Goal: Information Seeking & Learning: Learn about a topic

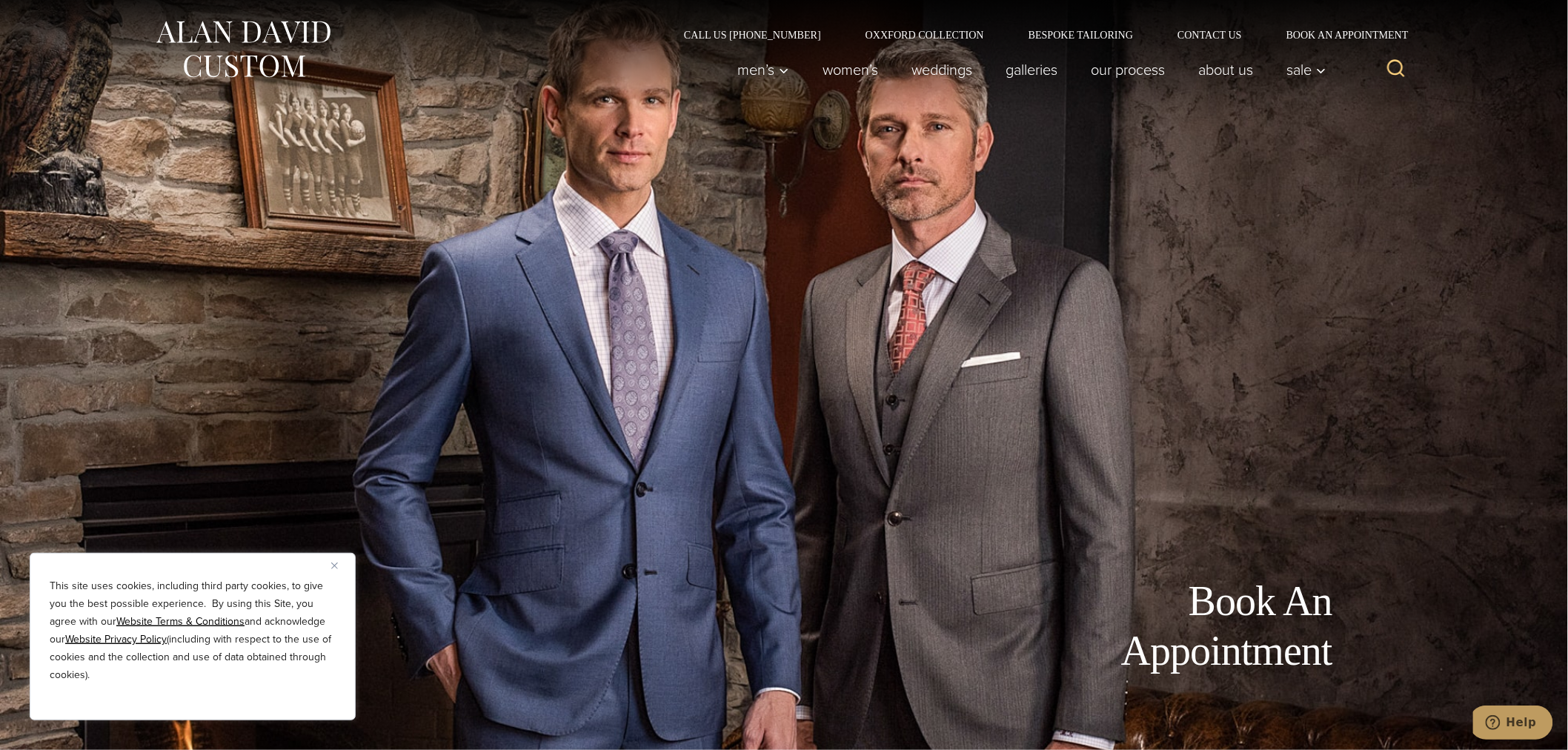
click at [339, 560] on button "Close" at bounding box center [340, 566] width 18 height 18
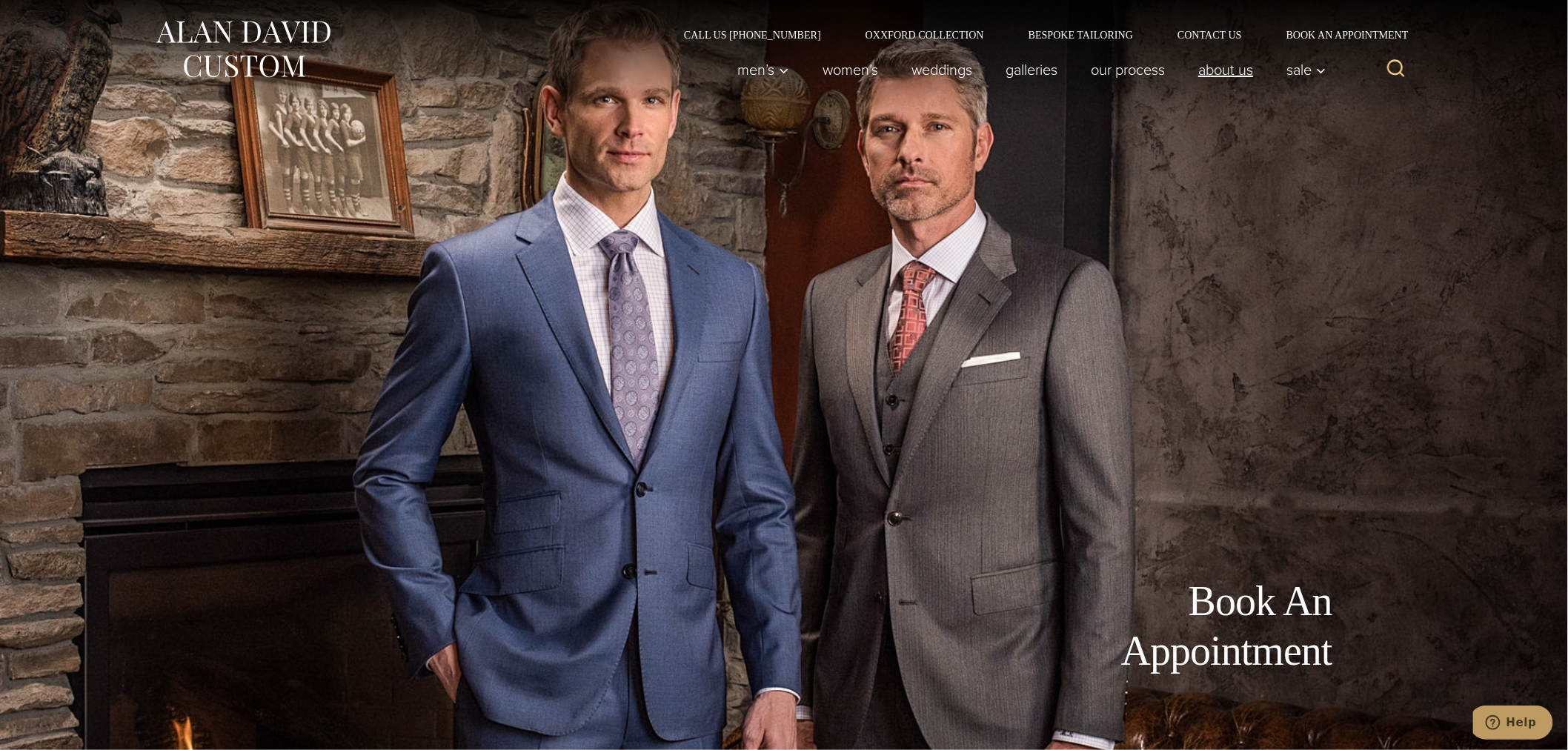
click at [1212, 82] on link "About Us" at bounding box center [1225, 69] width 88 height 30
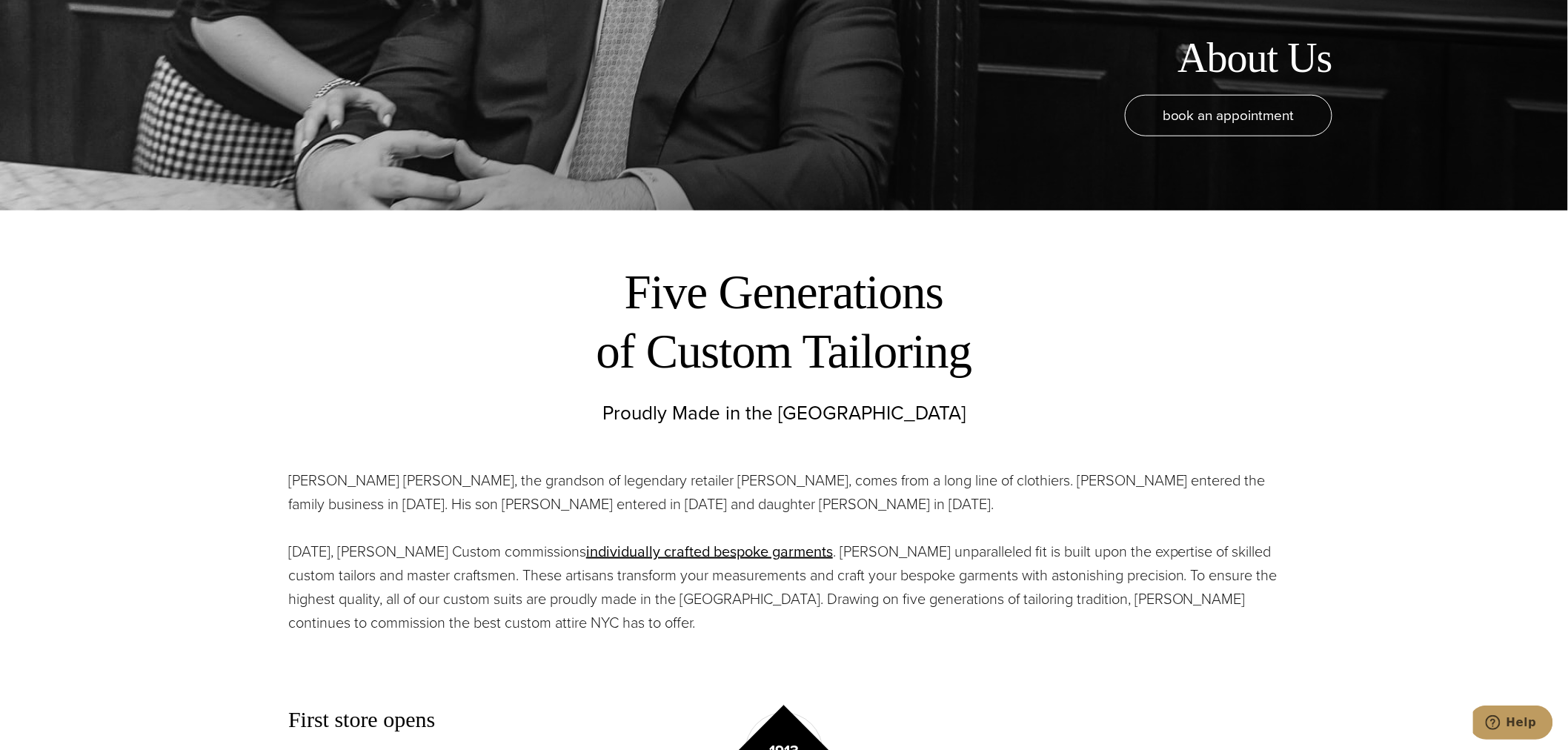
scroll to position [550, 0]
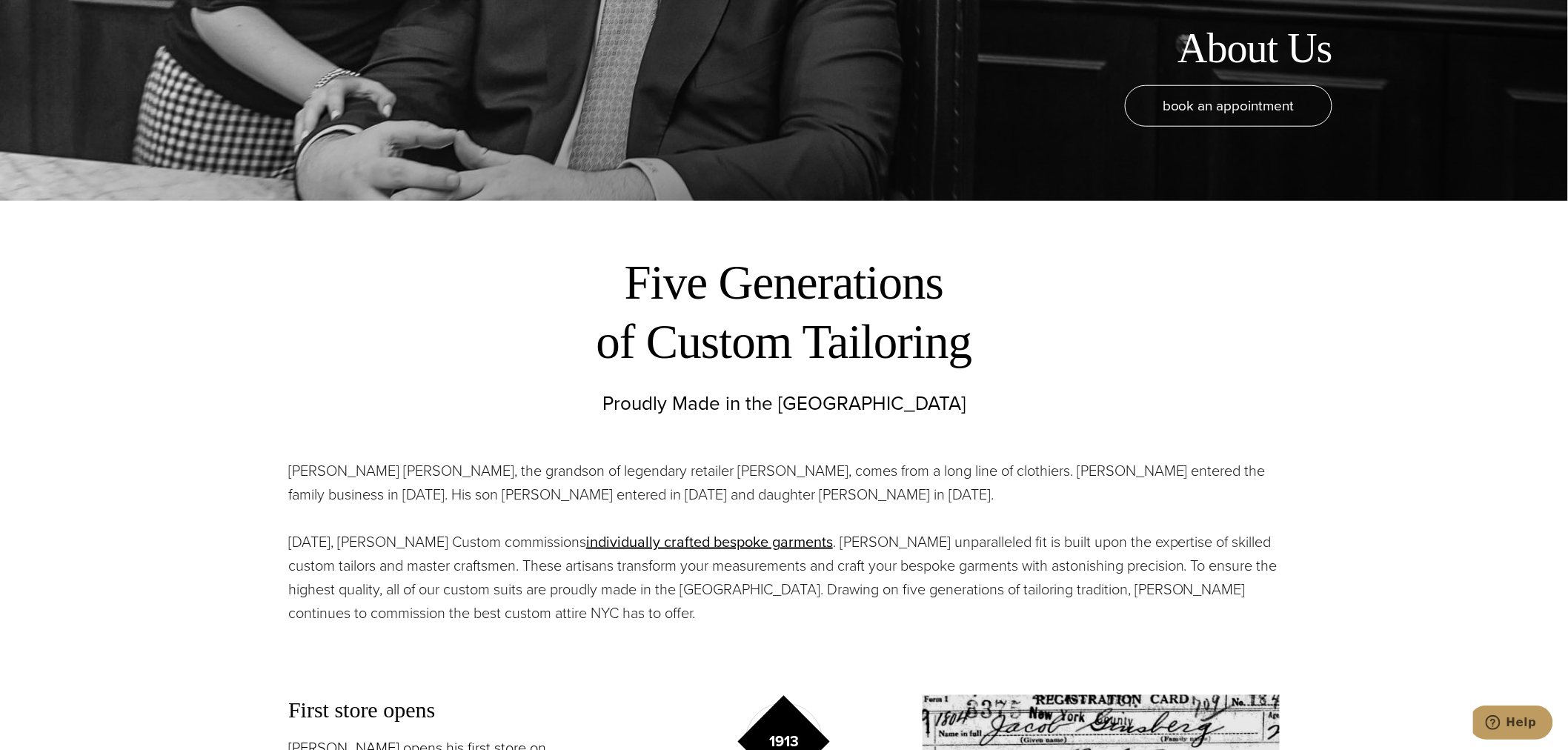
click at [473, 488] on p "Alan David Horowitz, the grandson of legendary retailer Moe Ginsburg, comes fro…" at bounding box center [784, 482] width 991 height 47
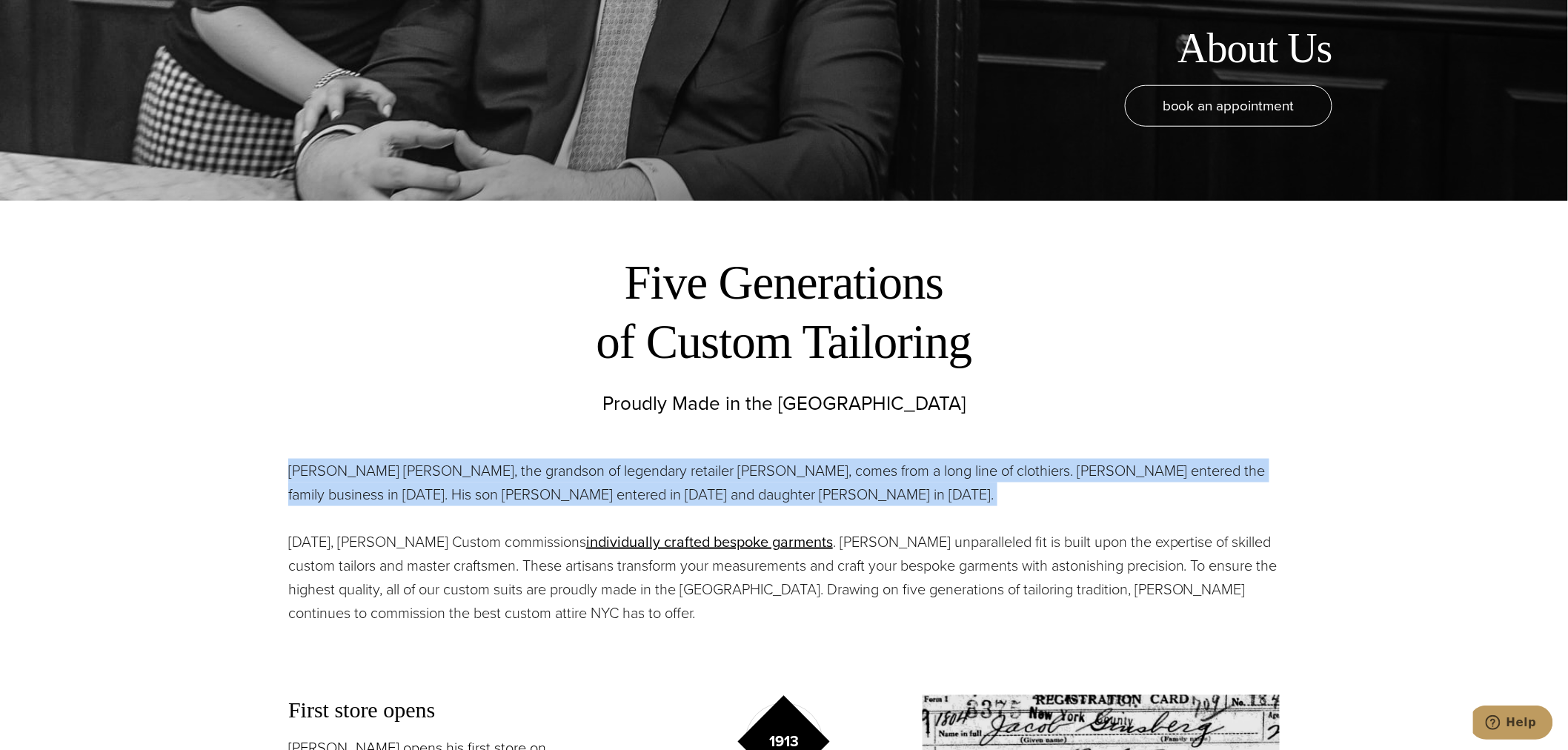
click at [473, 488] on p "Alan David Horowitz, the grandson of legendary retailer Moe Ginsburg, comes fro…" at bounding box center [784, 482] width 991 height 47
click at [406, 478] on p "Alan David Horowitz, the grandson of legendary retailer Moe Ginsburg, comes fro…" at bounding box center [784, 482] width 991 height 47
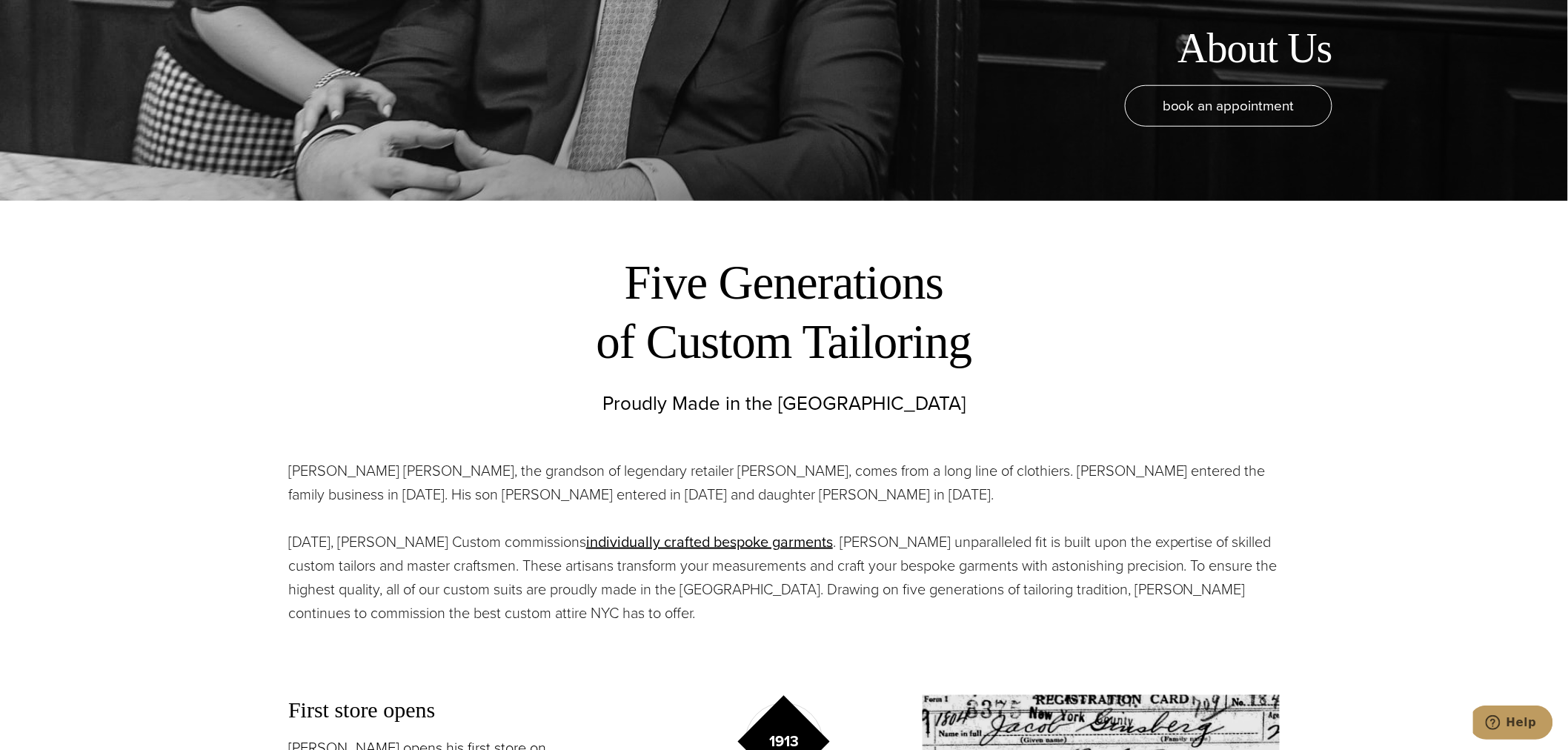
click at [909, 480] on p "Alan David Horowitz, the grandson of legendary retailer Moe Ginsburg, comes fro…" at bounding box center [784, 482] width 991 height 47
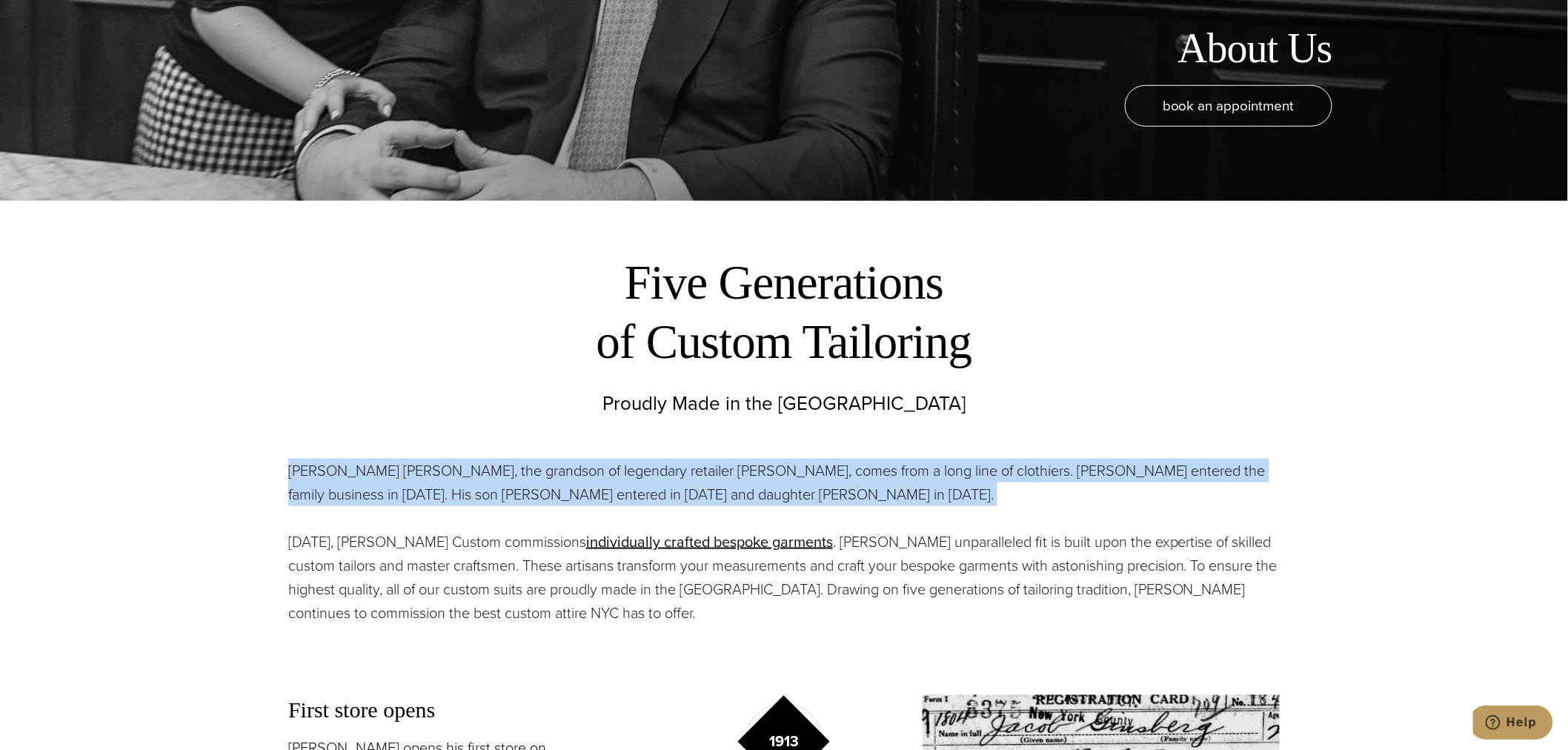
click at [909, 480] on p "Alan David Horowitz, the grandson of legendary retailer Moe Ginsburg, comes fro…" at bounding box center [784, 482] width 991 height 47
click at [864, 477] on p "Alan David Horowitz, the grandson of legendary retailer Moe Ginsburg, comes fro…" at bounding box center [784, 482] width 991 height 47
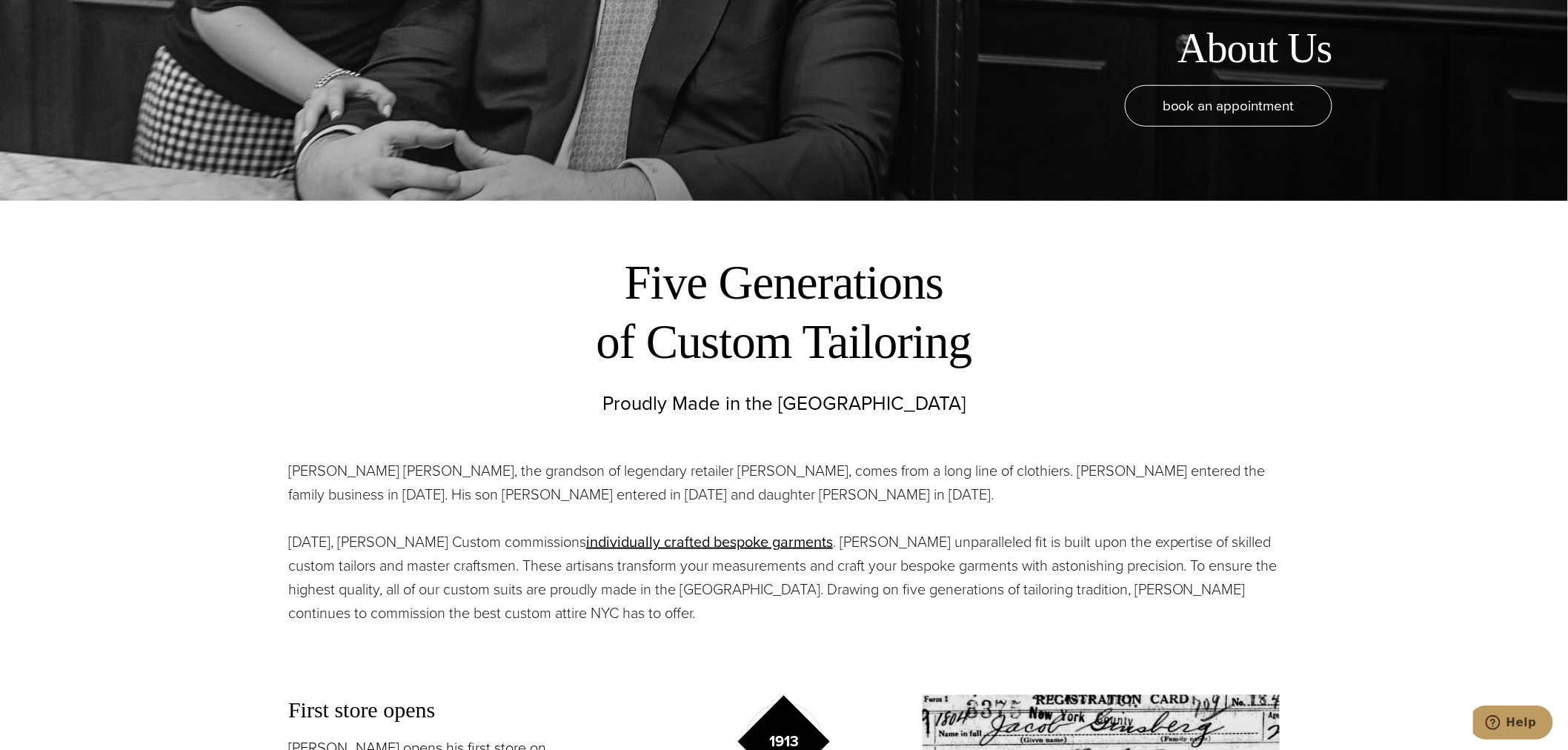
click at [462, 472] on p "Alan David Horowitz, the grandson of legendary retailer Moe Ginsburg, comes fro…" at bounding box center [784, 482] width 991 height 47
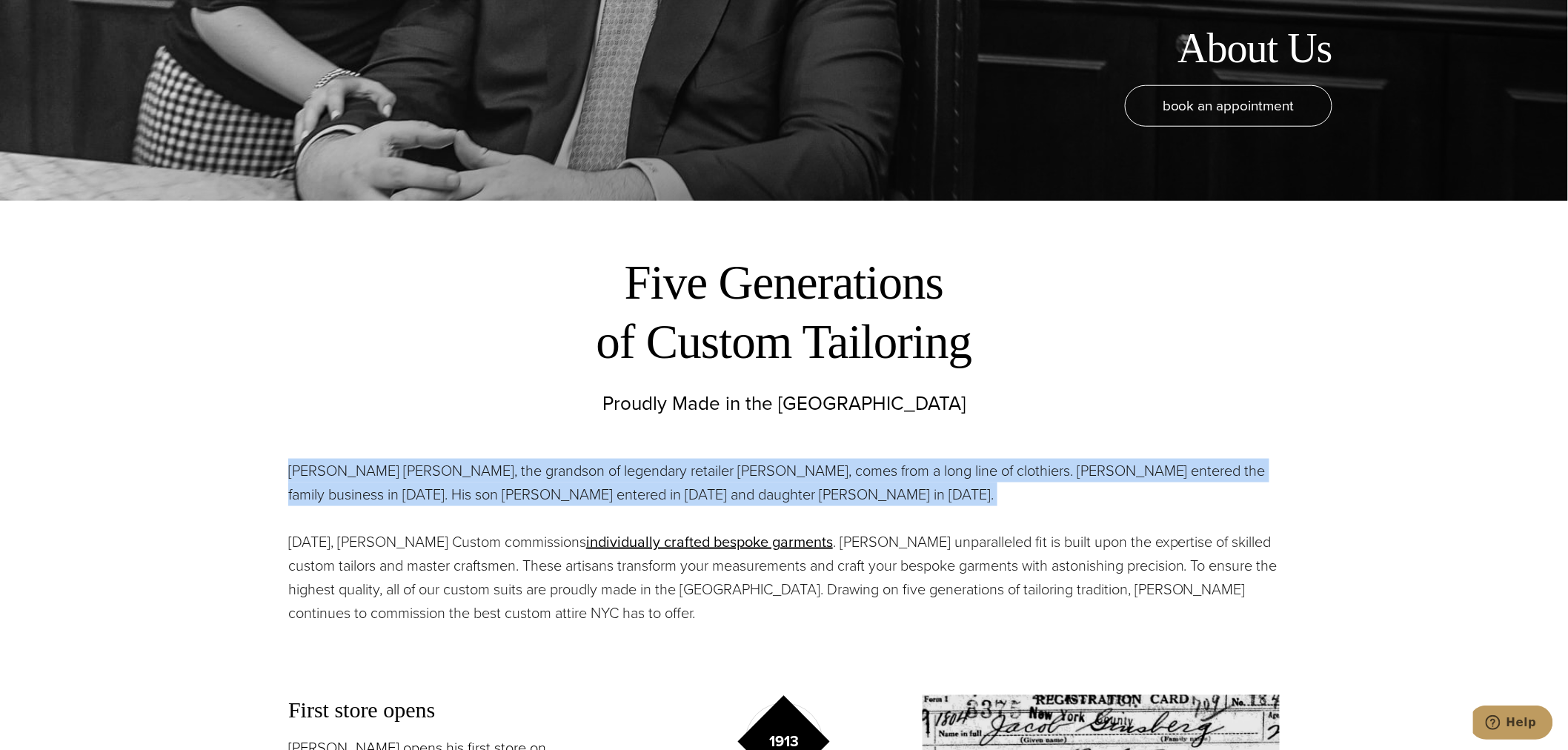
click at [462, 472] on p "Alan David Horowitz, the grandson of legendary retailer Moe Ginsburg, comes fro…" at bounding box center [784, 482] width 991 height 47
click at [412, 478] on p "Alan David Horowitz, the grandson of legendary retailer Moe Ginsburg, comes fro…" at bounding box center [784, 482] width 991 height 47
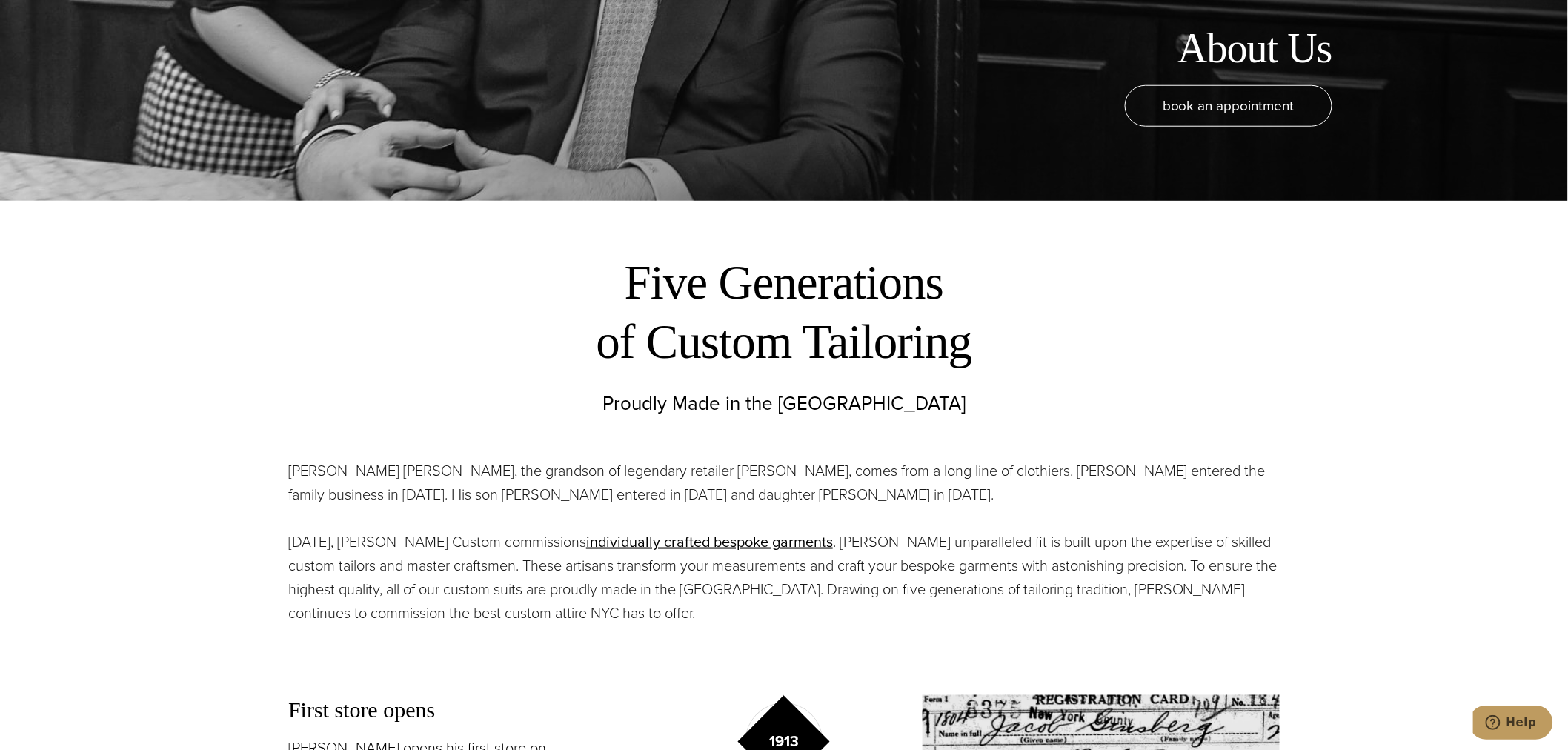
click at [405, 511] on div "Alan David Horowitz, the grandson of legendary retailer Moe Ginsburg, comes fro…" at bounding box center [784, 541] width 991 height 166
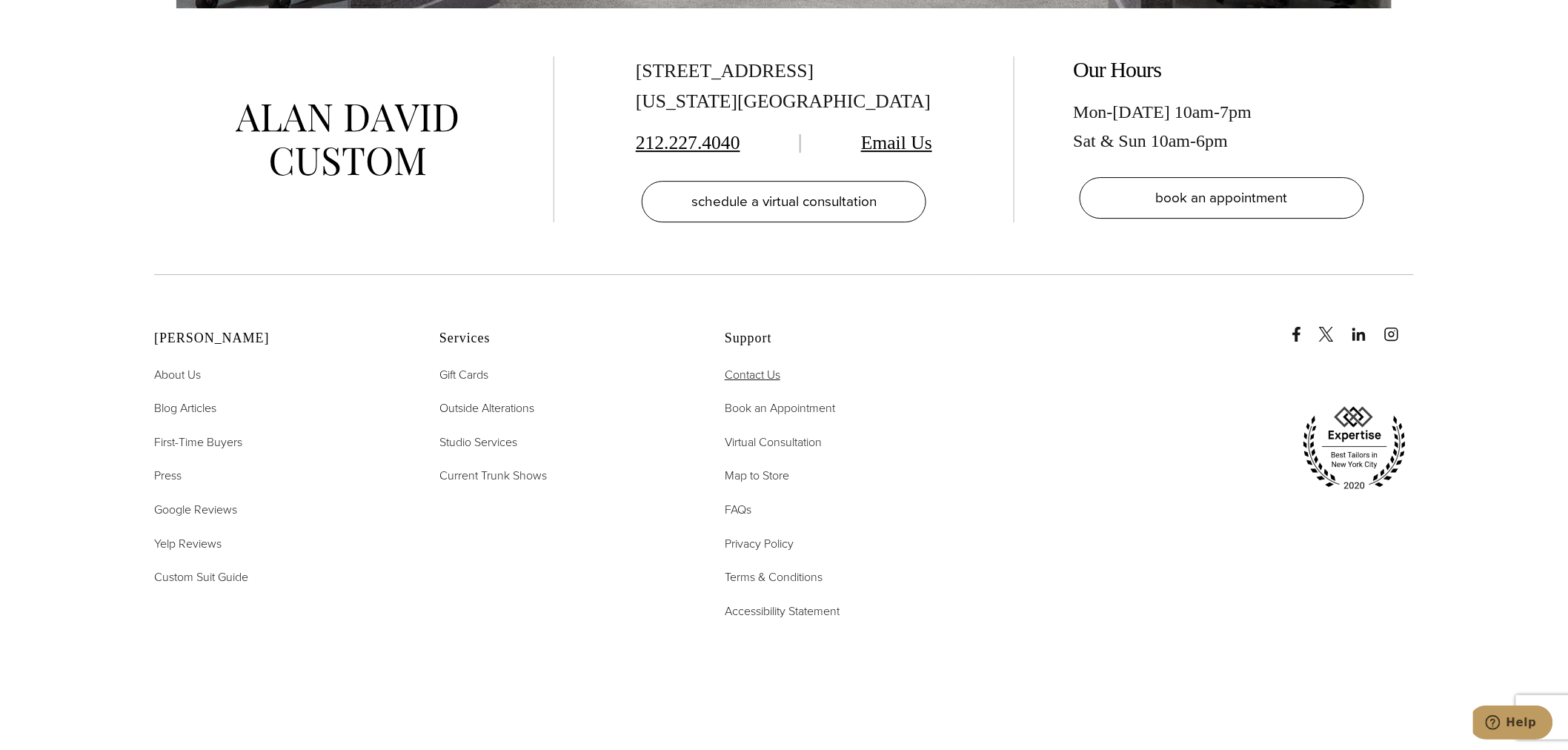
scroll to position [6587, 0]
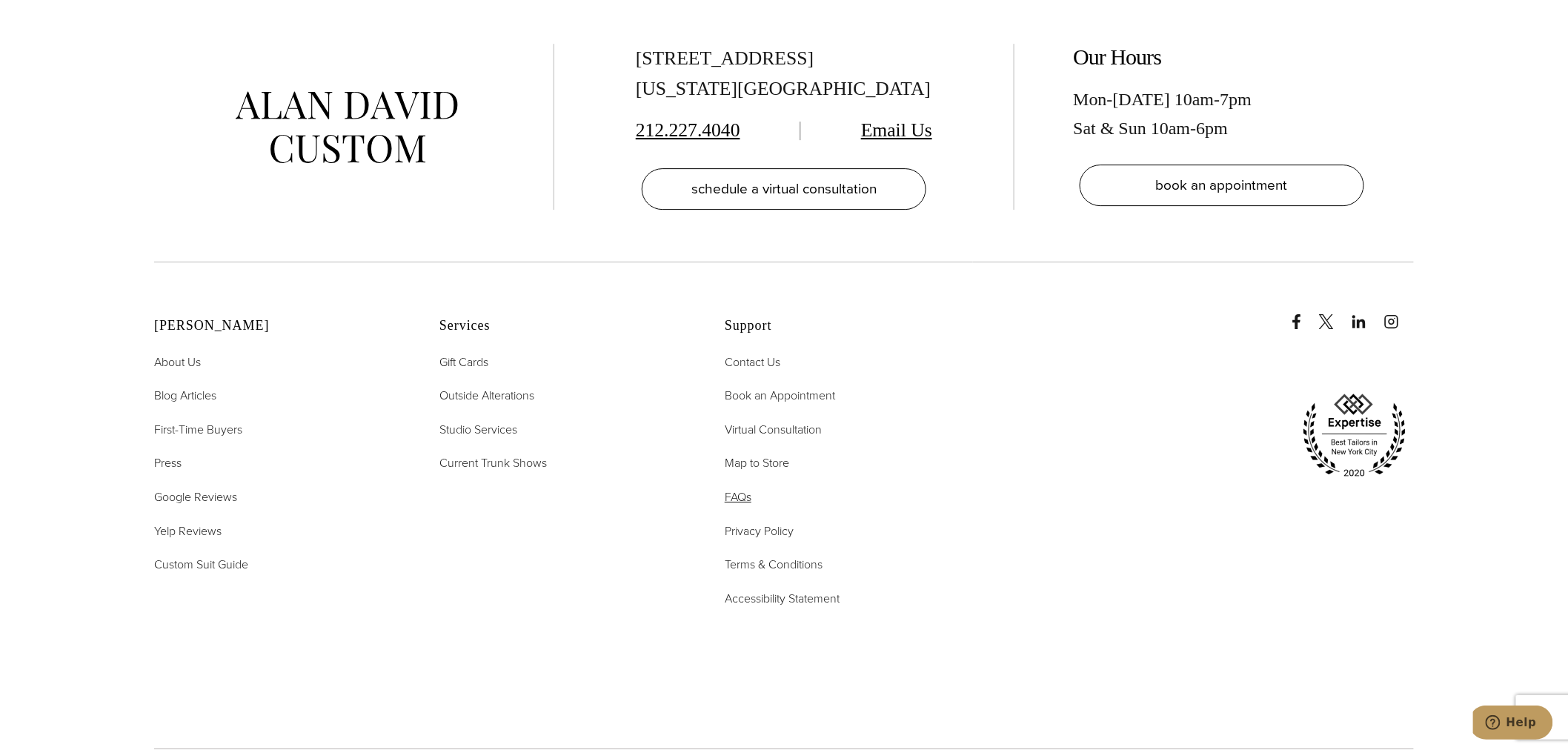
click at [749, 488] on span "FAQs" at bounding box center [737, 497] width 26 height 17
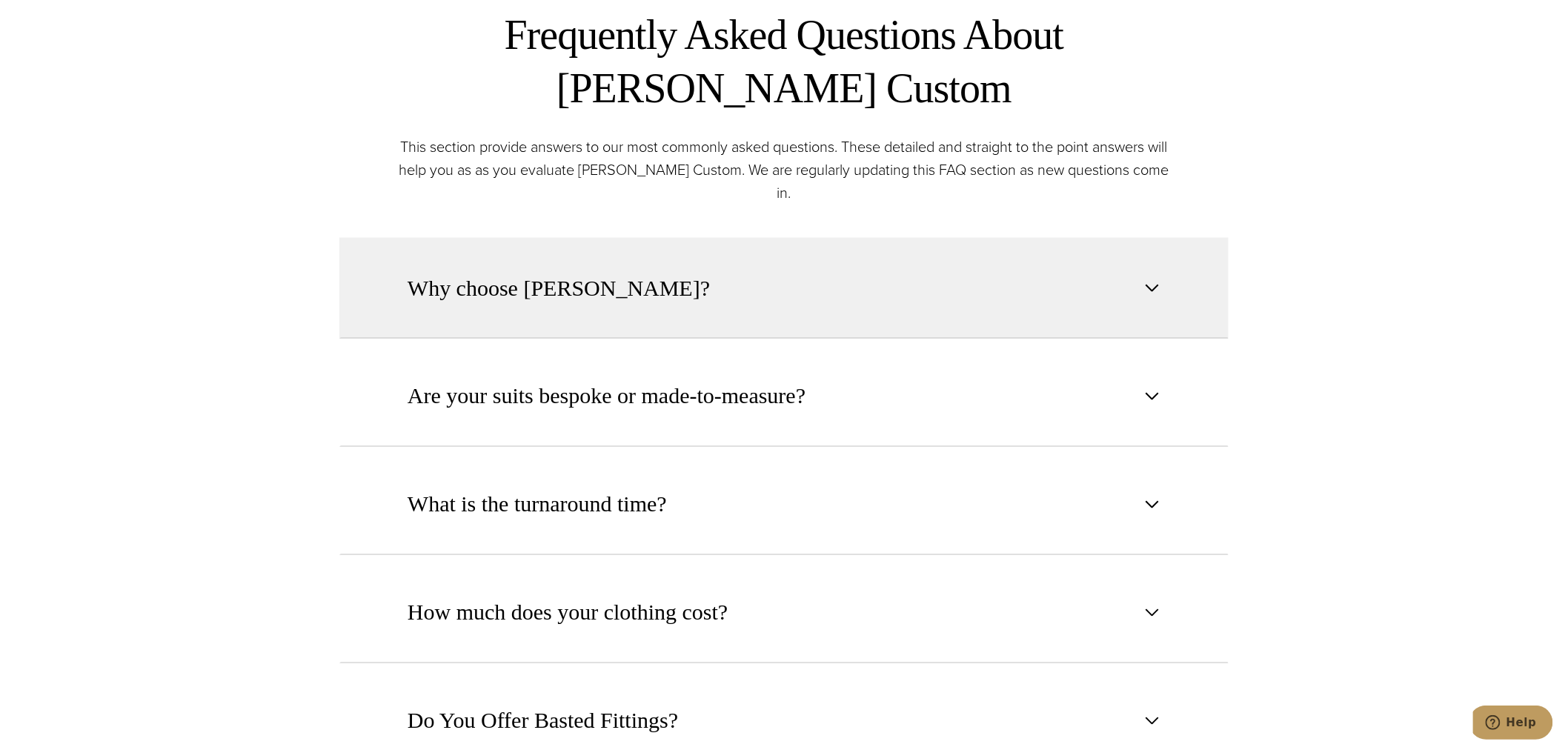
scroll to position [823, 0]
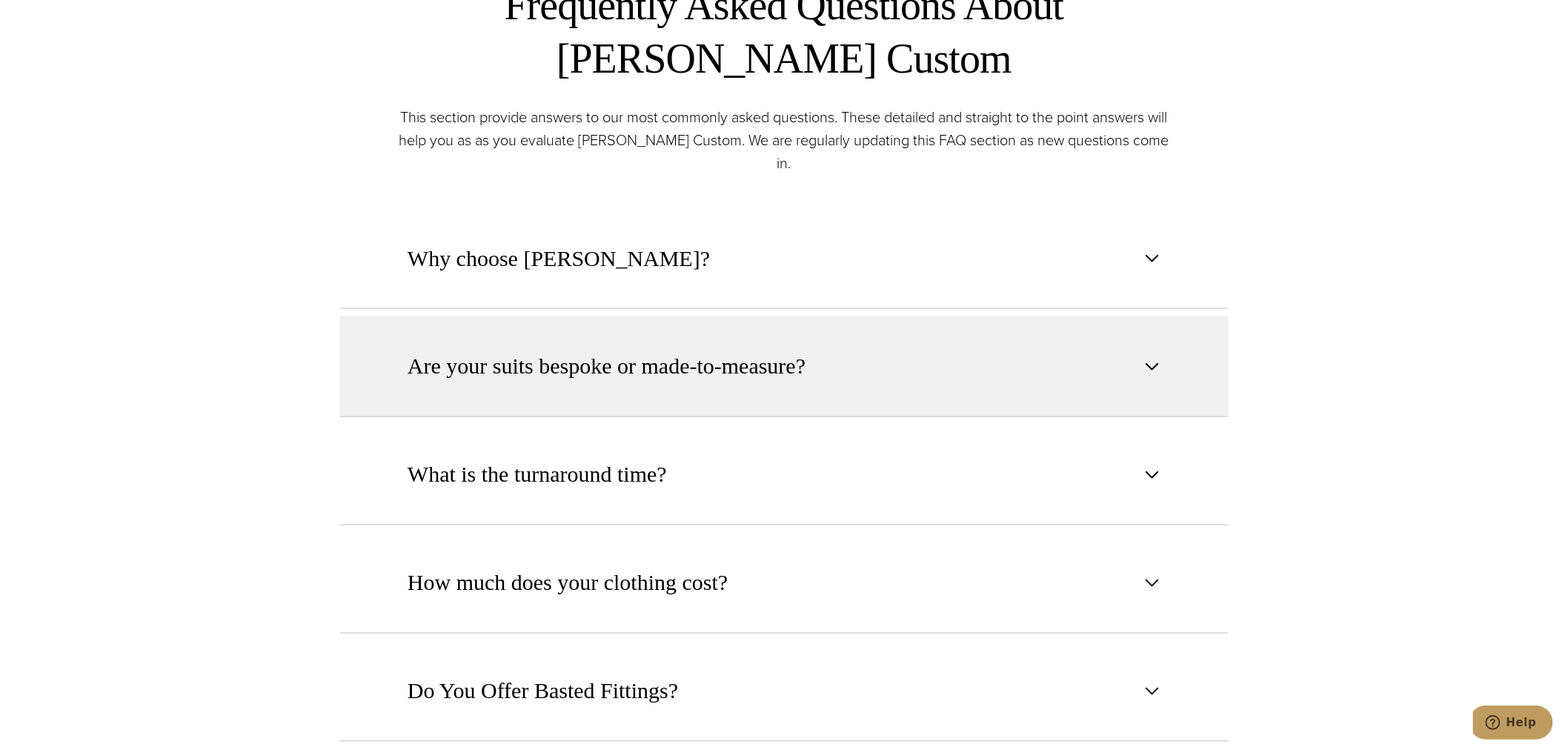
click at [648, 351] on span "Are your suits bespoke or made-to-measure?" at bounding box center [606, 367] width 398 height 33
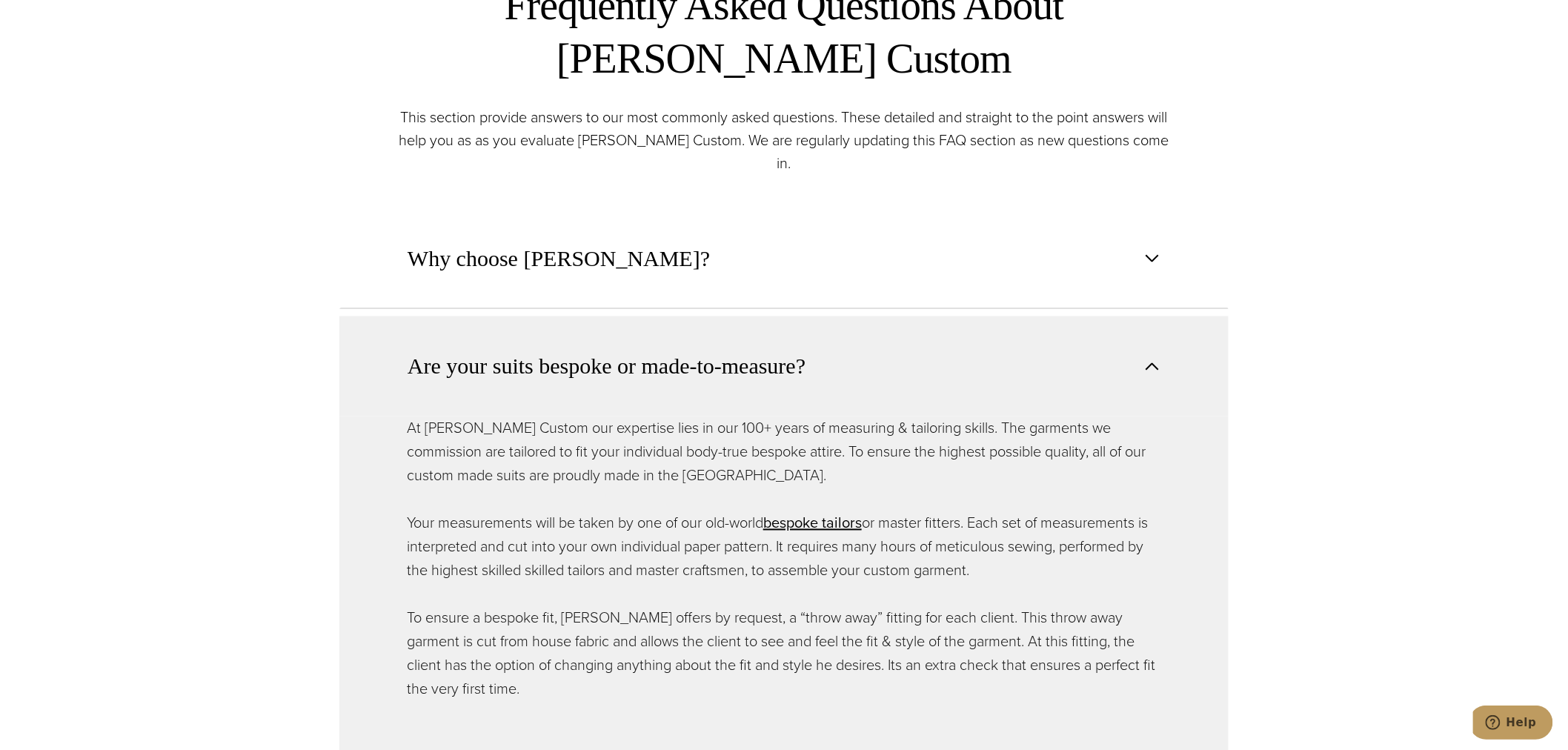
click at [518, 426] on p "At [PERSON_NAME] Custom our expertise lies in our 100+ years of measuring & tai…" at bounding box center [784, 452] width 754 height 71
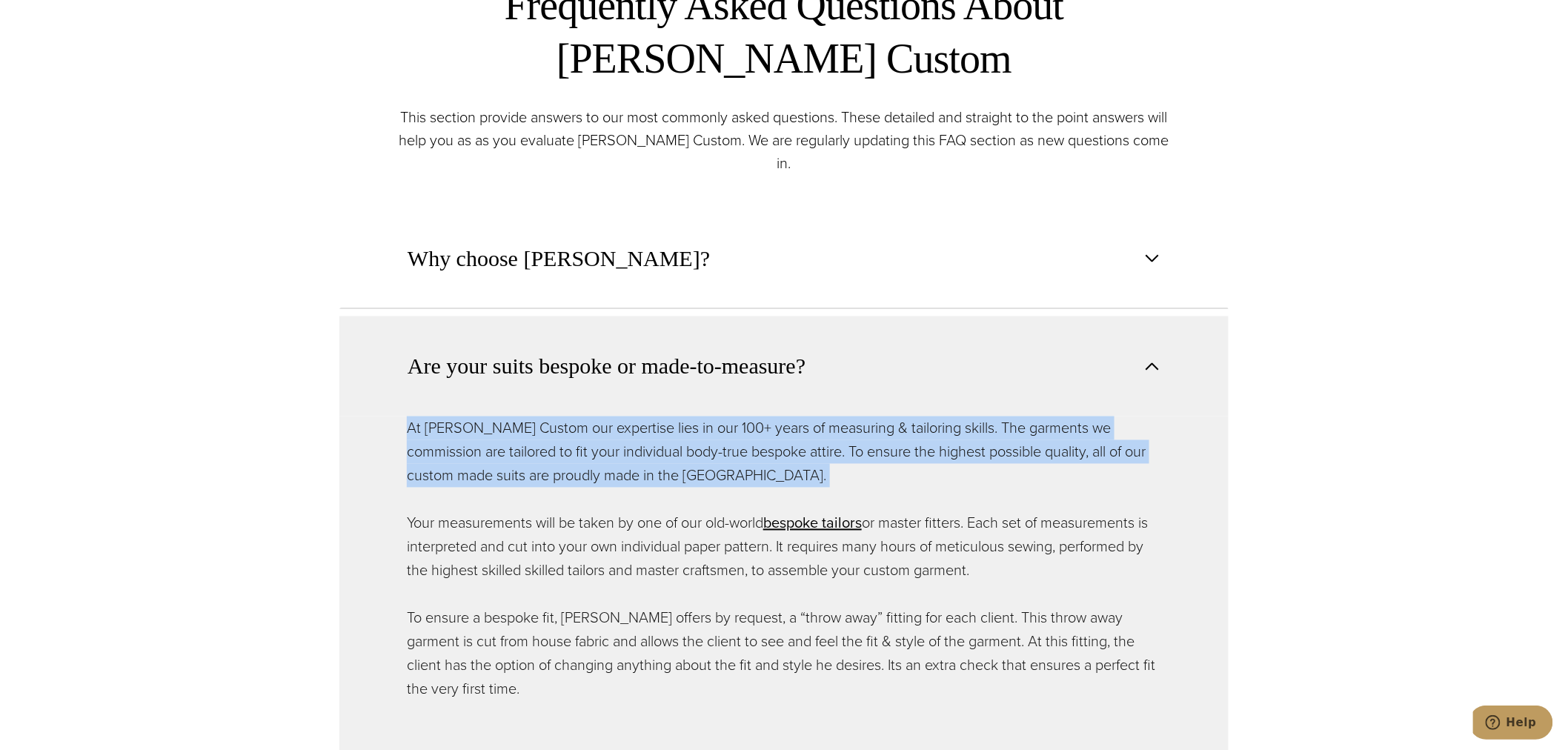
click at [518, 426] on p "At [PERSON_NAME] Custom our expertise lies in our 100+ years of measuring & tai…" at bounding box center [784, 452] width 754 height 71
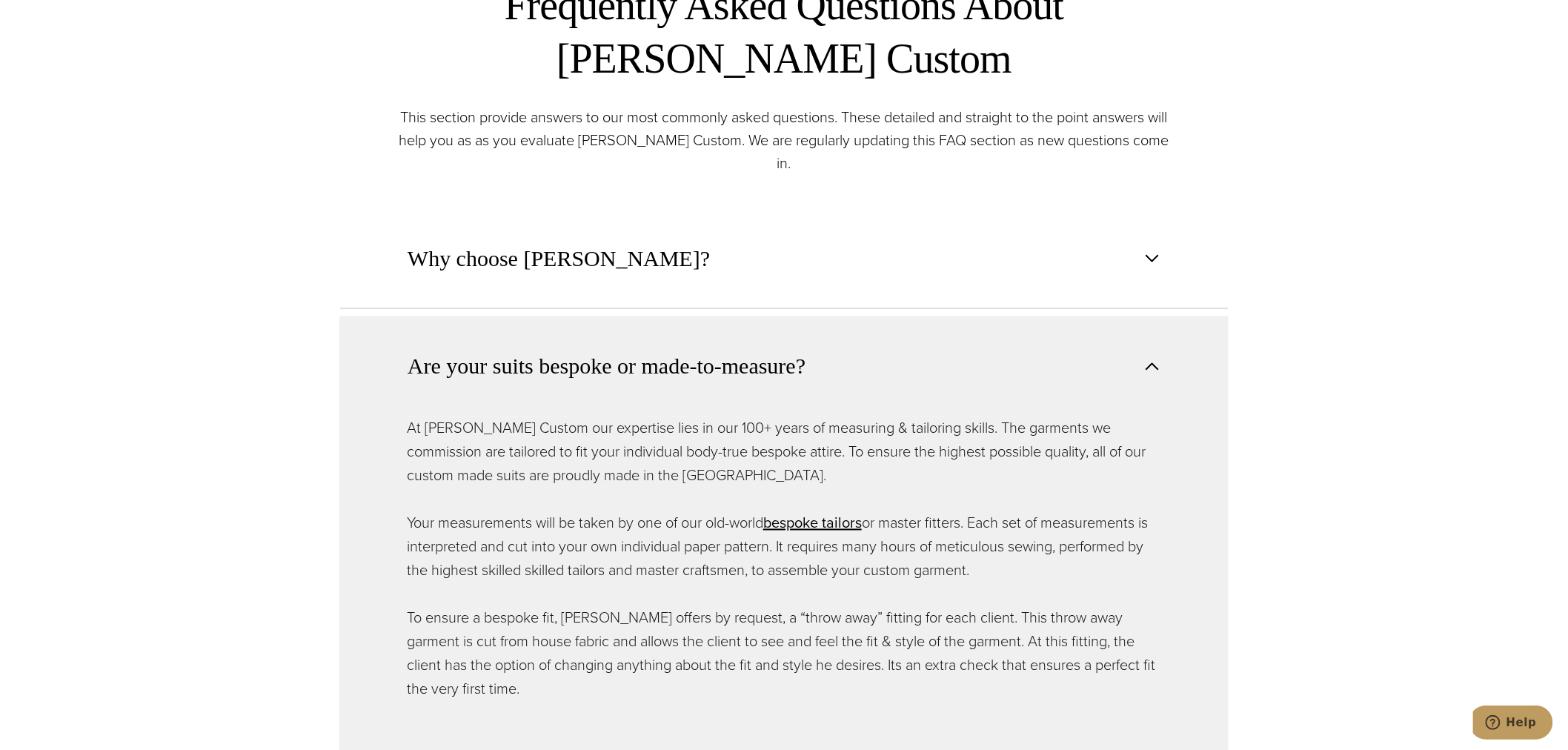
click at [505, 537] on p "Your measurements will be taken by one of our old-world bespoke tailors opens i…" at bounding box center [784, 547] width 754 height 71
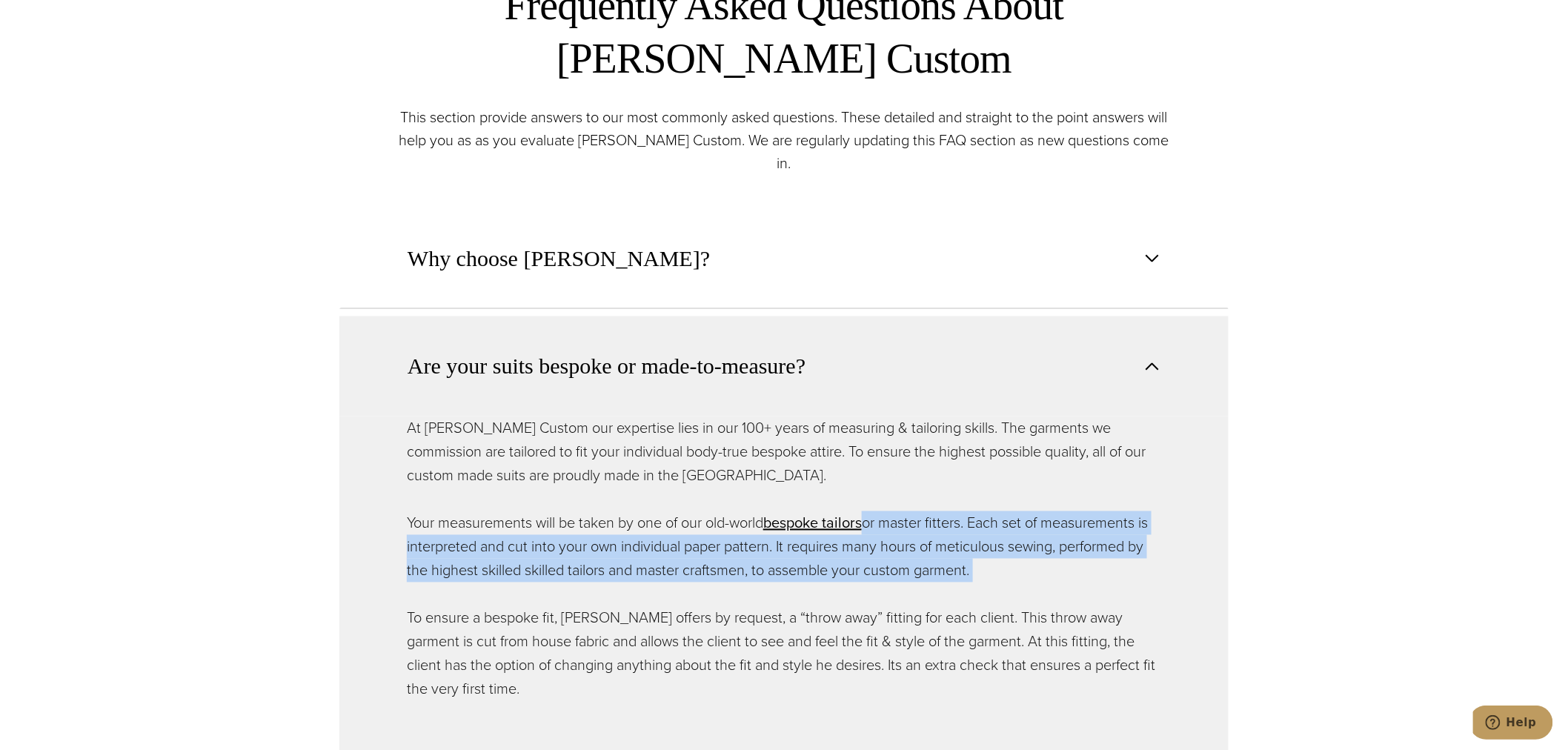
click at [505, 538] on p "Your measurements will be taken by one of our old-world bespoke tailors opens i…" at bounding box center [784, 547] width 754 height 71
click at [500, 520] on p "Your measurements will be taken by one of our old-world bespoke tailors opens i…" at bounding box center [784, 547] width 754 height 71
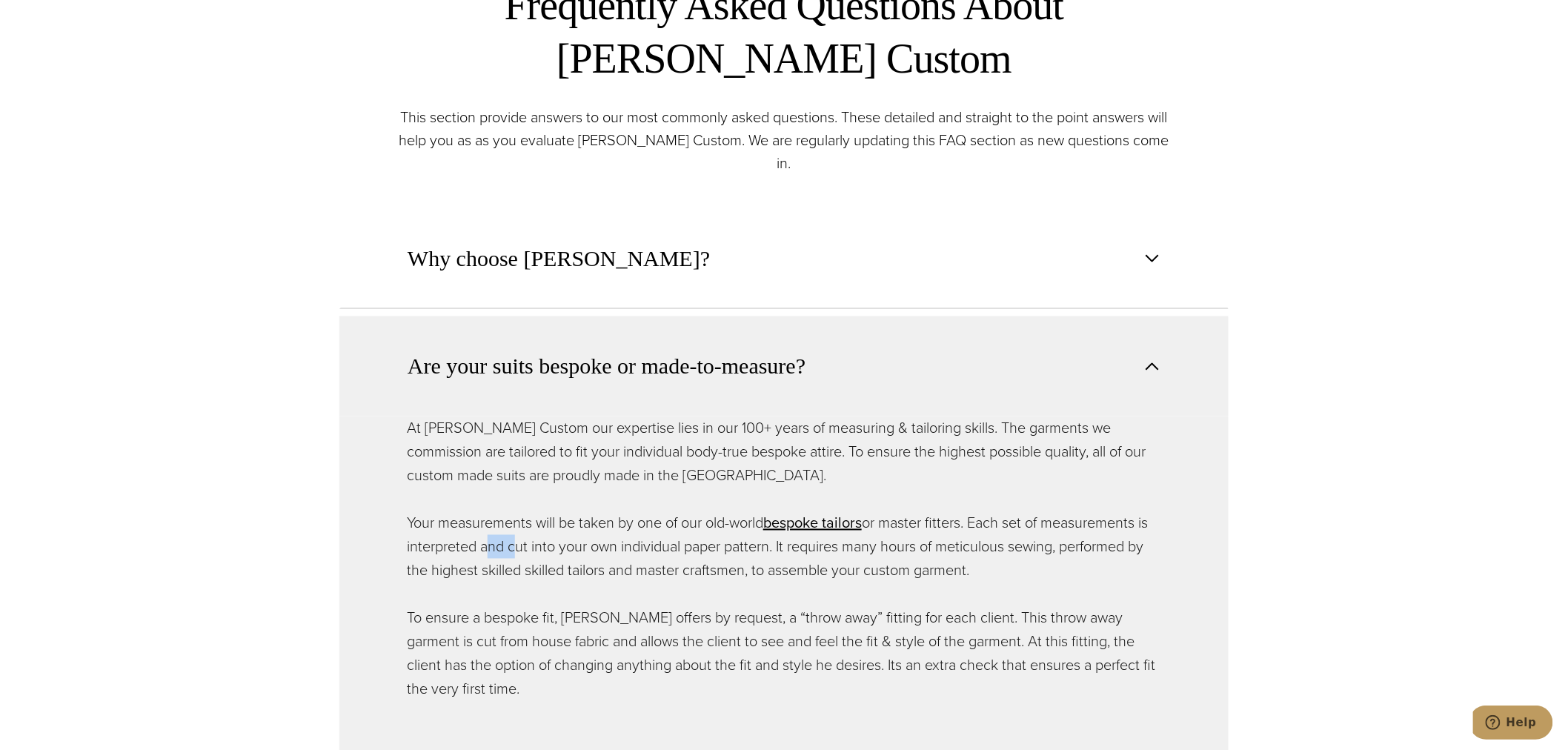
click at [500, 520] on p "Your measurements will be taken by one of our old-world bespoke tailors opens i…" at bounding box center [784, 547] width 754 height 71
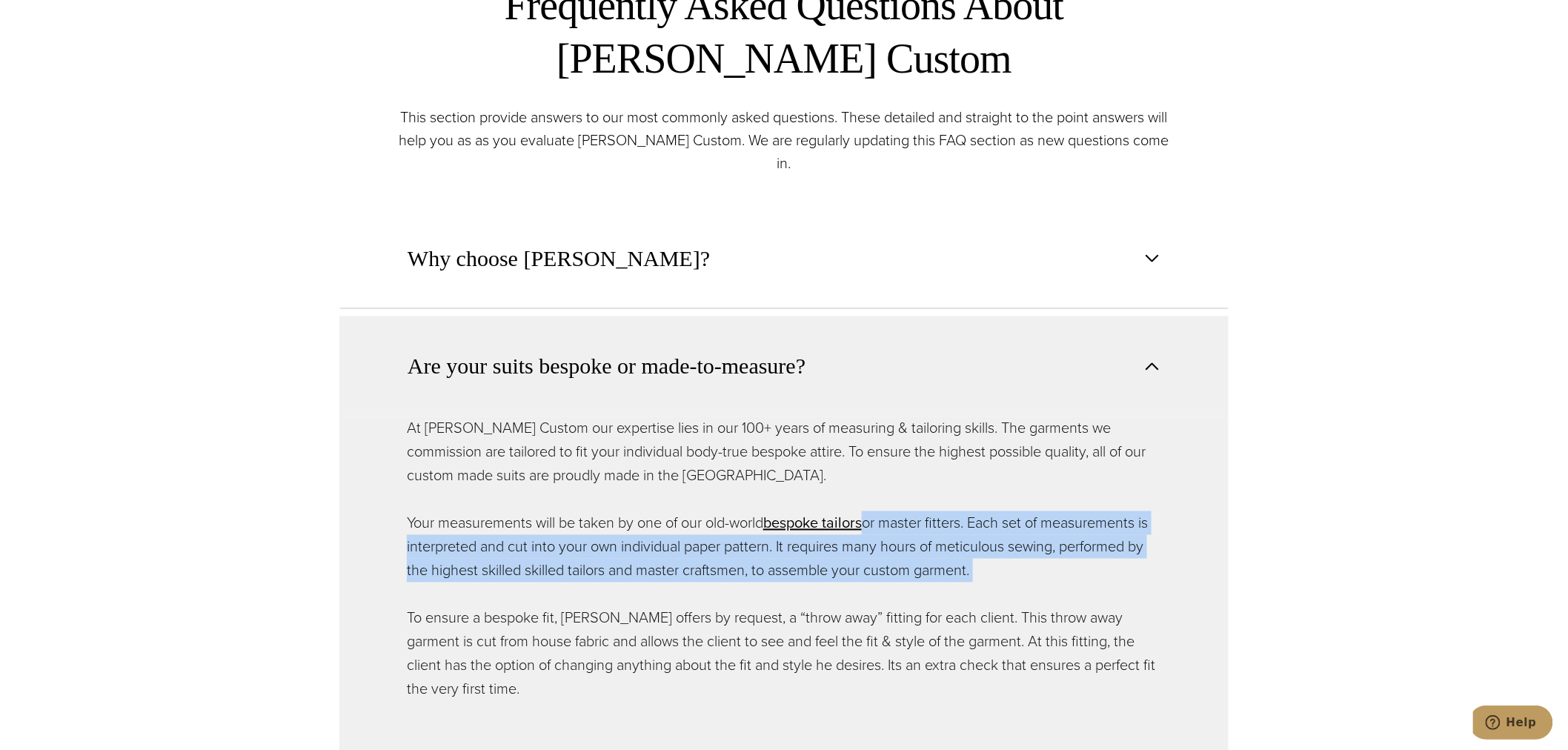
click at [500, 520] on p "Your measurements will be taken by one of our old-world bespoke tailors opens i…" at bounding box center [784, 547] width 754 height 71
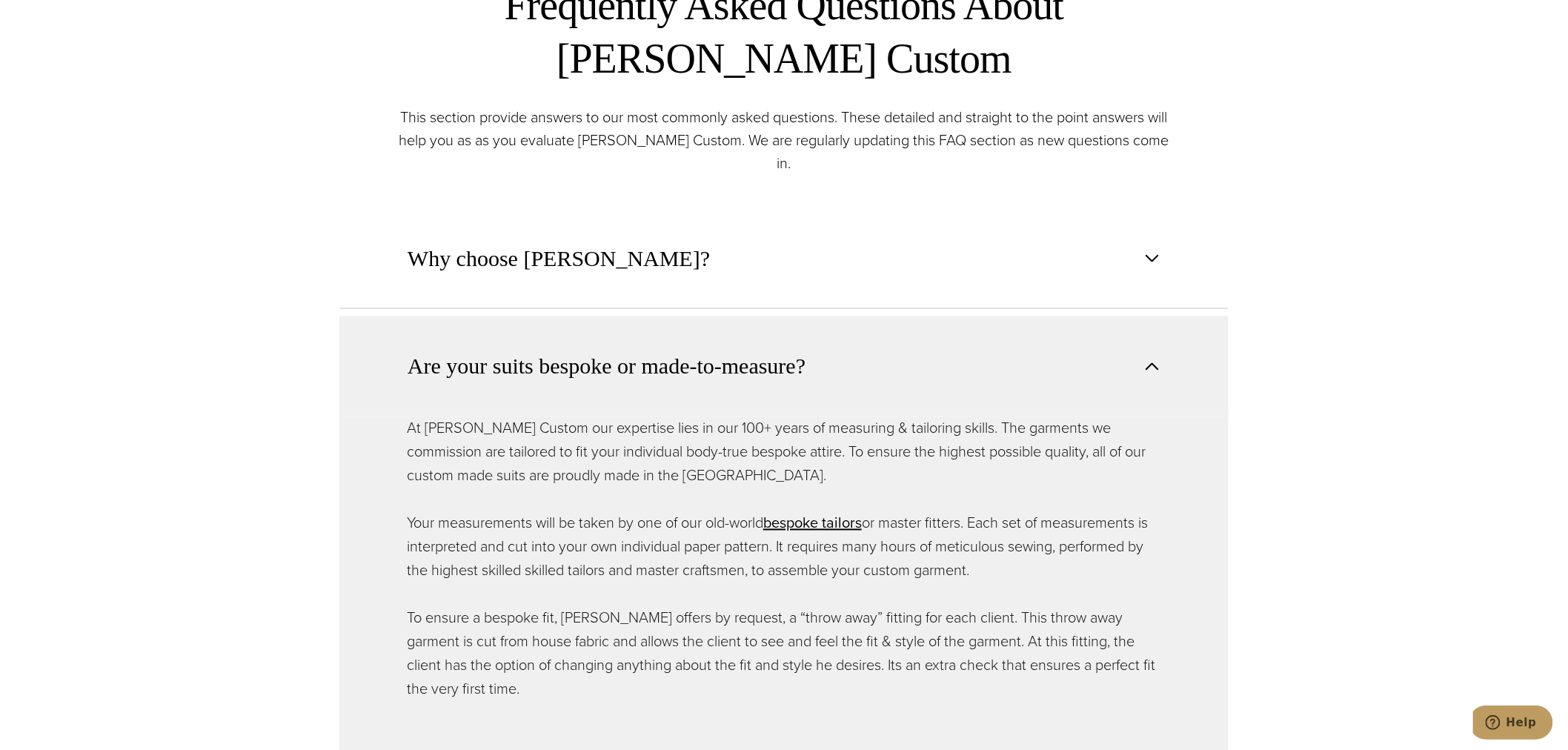
click at [501, 511] on p "Your measurements will be taken by one of our old-world bespoke tailors opens i…" at bounding box center [784, 547] width 754 height 71
click at [489, 541] on p "Your measurements will be taken by one of our old-world bespoke tailors opens i…" at bounding box center [784, 547] width 754 height 71
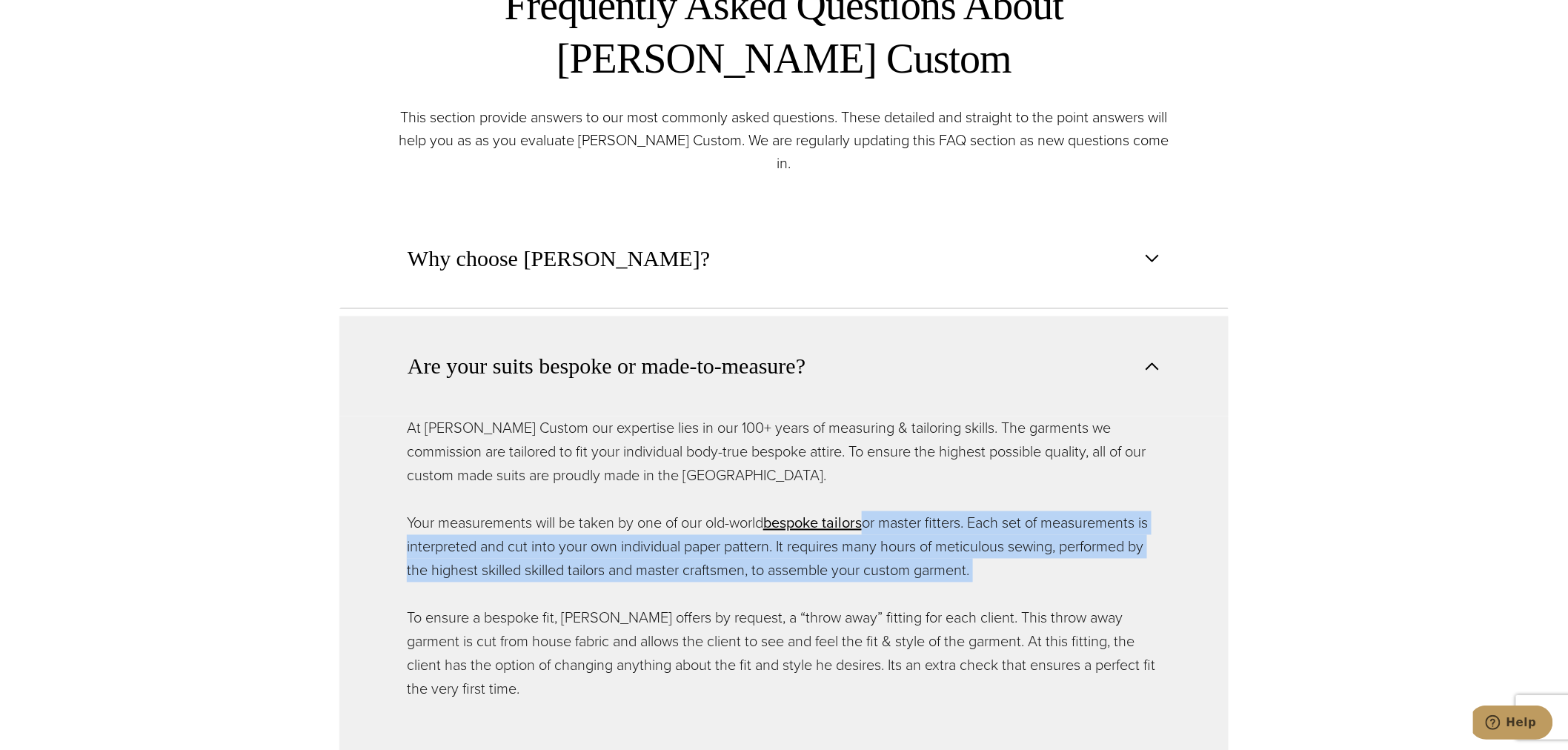
click at [489, 541] on p "Your measurements will be taken by one of our old-world bespoke tailors opens i…" at bounding box center [784, 547] width 754 height 71
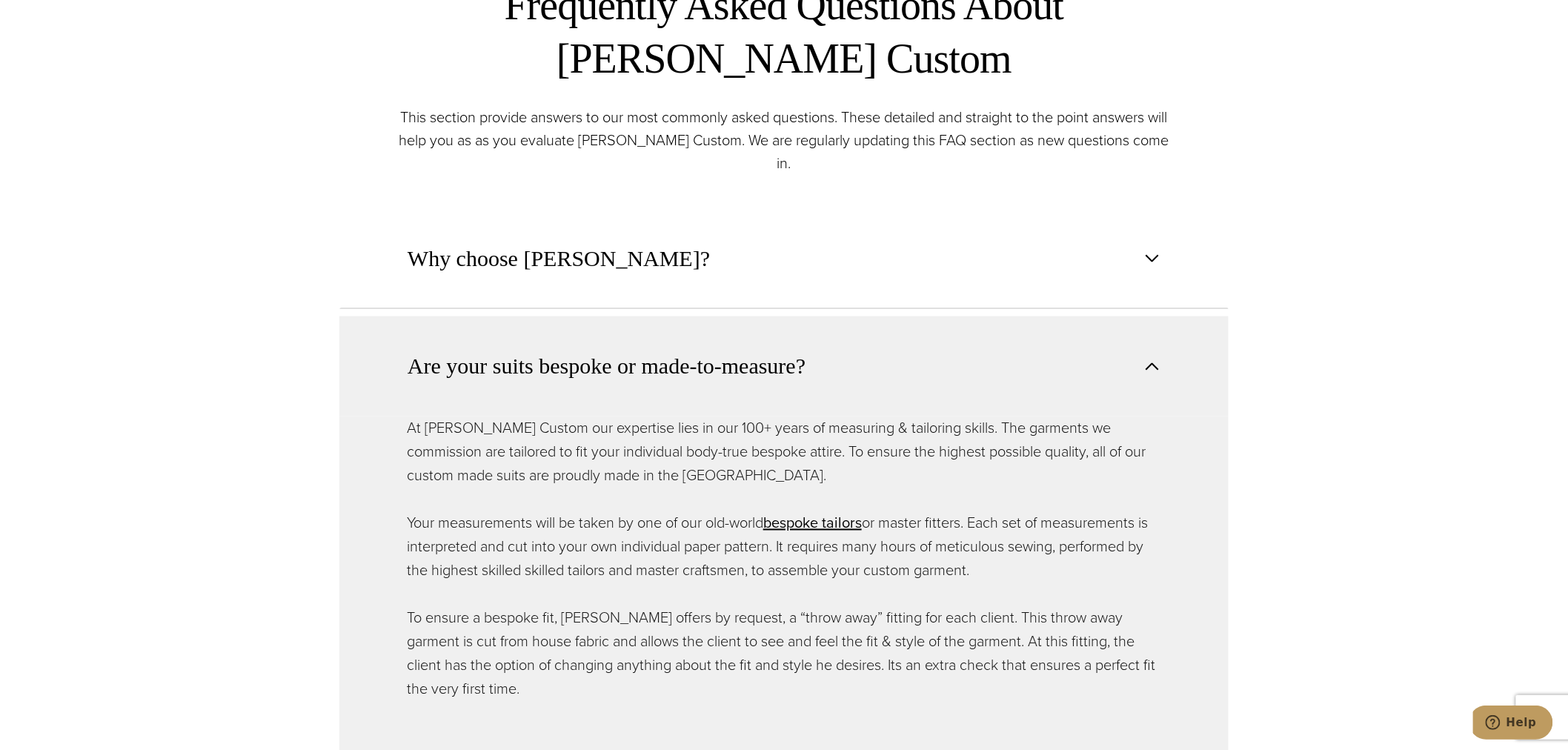
click at [497, 629] on p "To ensure a bespoke fit, Alan David offers by request, a “throw away” fitting f…" at bounding box center [784, 653] width 754 height 95
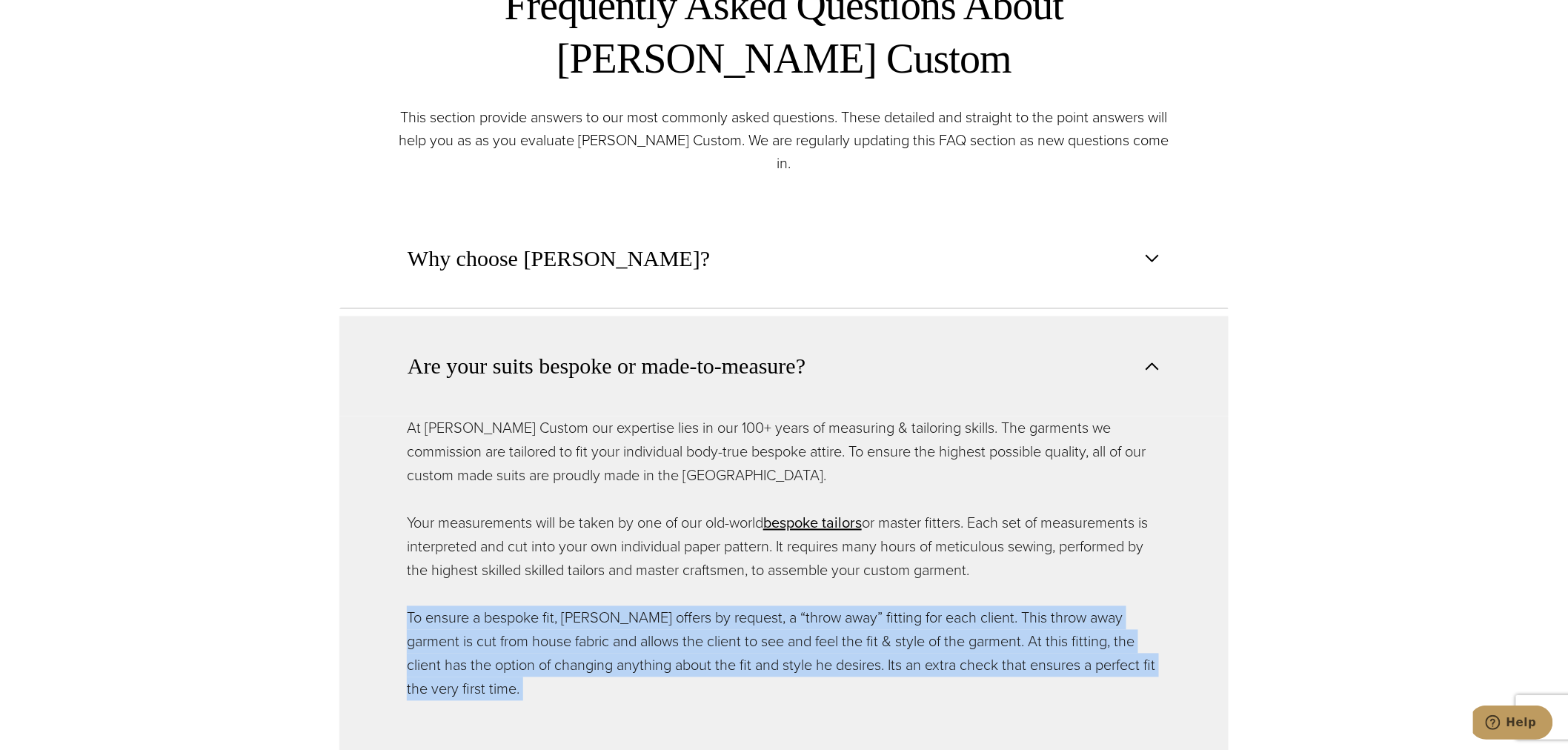
click at [497, 629] on p "To ensure a bespoke fit, Alan David offers by request, a “throw away” fitting f…" at bounding box center [784, 653] width 754 height 95
click at [490, 621] on p "To ensure a bespoke fit, Alan David offers by request, a “throw away” fitting f…" at bounding box center [784, 653] width 754 height 95
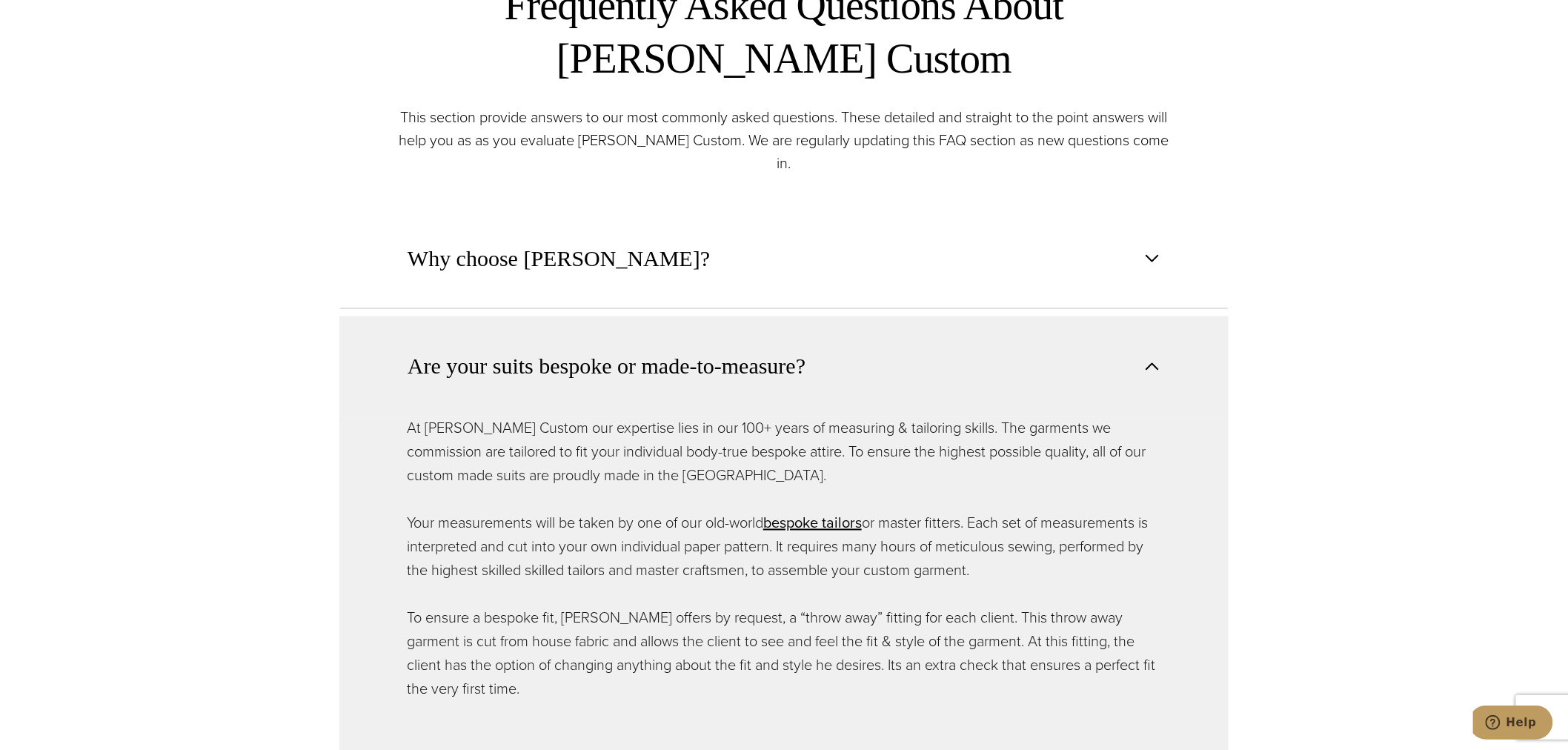
click at [490, 621] on p "To ensure a bespoke fit, Alan David offers by request, a “throw away” fitting f…" at bounding box center [784, 653] width 754 height 95
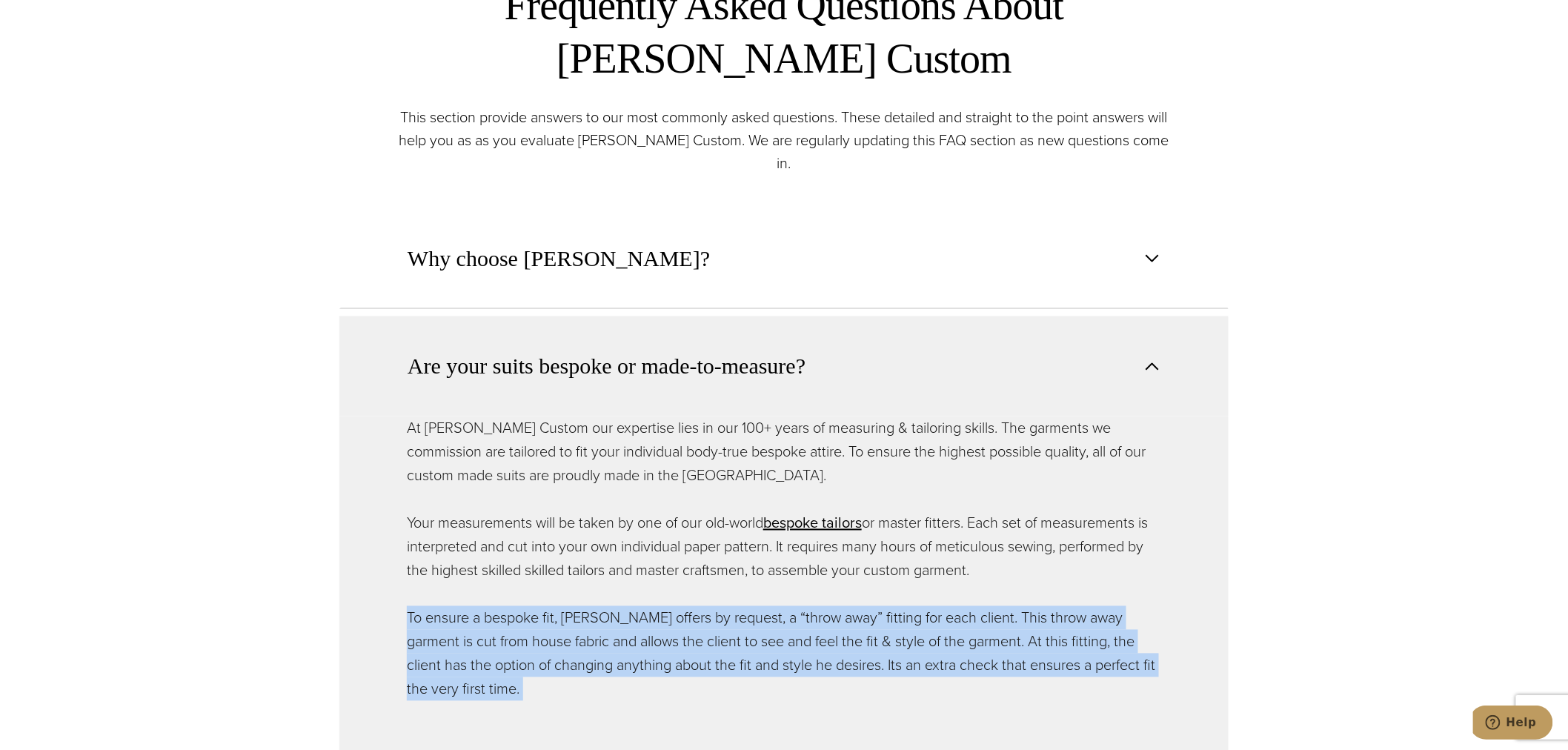
click at [490, 621] on p "To ensure a bespoke fit, Alan David offers by request, a “throw away” fitting f…" at bounding box center [784, 653] width 754 height 95
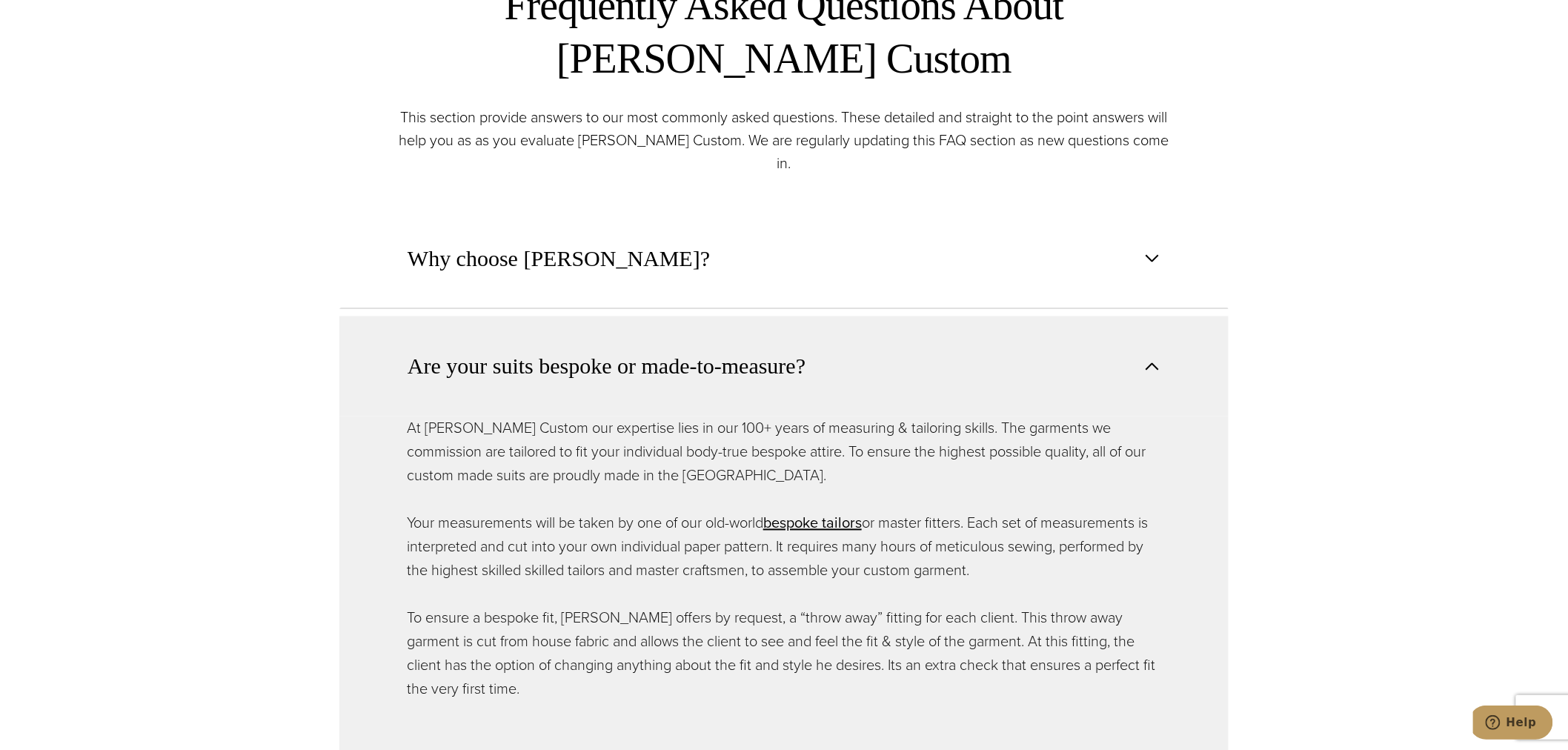
scroll to position [1097, 0]
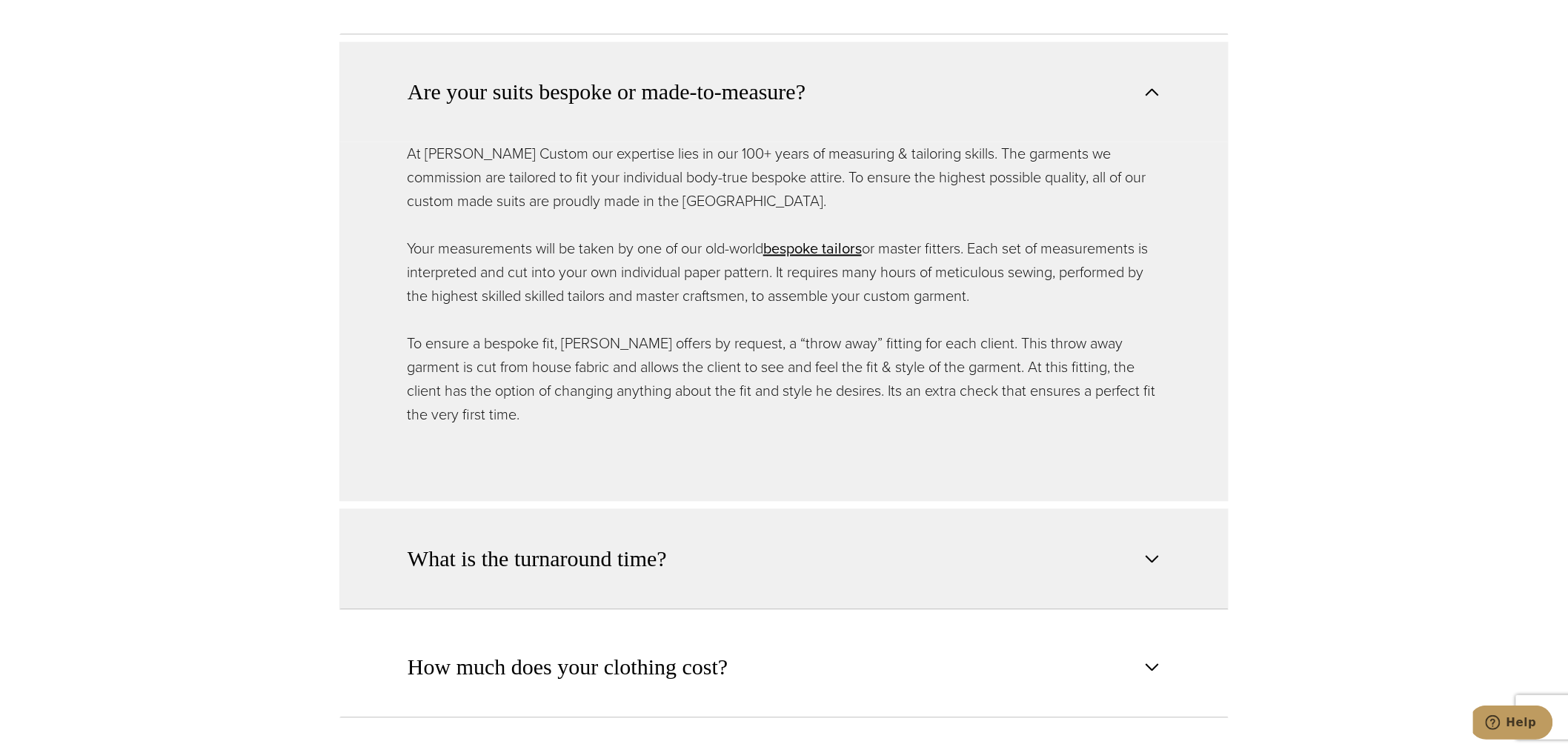
click at [511, 543] on span "What is the turnaround time?" at bounding box center [537, 560] width 260 height 33
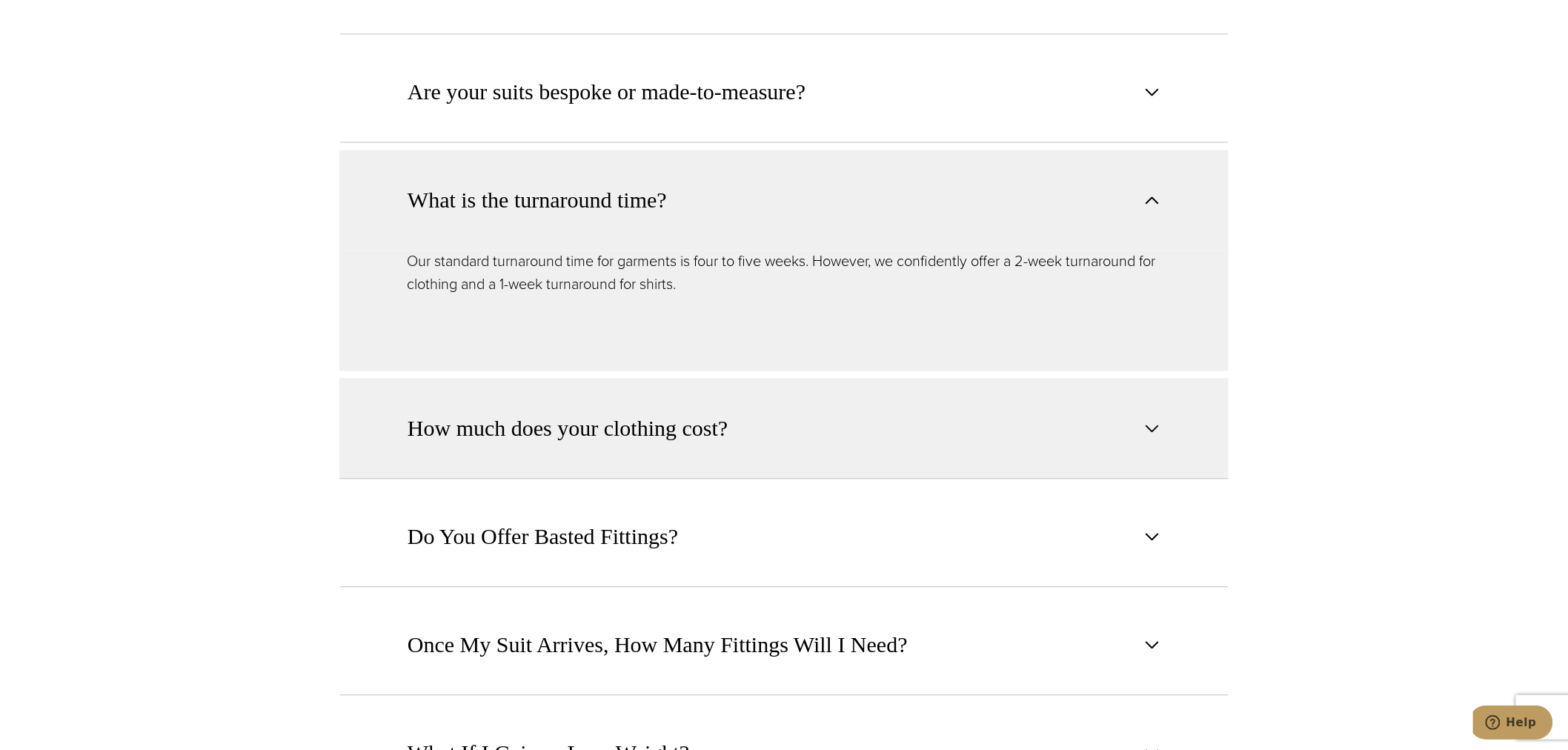
click at [557, 413] on span "How much does your clothing cost?" at bounding box center [567, 429] width 320 height 33
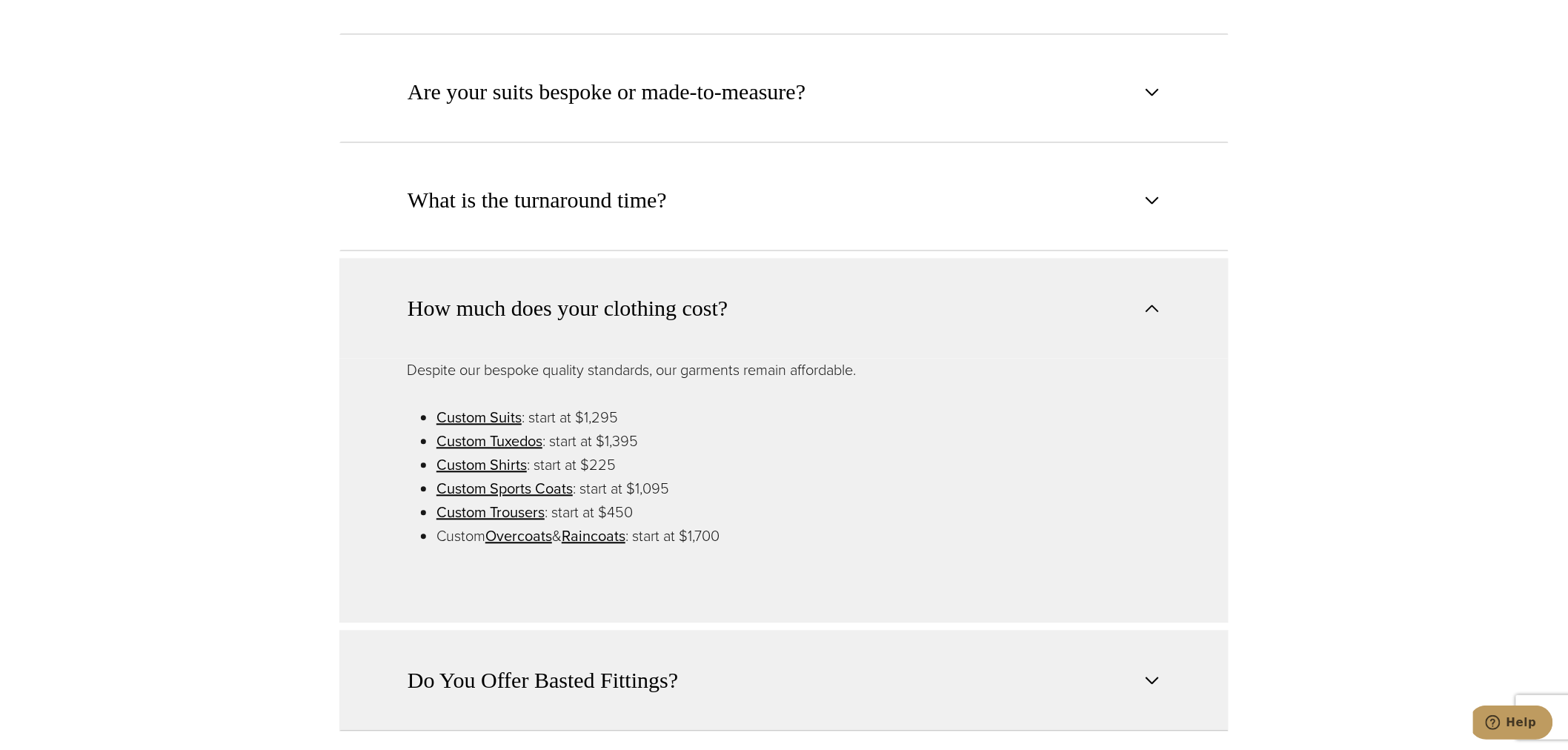
click at [525, 635] on button "Do You Offer Basted Fittings?" at bounding box center [784, 681] width 889 height 101
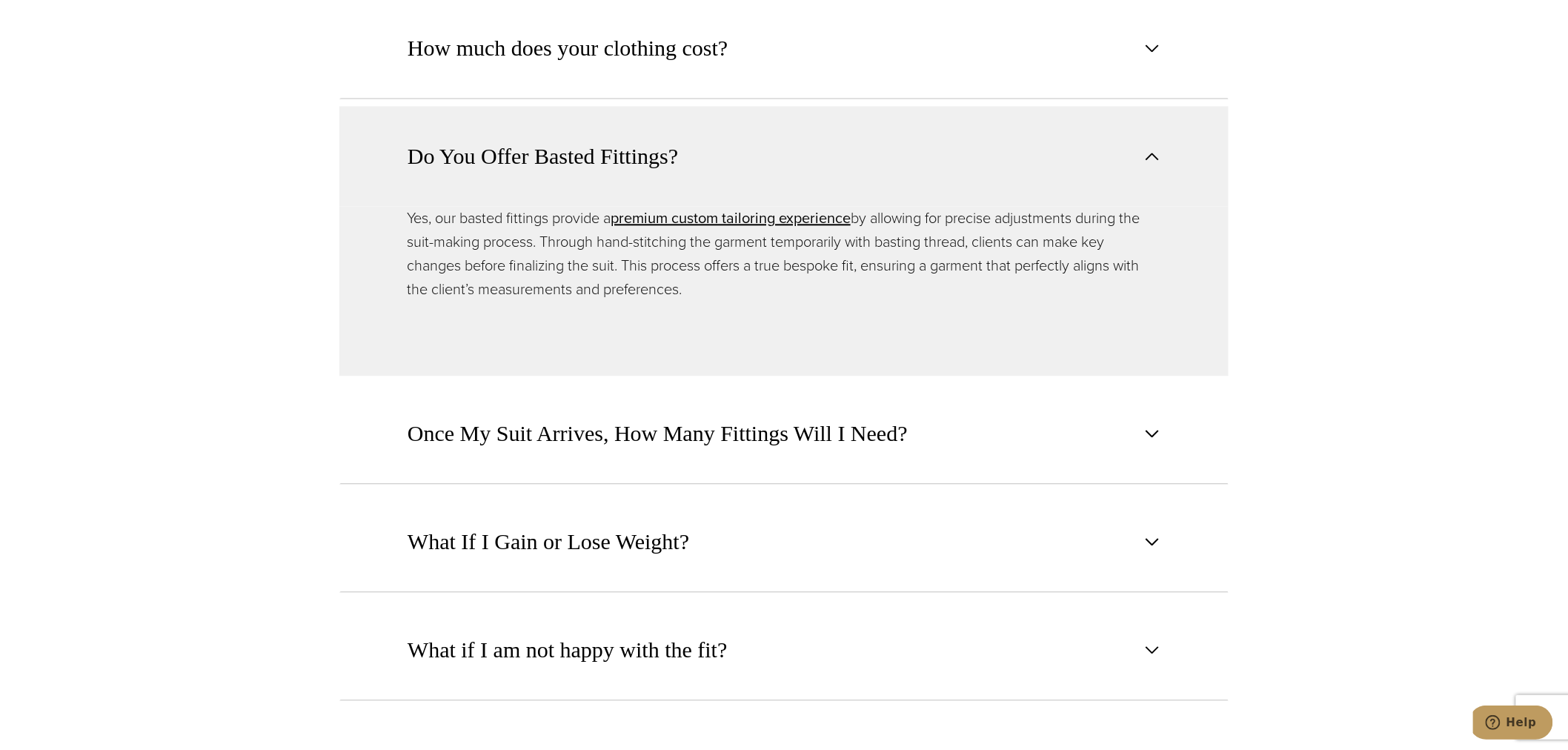
scroll to position [1372, 0]
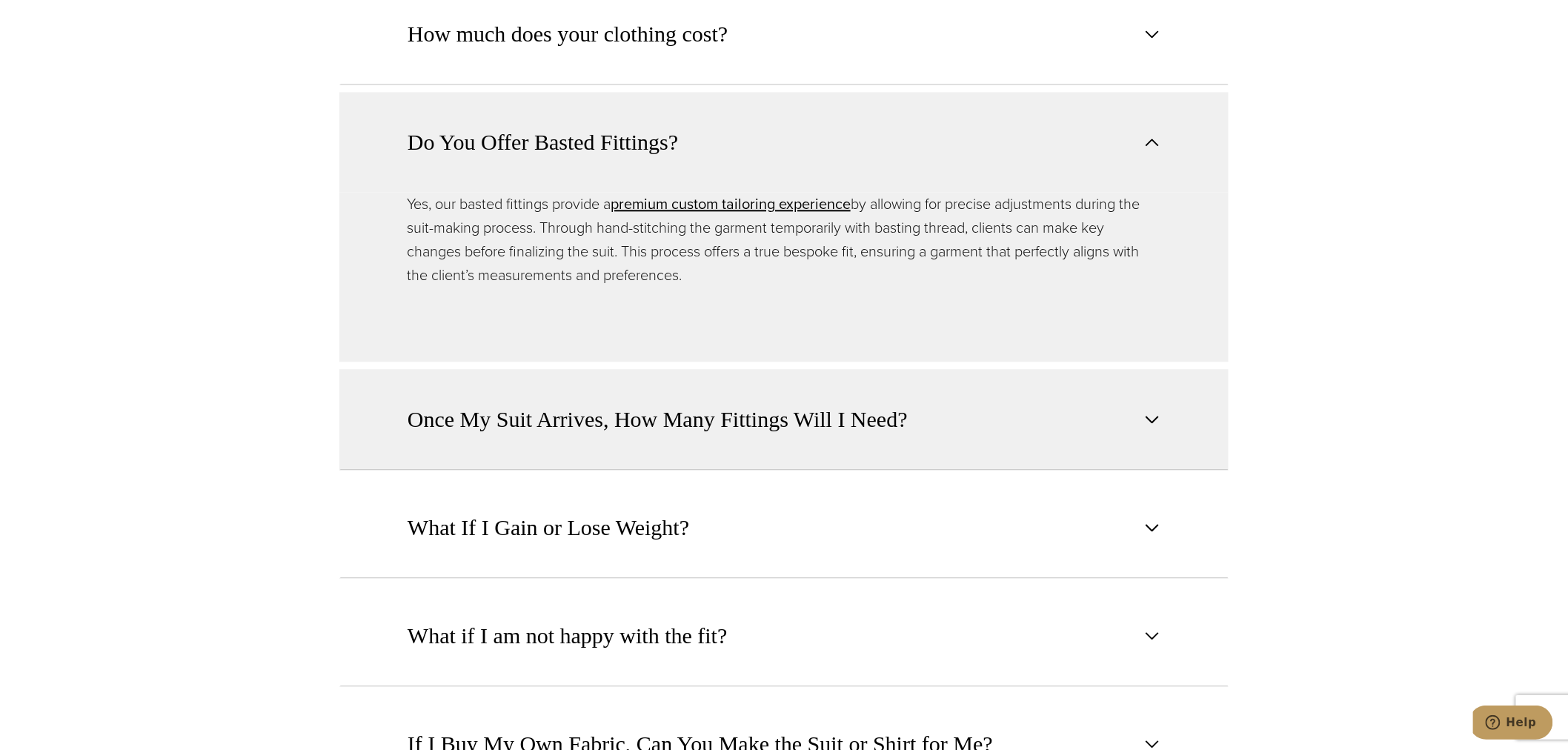
click at [602, 412] on span "Once My Suit Arrives, How Many Fittings Will I Need?" at bounding box center [657, 419] width 500 height 33
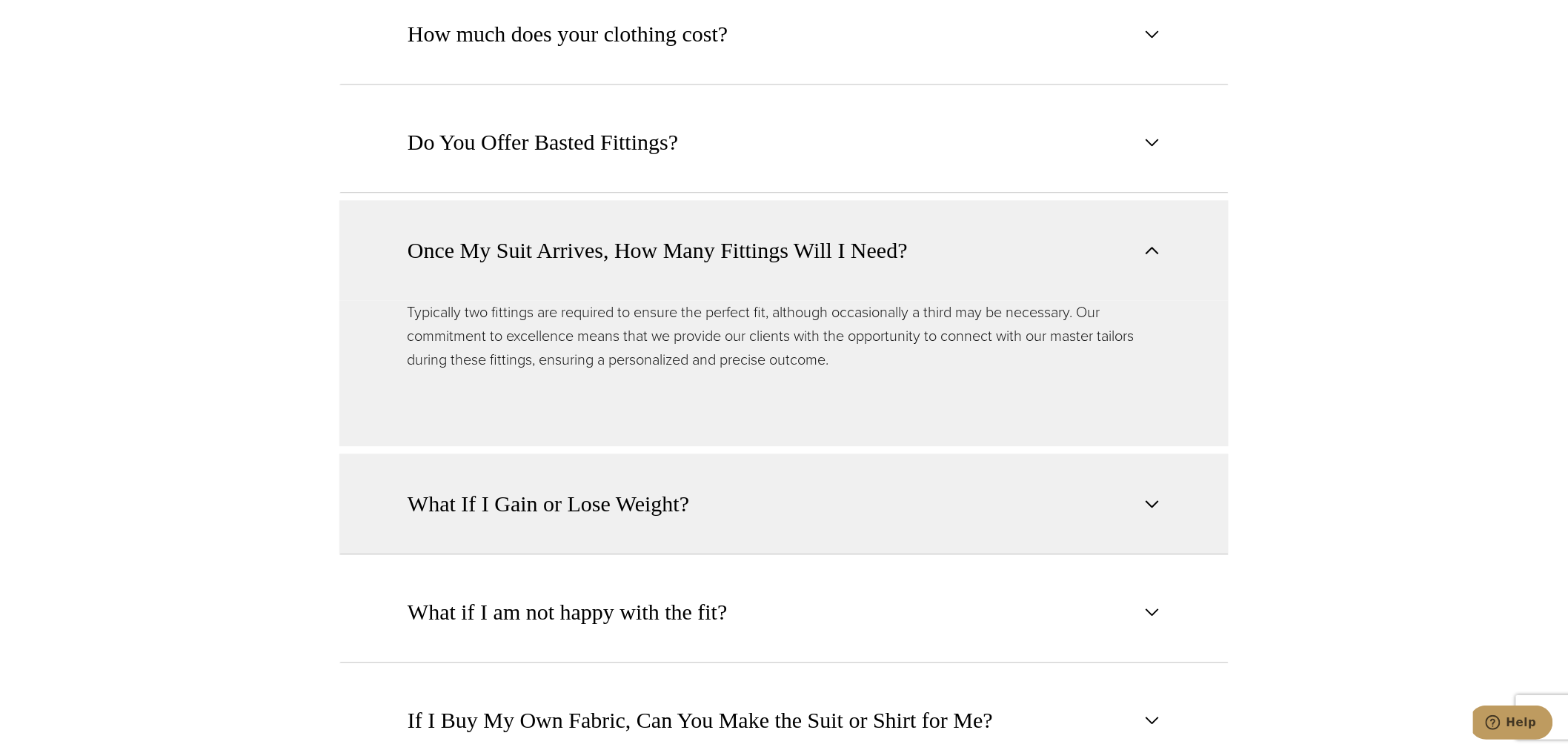
click at [605, 488] on span "What If I Gain or Lose Weight?" at bounding box center [548, 504] width 282 height 33
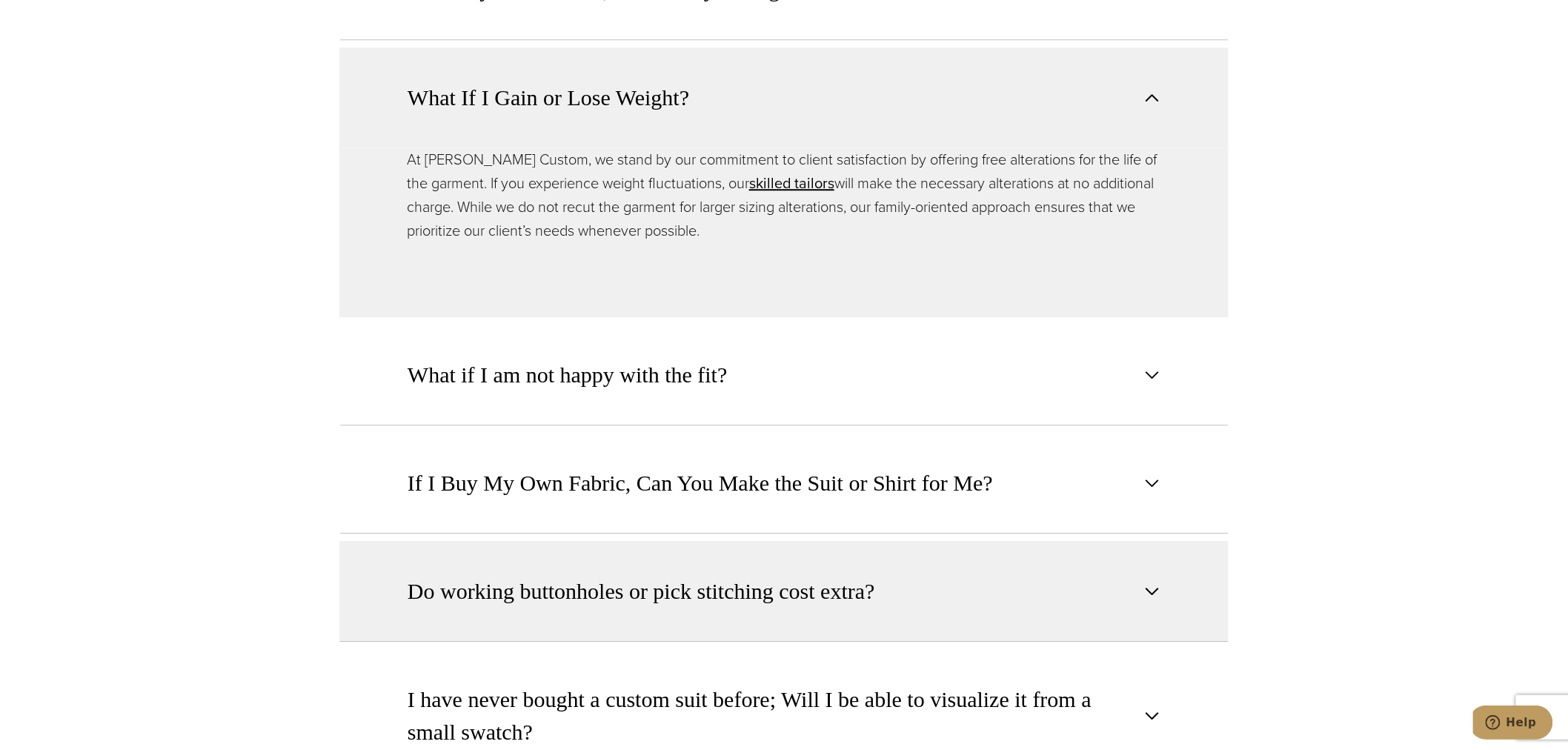
scroll to position [1647, 0]
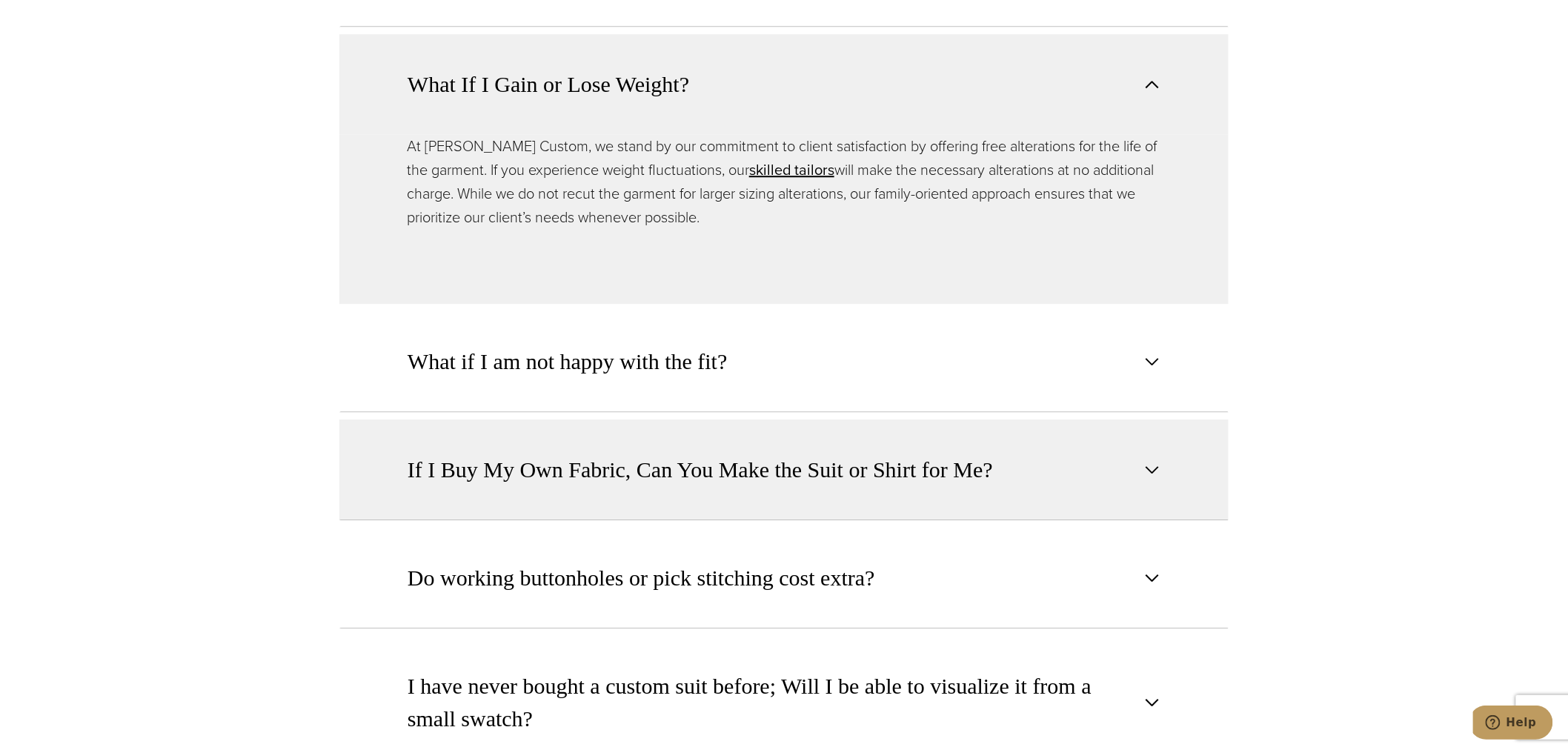
click at [517, 454] on span "If I Buy My Own Fabric, Can You Make the Suit or Shirt for Me?" at bounding box center [700, 470] width 585 height 33
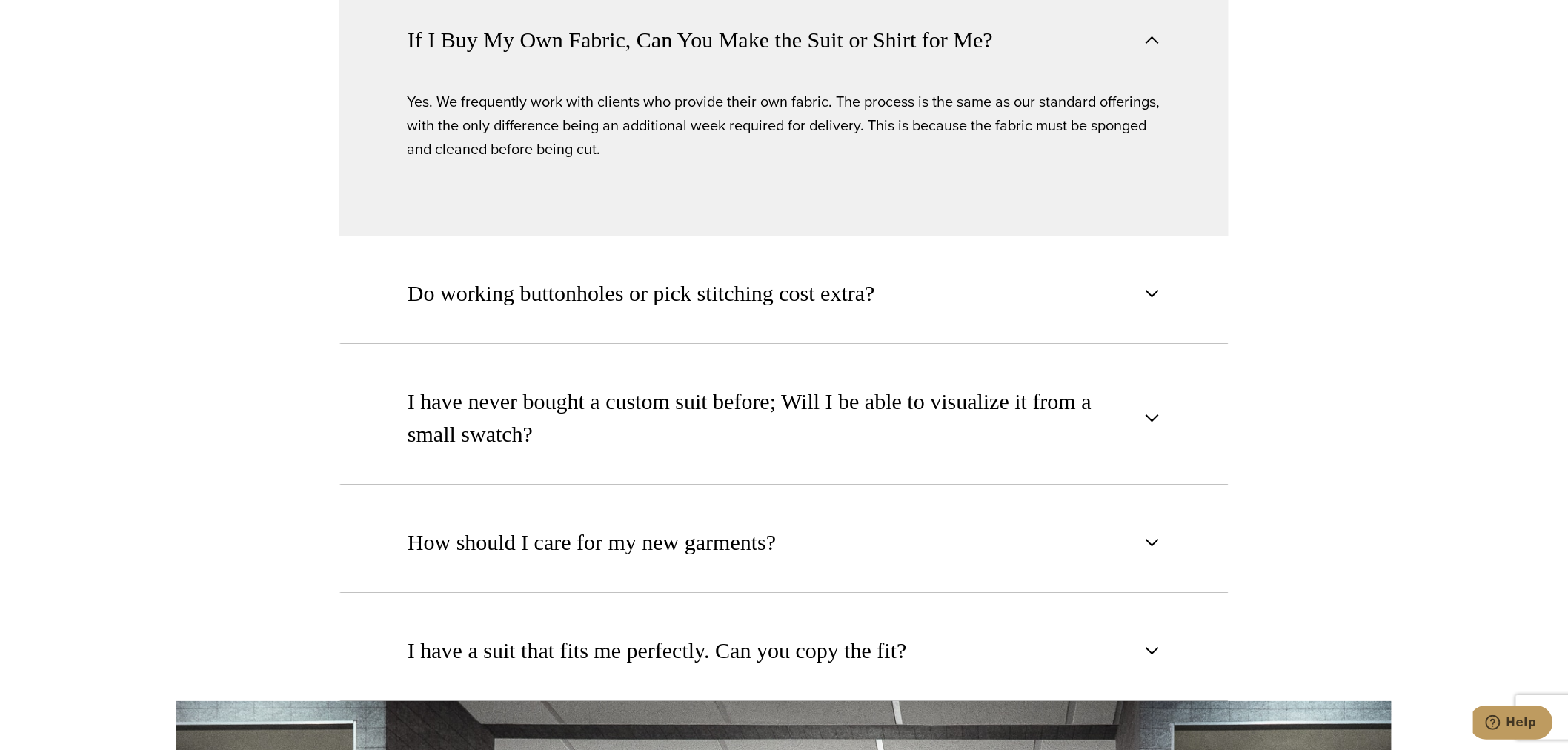
scroll to position [1921, 0]
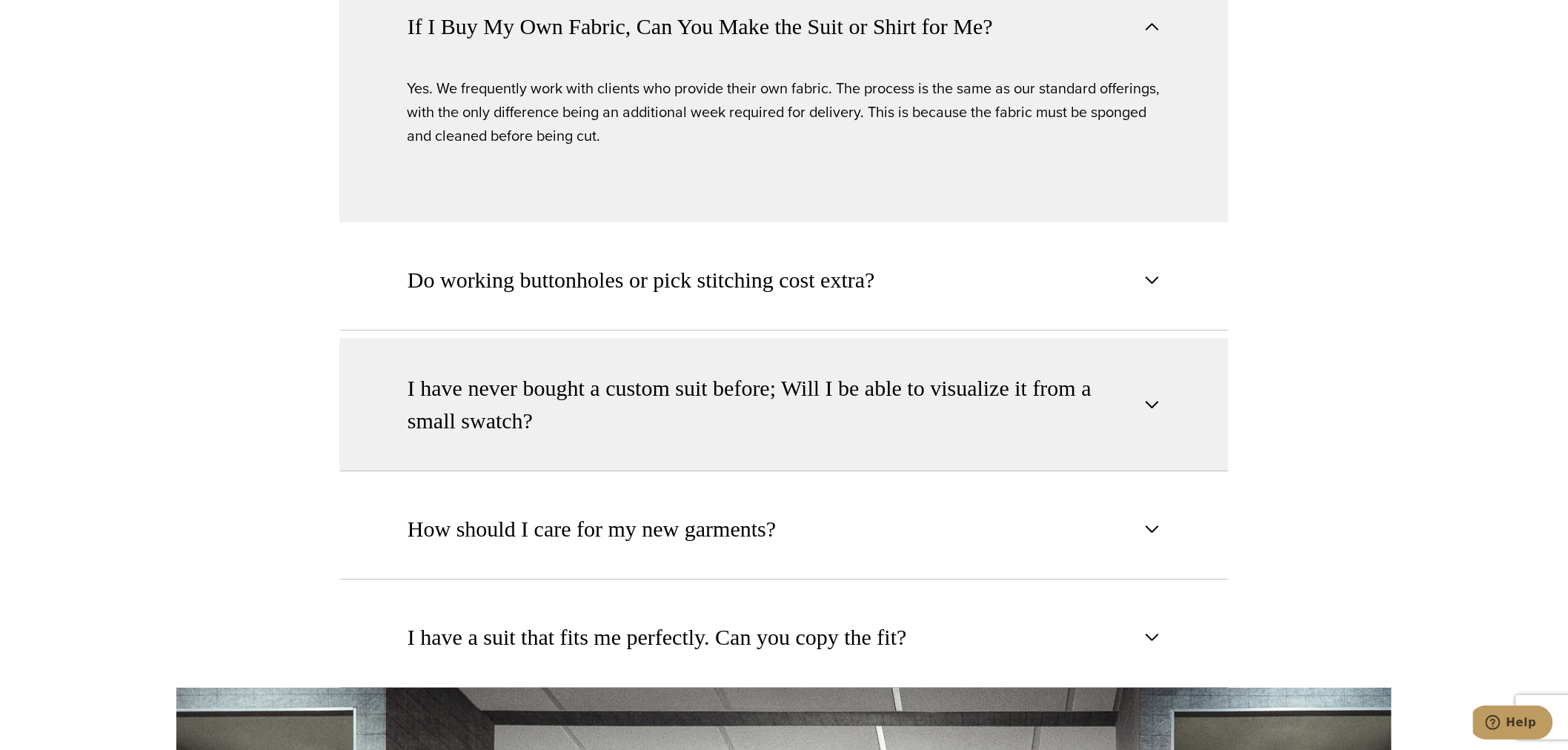
click at [469, 439] on button "I have never bought a custom suit before; Will I be able to visualize it from a…" at bounding box center [784, 405] width 889 height 133
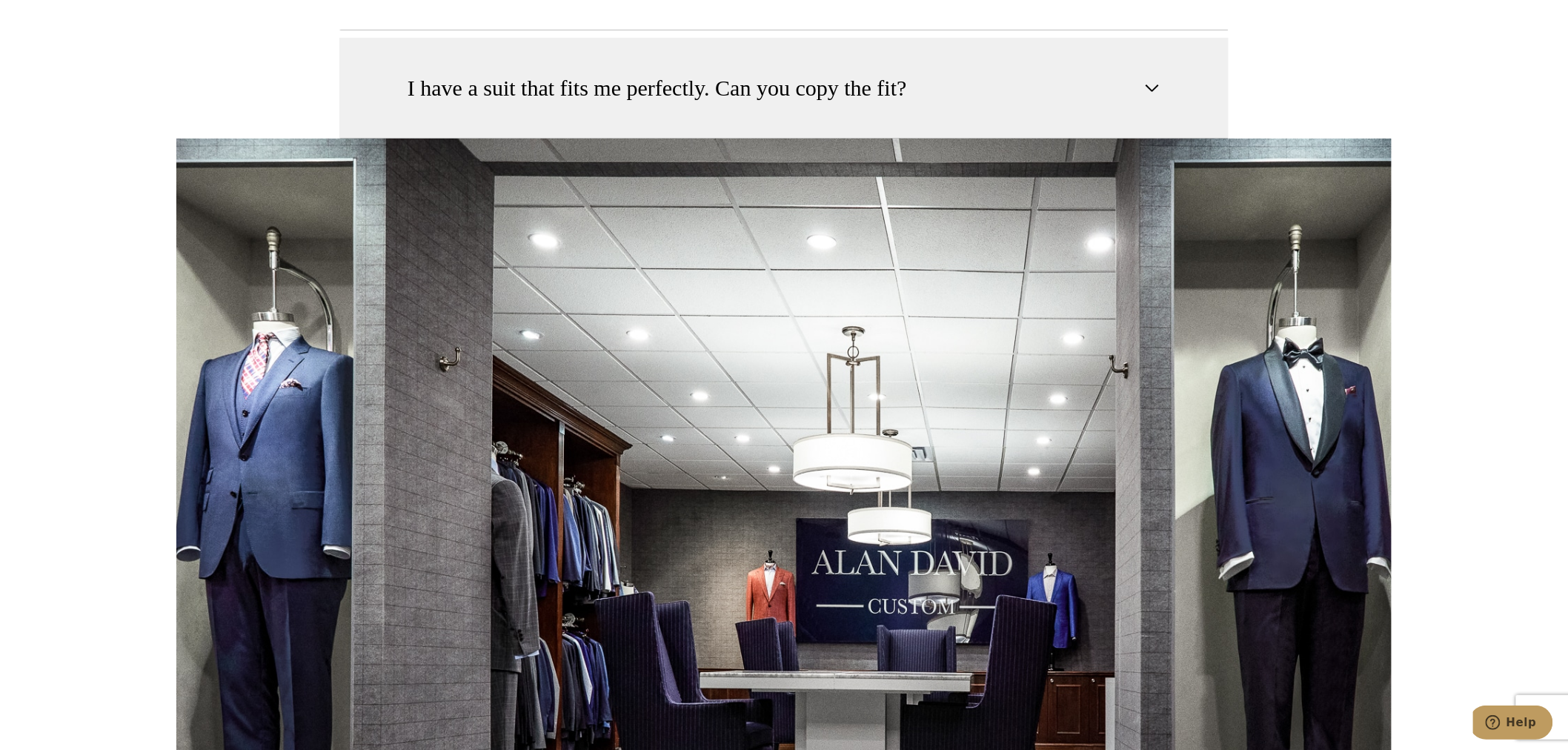
click at [699, 74] on span "I have a suit that fits me perfectly. Can you copy the fit?" at bounding box center [657, 88] width 499 height 33
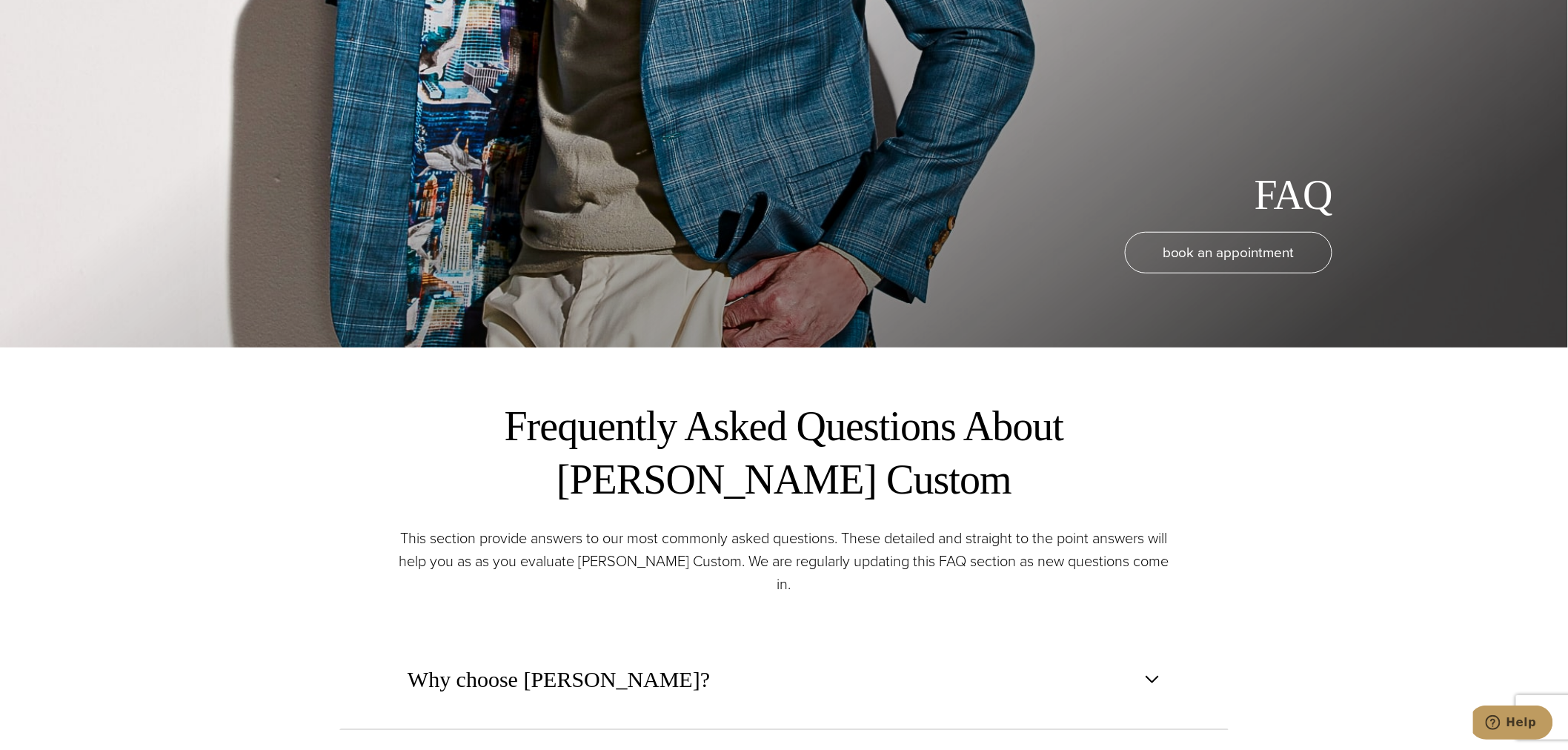
scroll to position [0, 0]
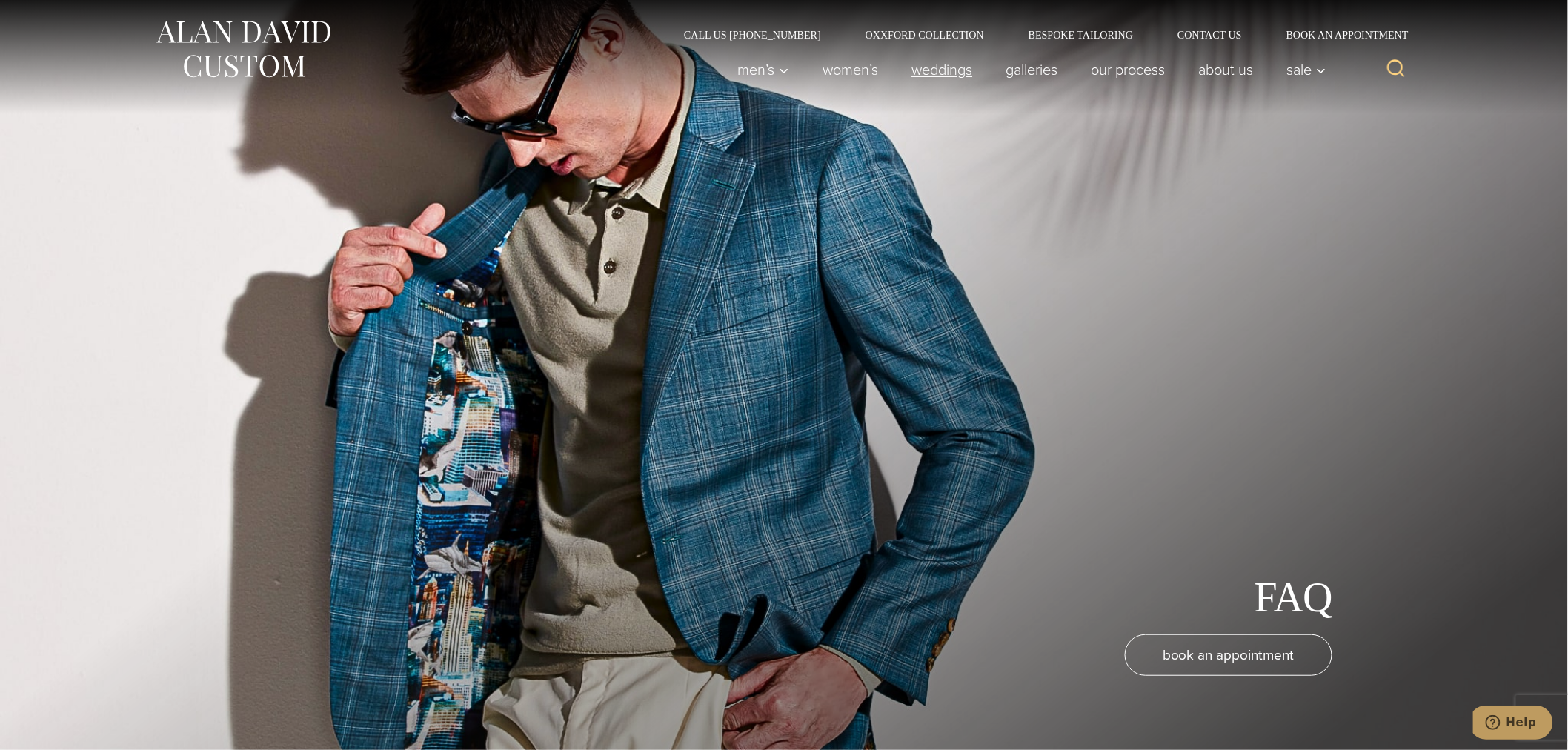
click at [922, 67] on link "weddings" at bounding box center [941, 69] width 94 height 30
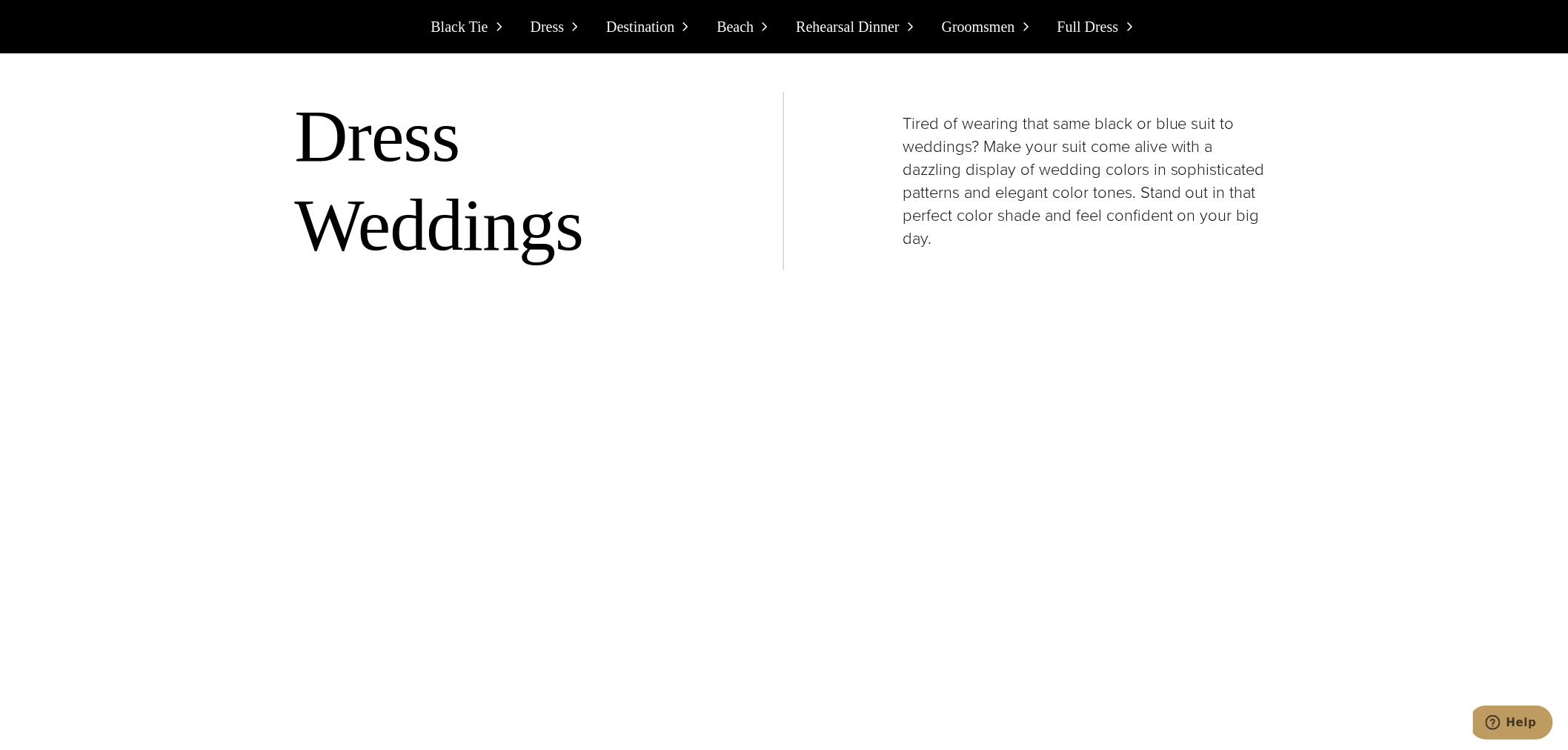
scroll to position [3568, 0]
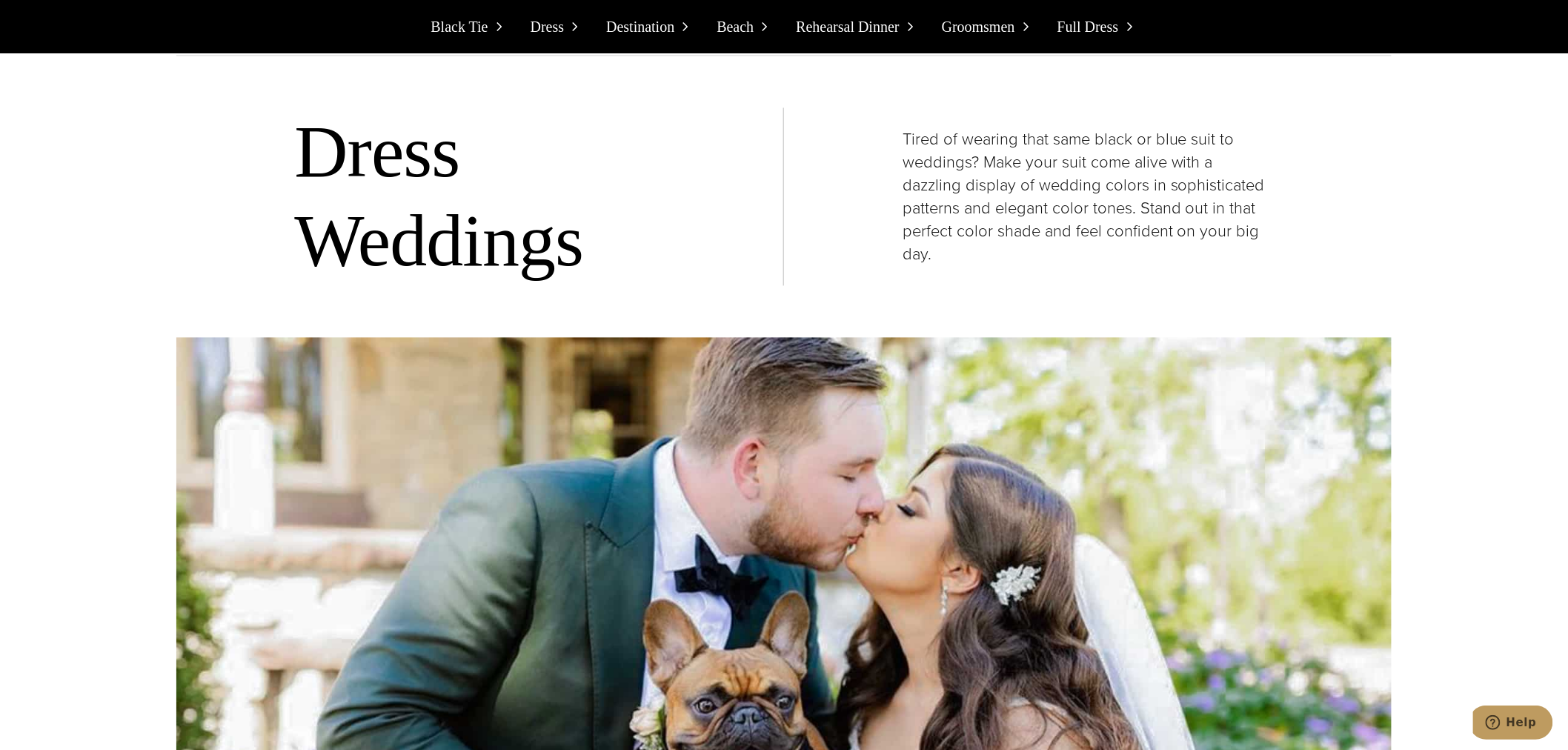
click at [1057, 213] on p "Tired of wearing that same black or blue suit to weddings? Make your suit come …" at bounding box center [1087, 196] width 371 height 138
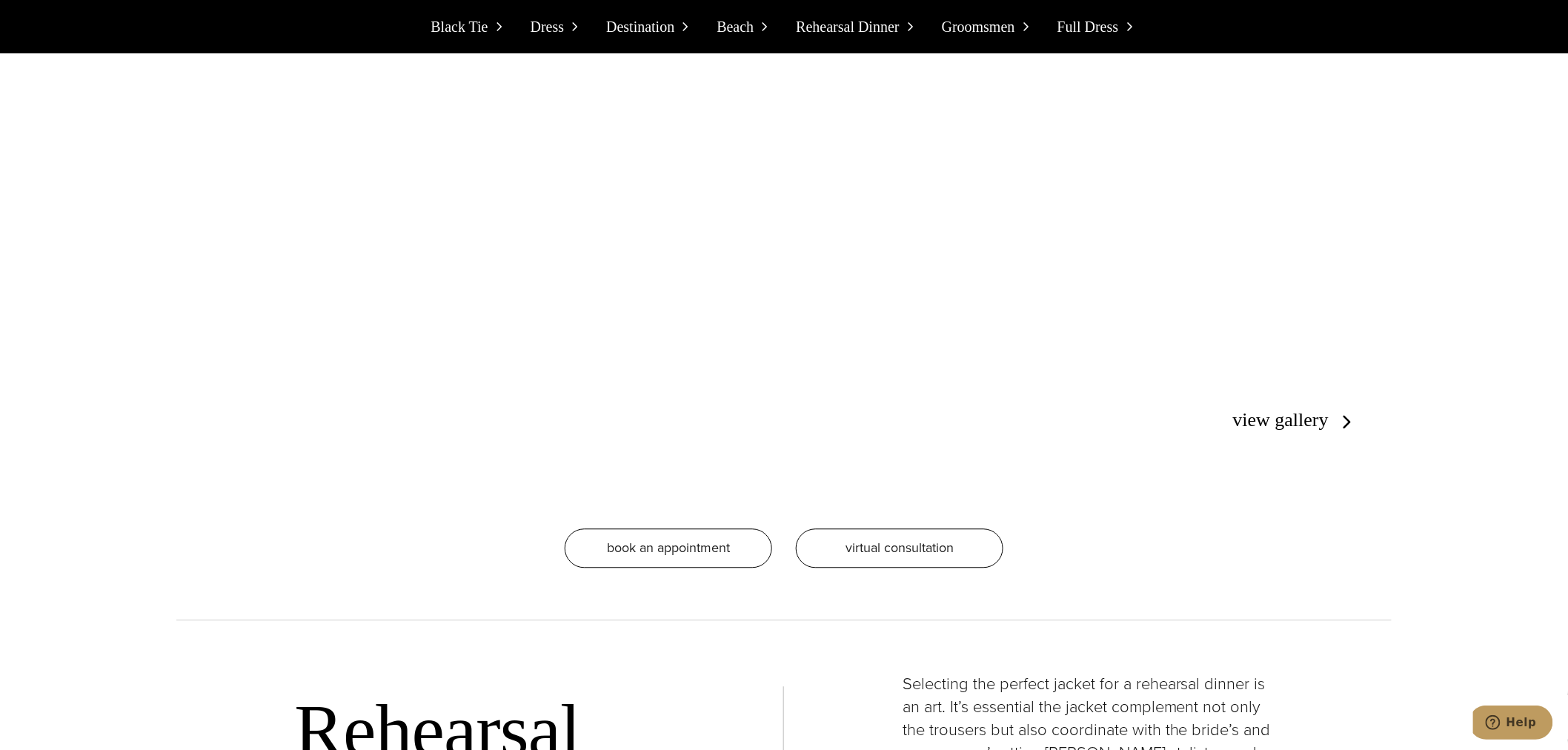
scroll to position [8234, 0]
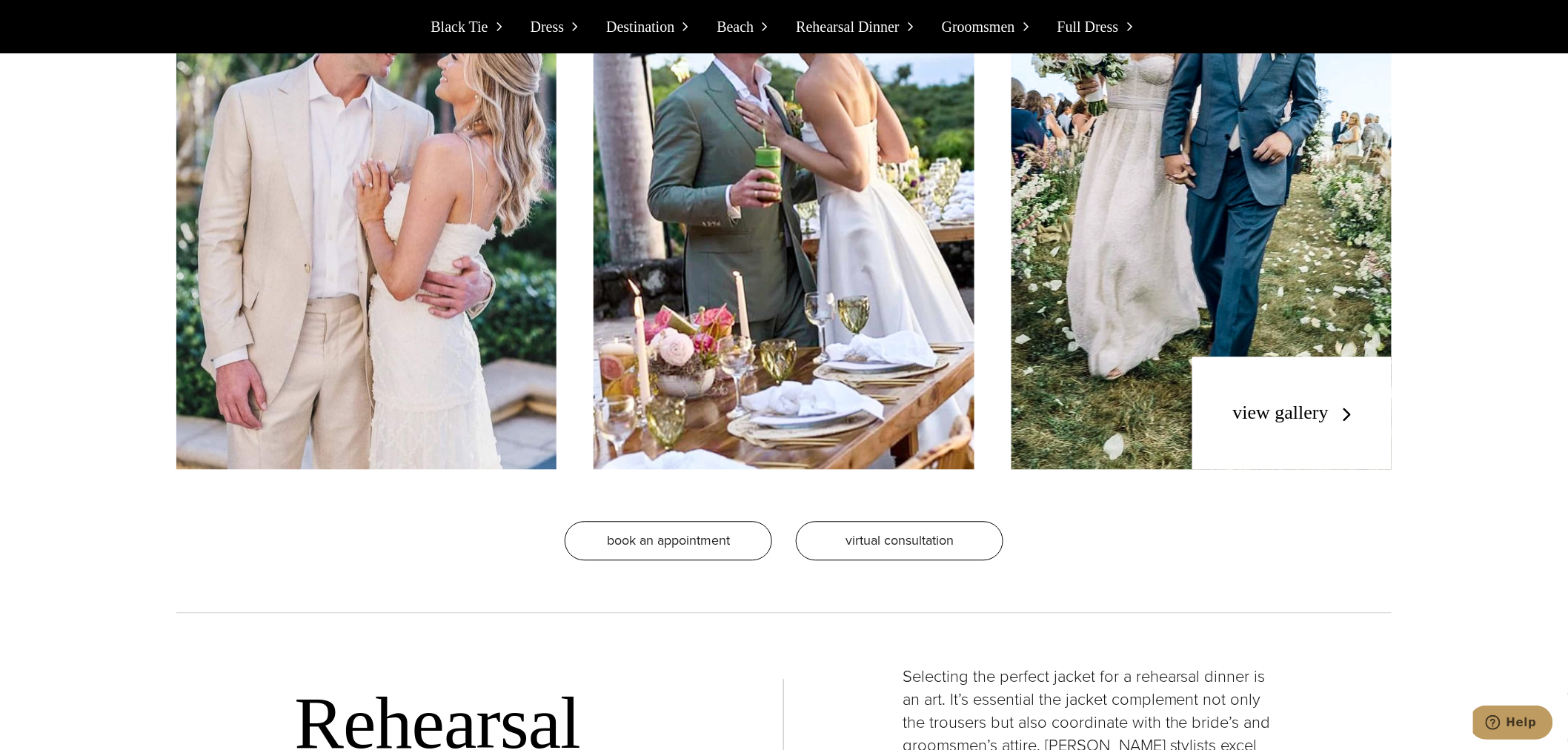
click at [769, 283] on img at bounding box center [783, 125] width 380 height 688
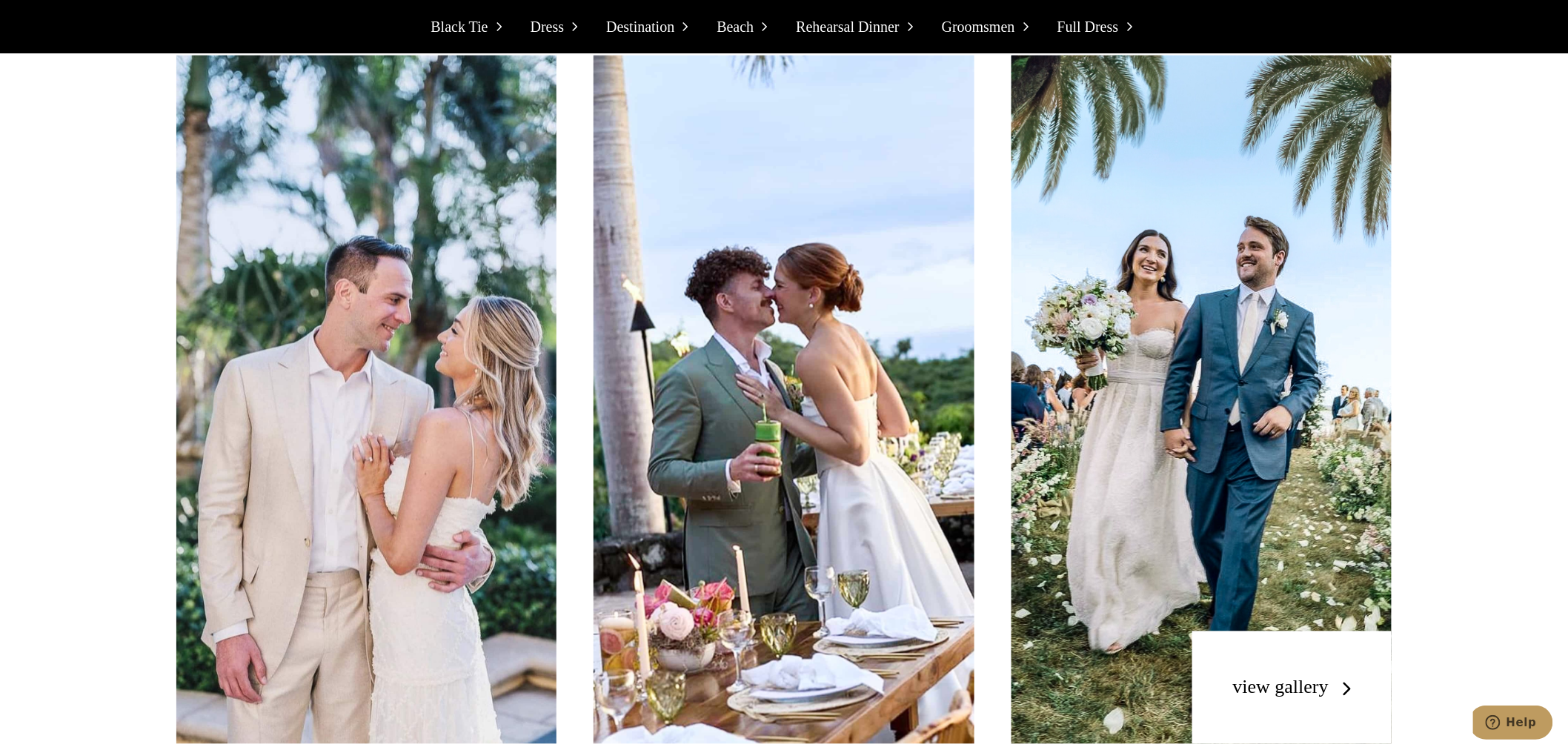
click at [398, 418] on img at bounding box center [366, 399] width 380 height 688
click at [1174, 327] on img at bounding box center [1201, 399] width 380 height 688
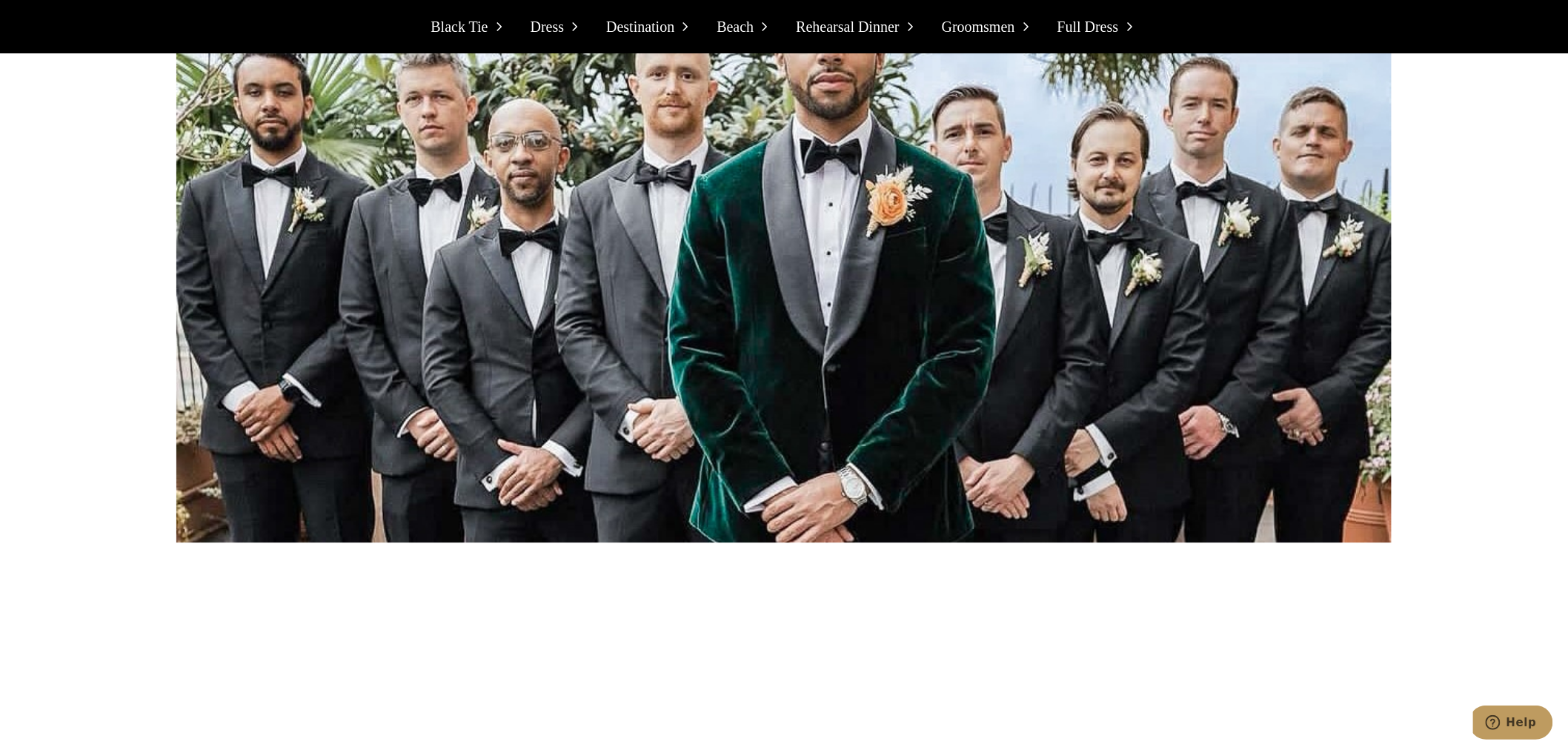
scroll to position [11253, 0]
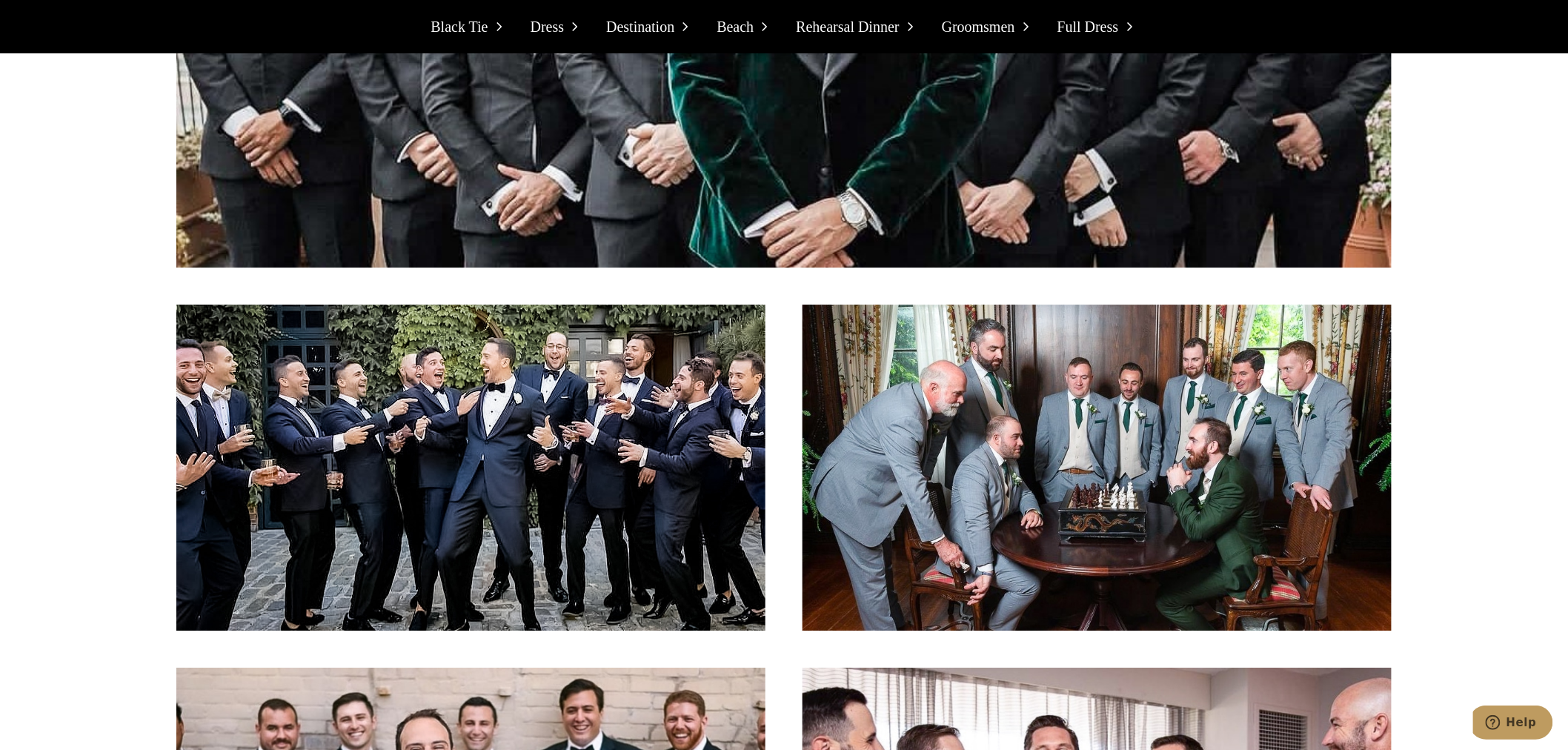
click at [1263, 404] on img at bounding box center [1097, 467] width 589 height 326
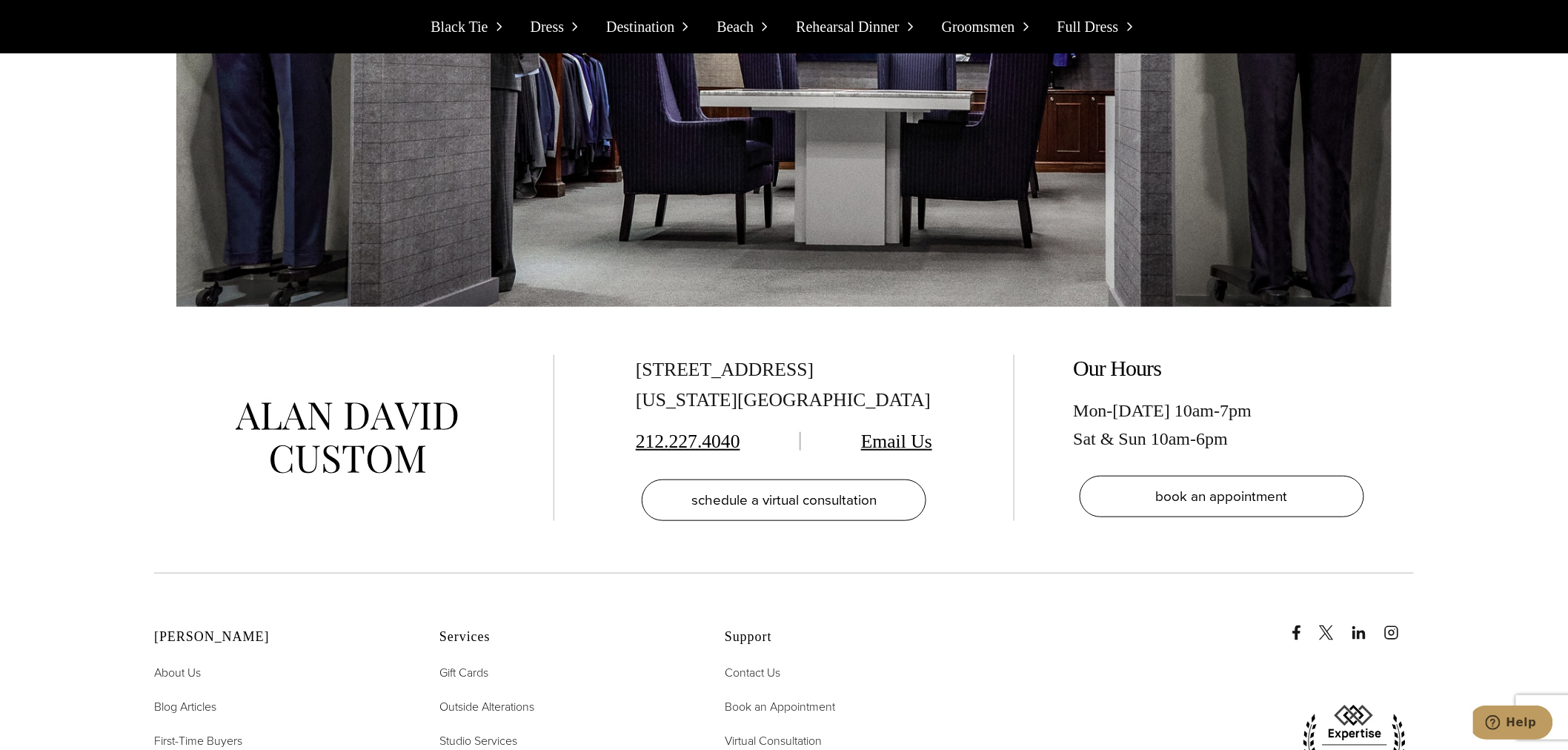
scroll to position [17017, 0]
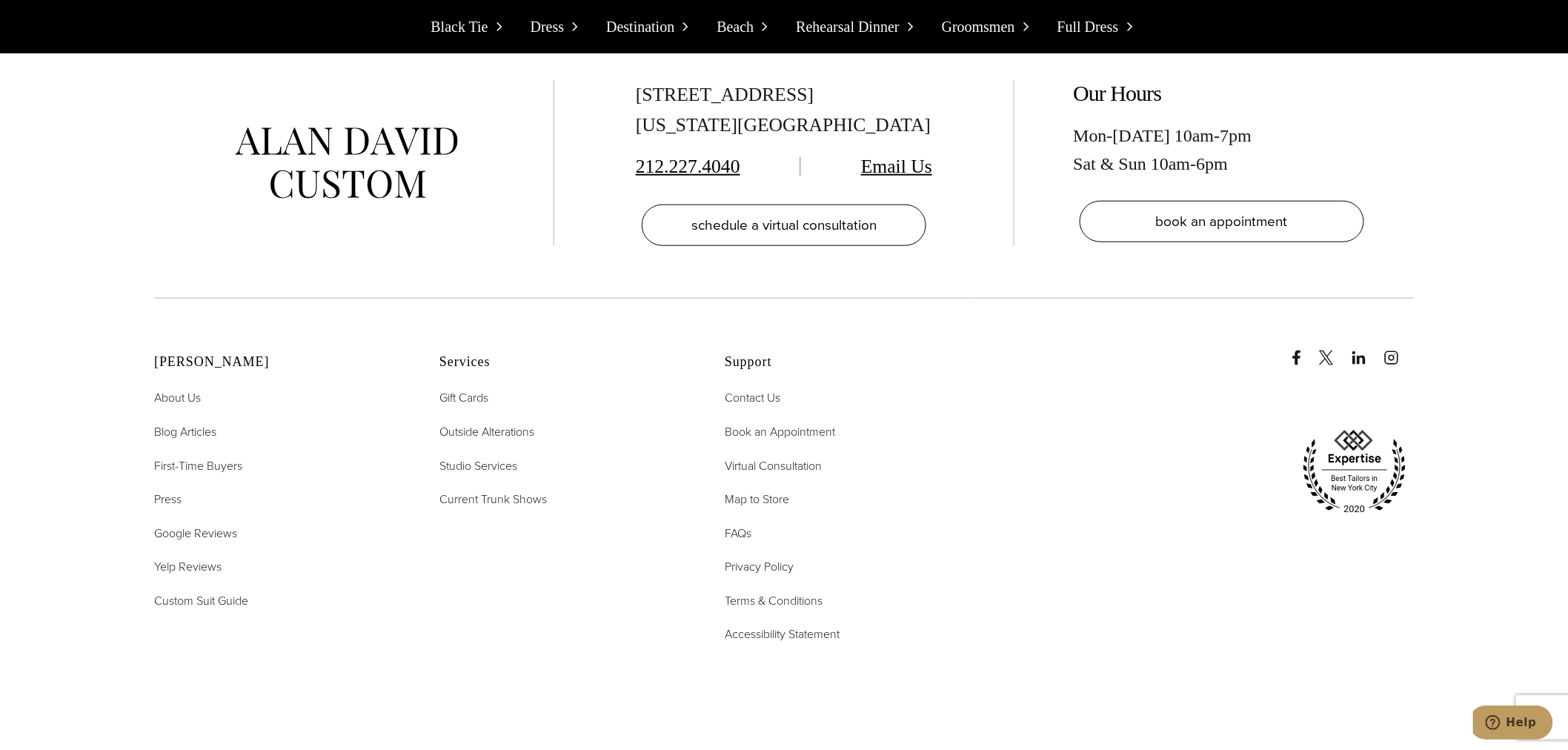
click at [745, 25] on span "Beach" at bounding box center [734, 26] width 37 height 24
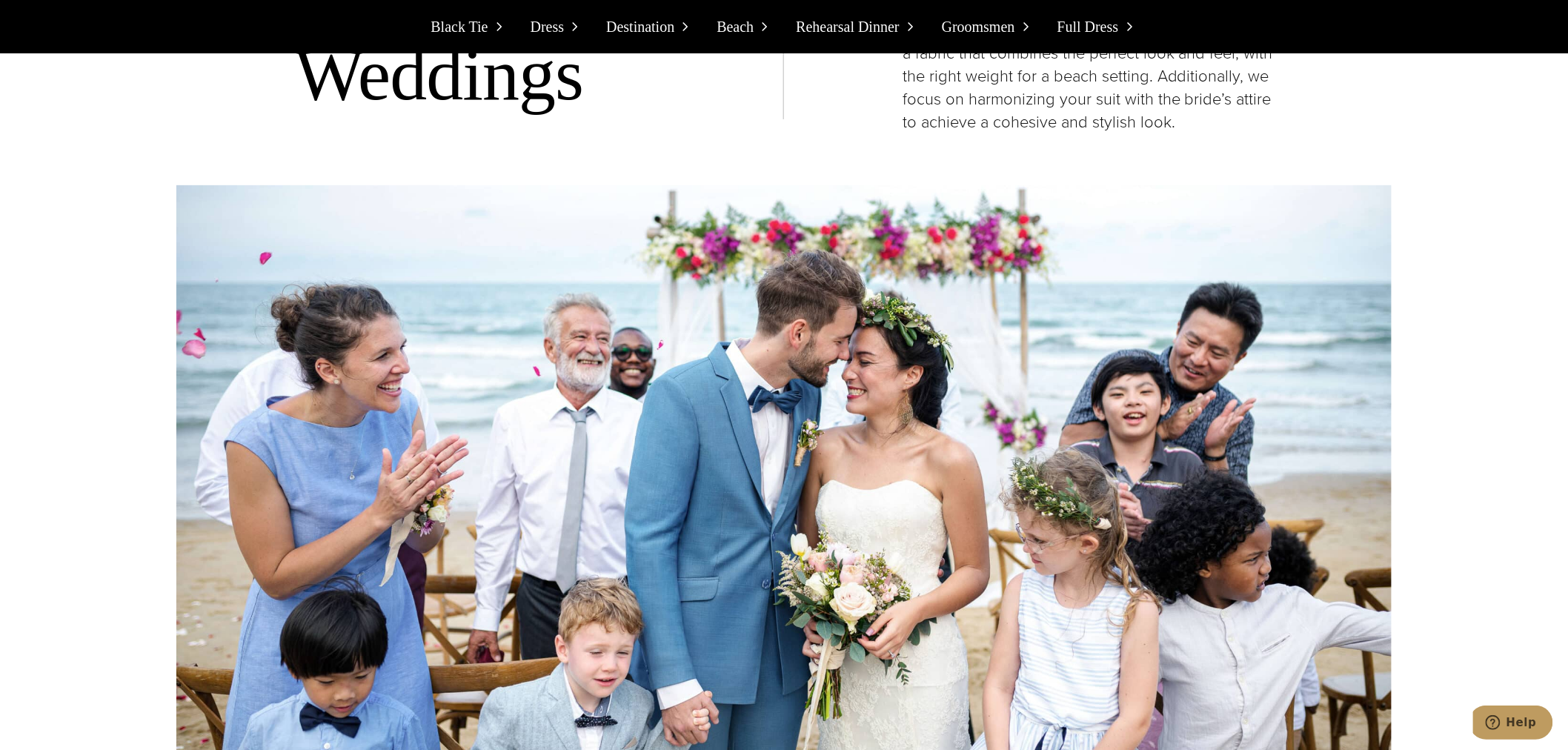
scroll to position [7082, 0]
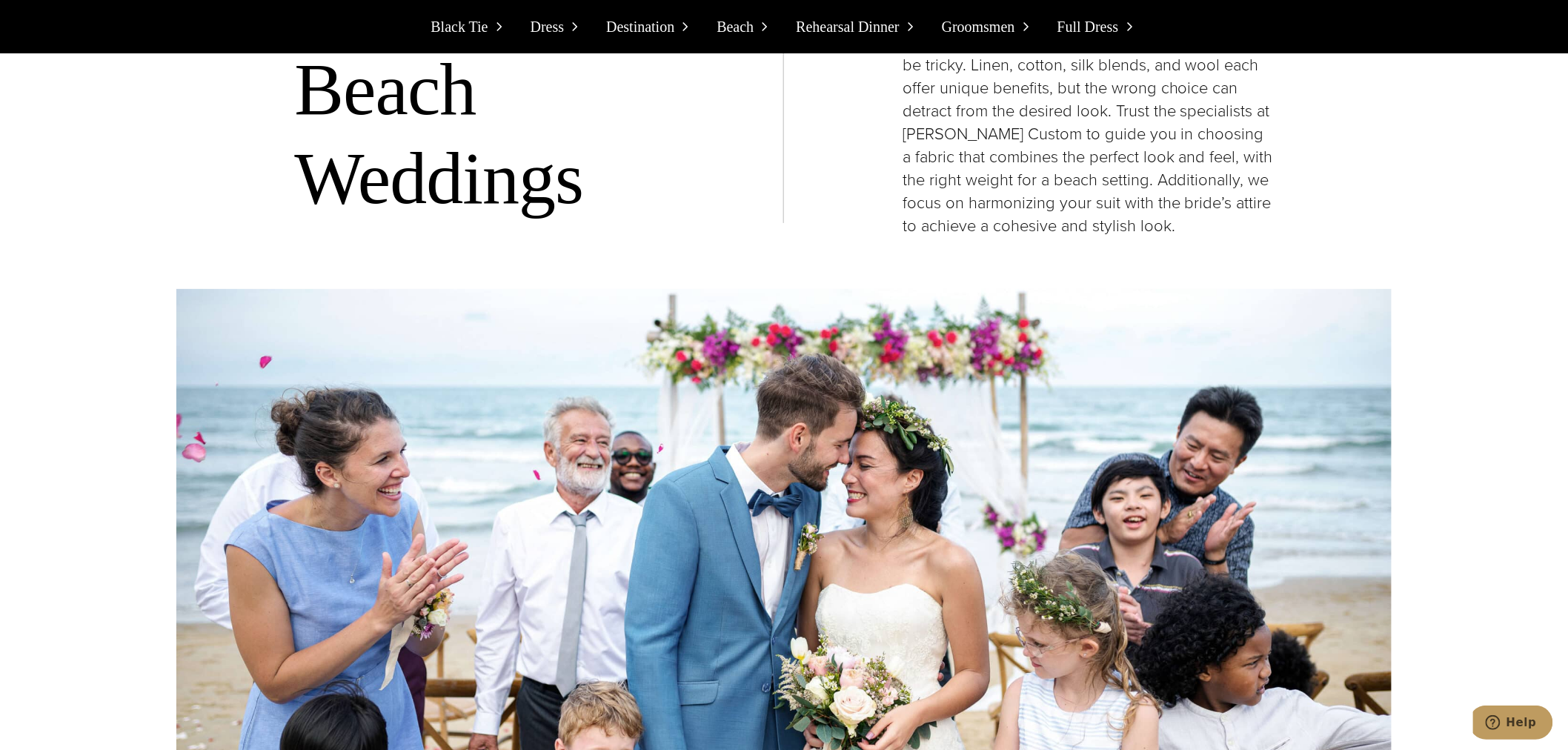
click at [663, 30] on span "Destination" at bounding box center [640, 26] width 68 height 24
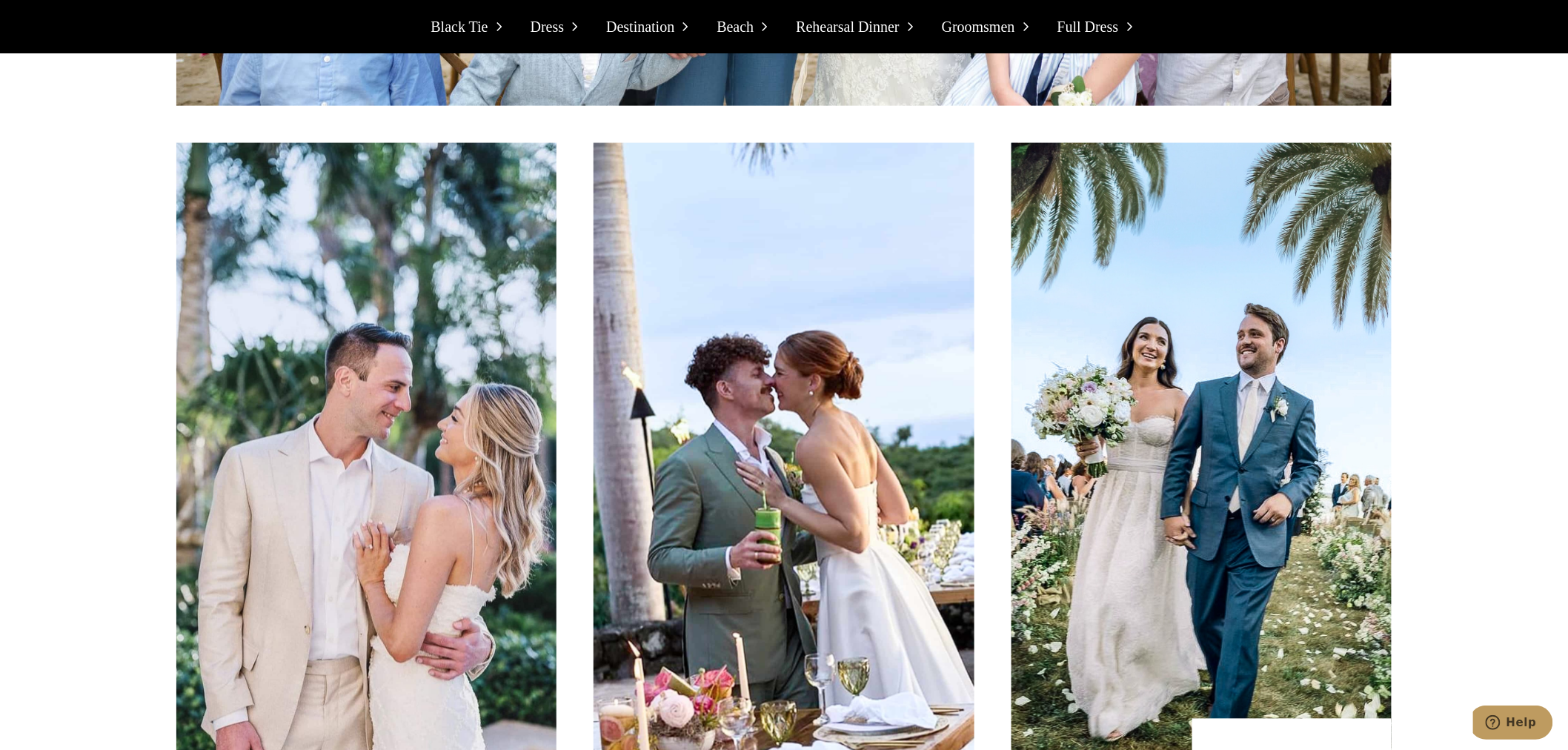
scroll to position [8146, 0]
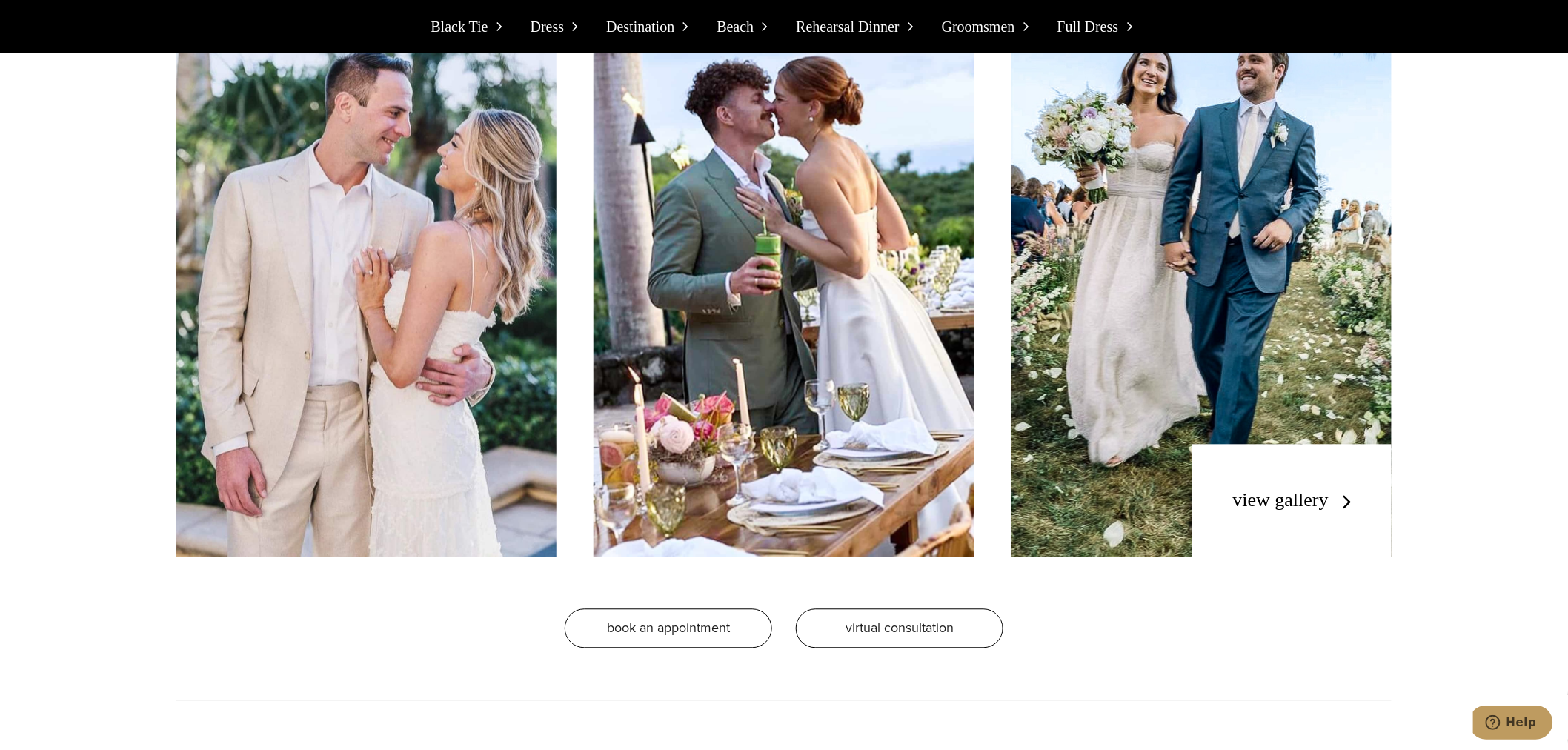
click at [760, 282] on img at bounding box center [783, 212] width 380 height 688
click at [736, 26] on span "Beach" at bounding box center [734, 26] width 37 height 24
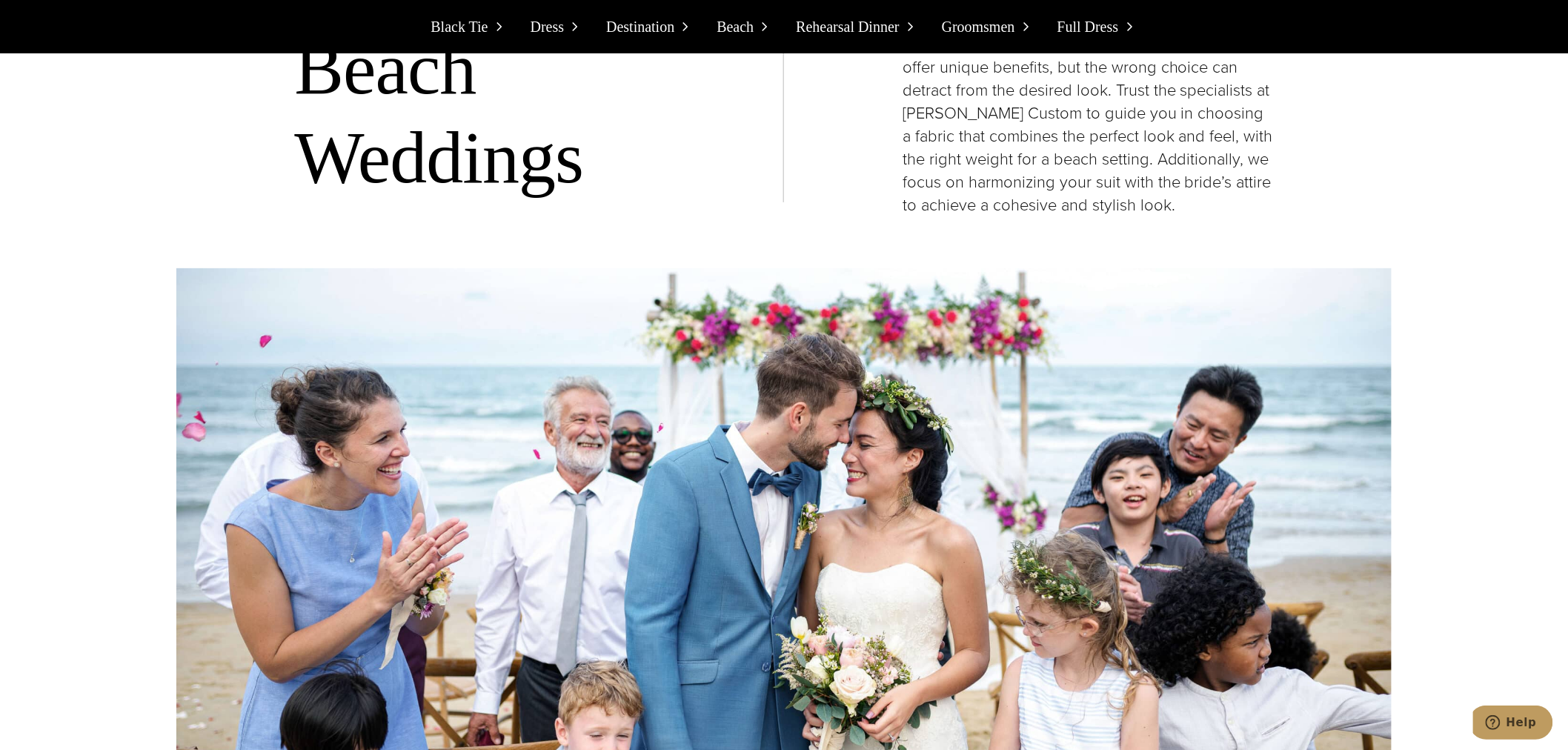
scroll to position [7082, 0]
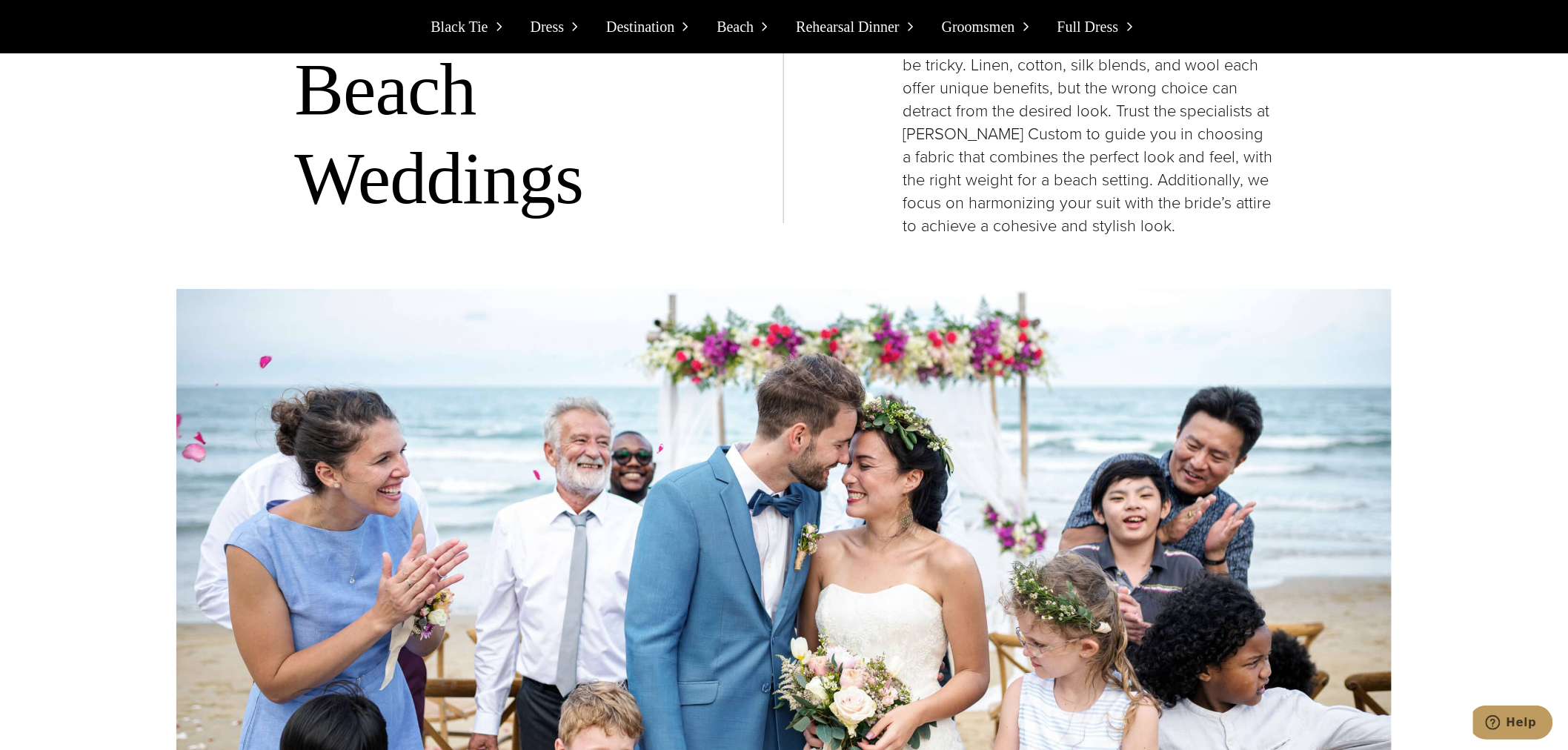
click at [766, 32] on icon at bounding box center [764, 26] width 15 height 15
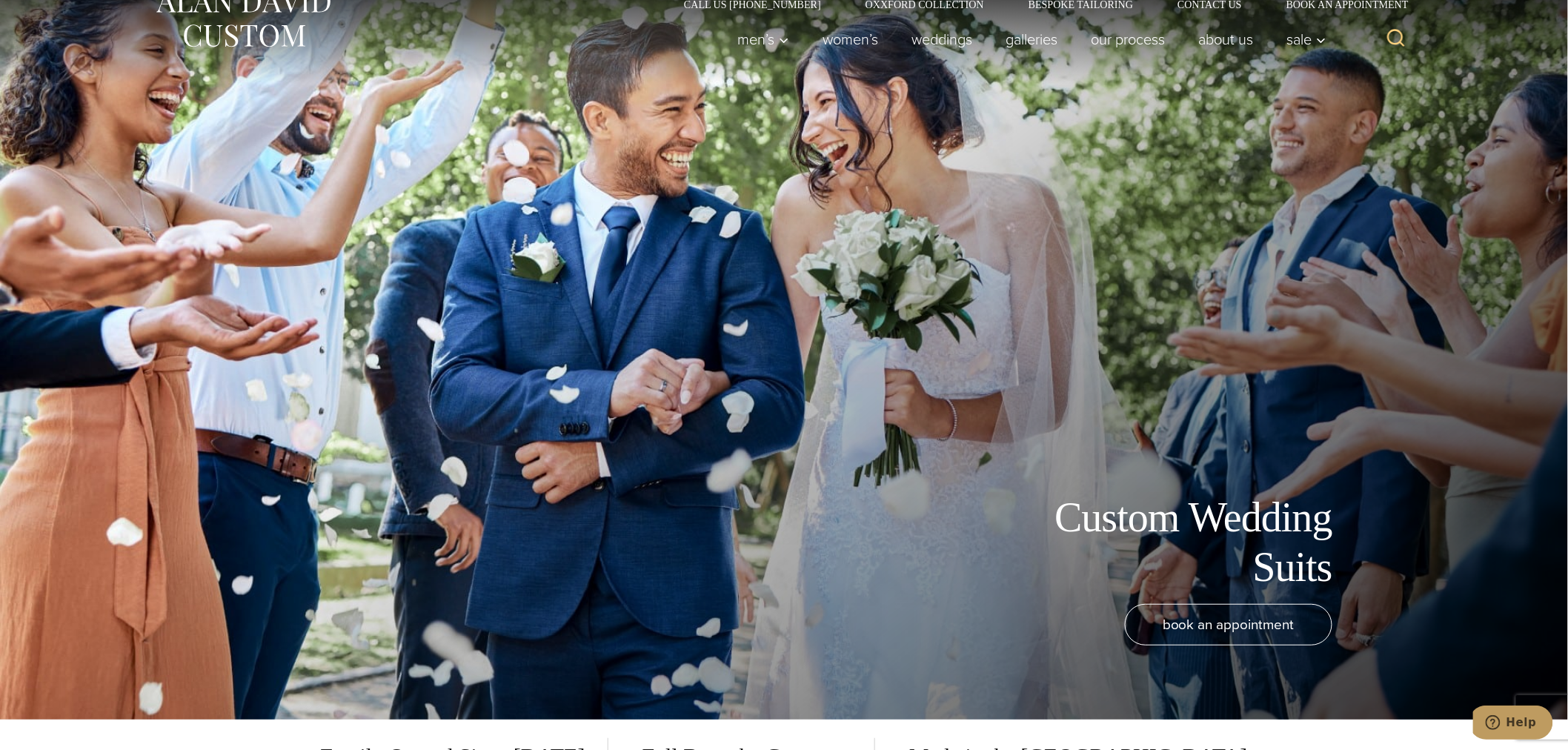
scroll to position [0, 0]
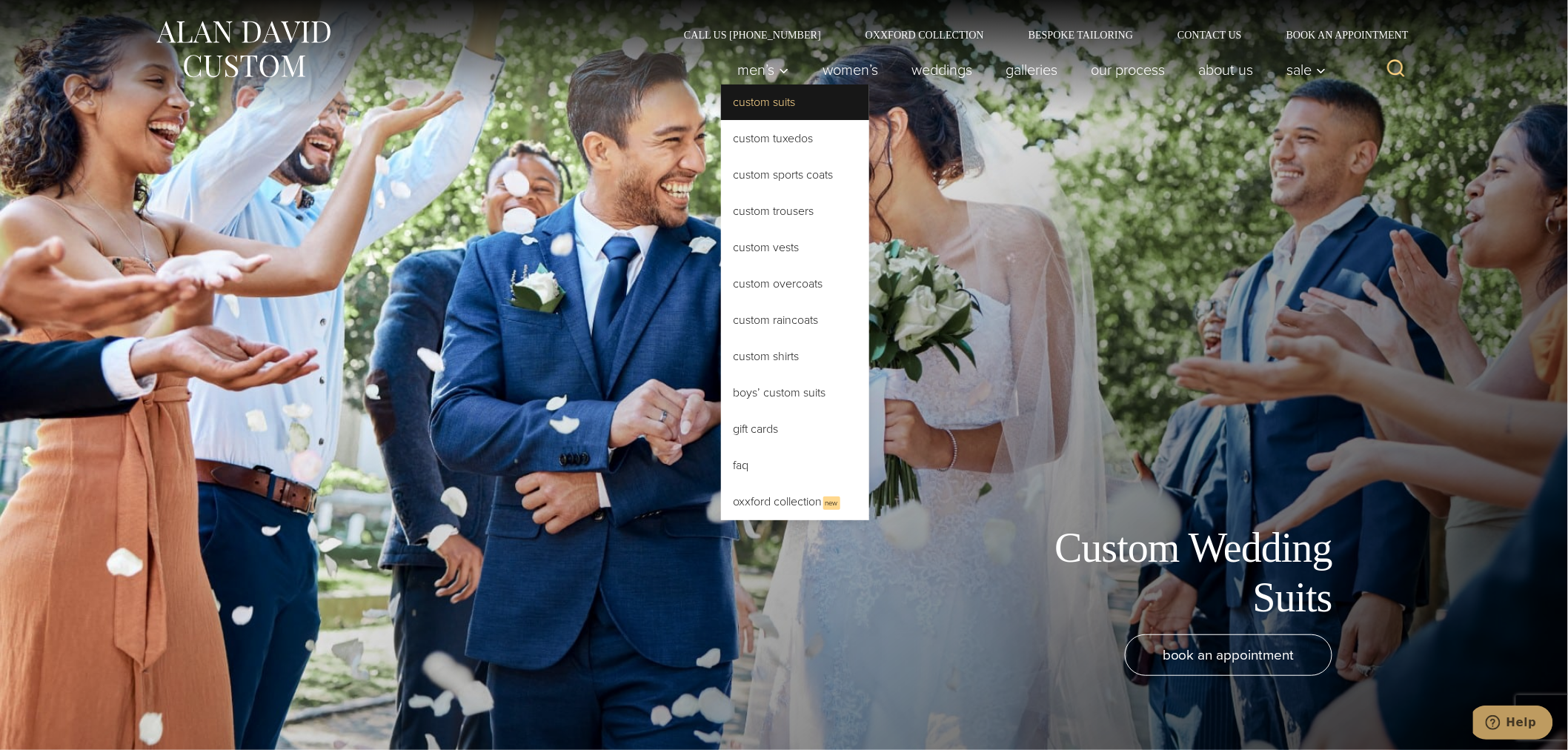
click at [802, 114] on link "Custom Suits" at bounding box center [794, 102] width 149 height 36
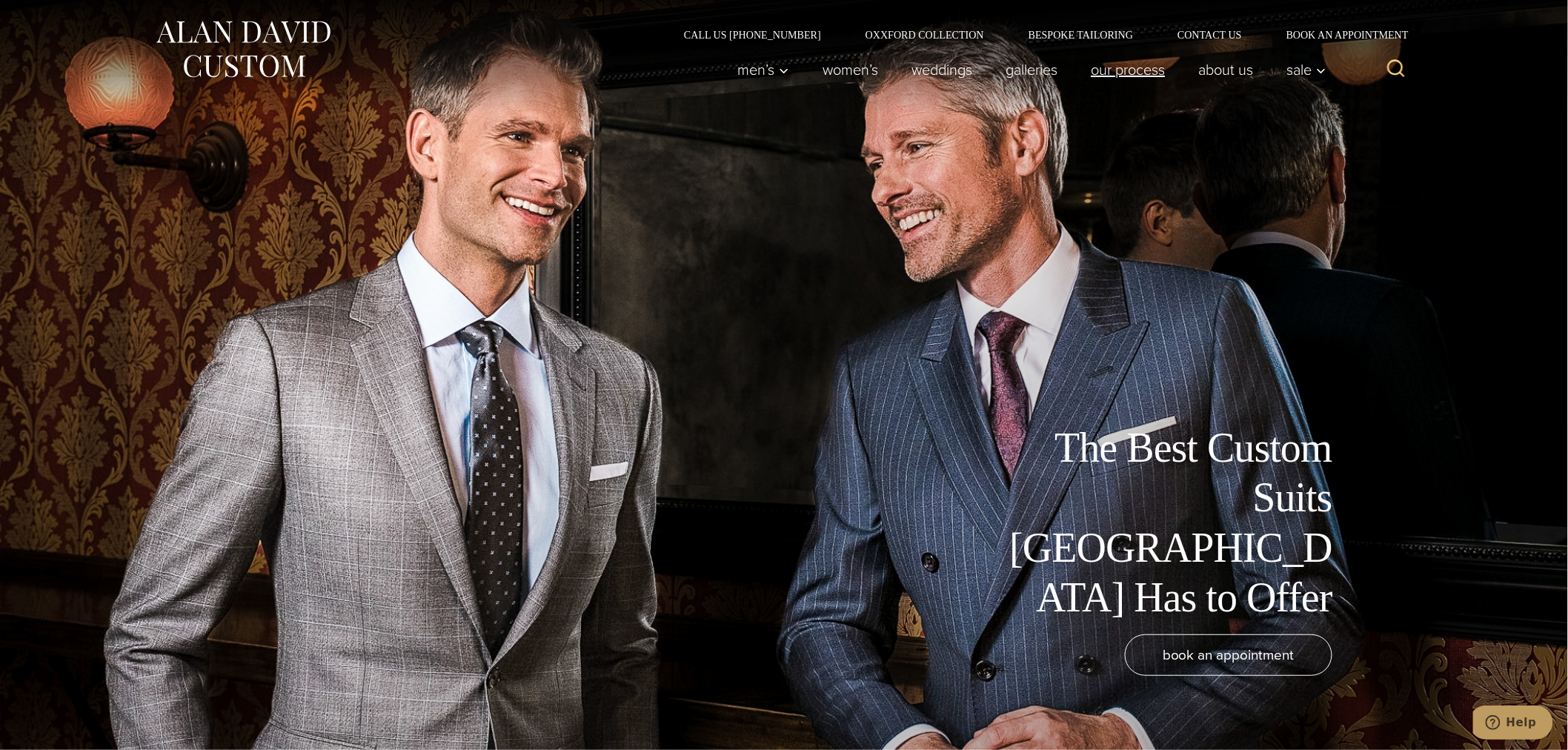
click at [1126, 64] on link "Our Process" at bounding box center [1128, 69] width 108 height 30
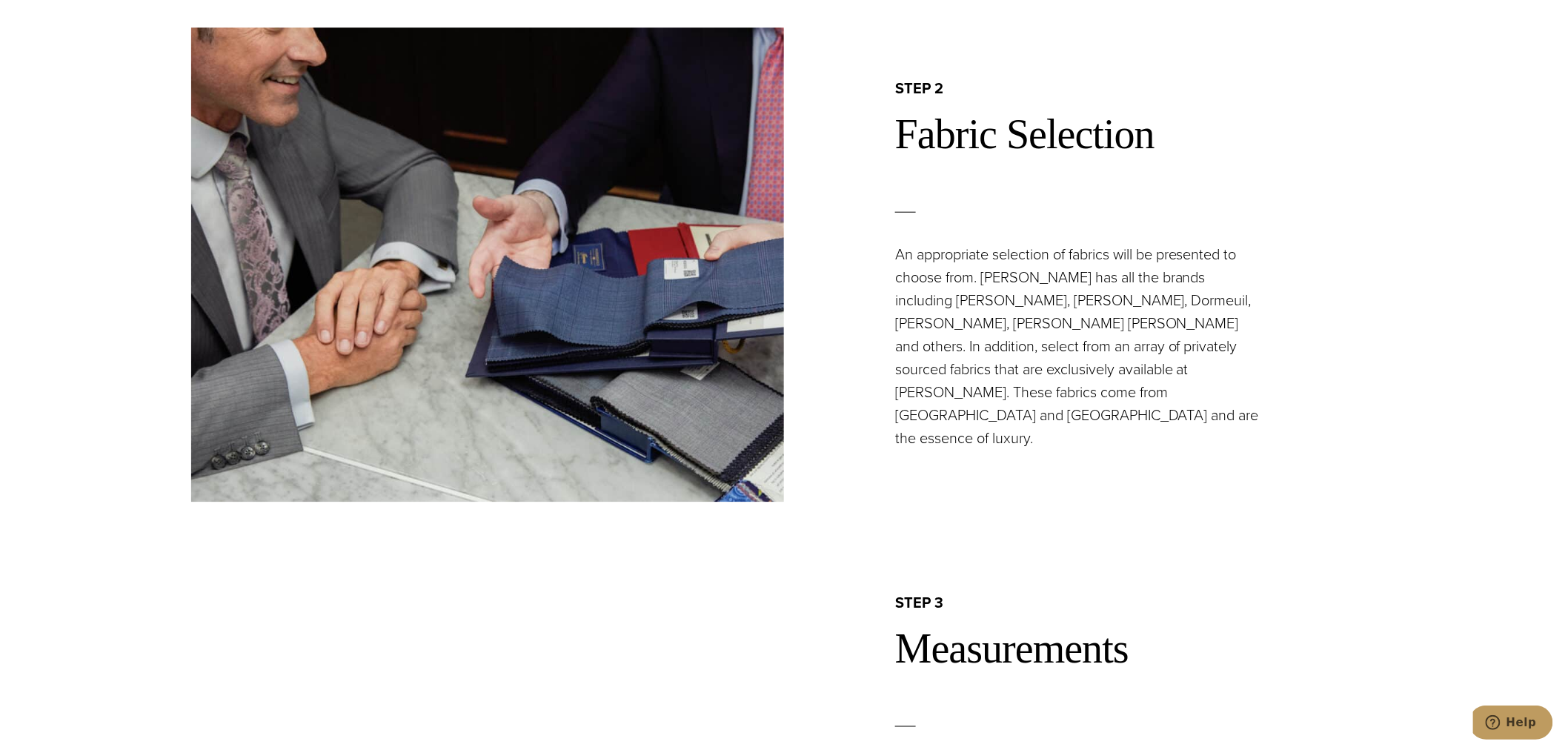
scroll to position [1647, 0]
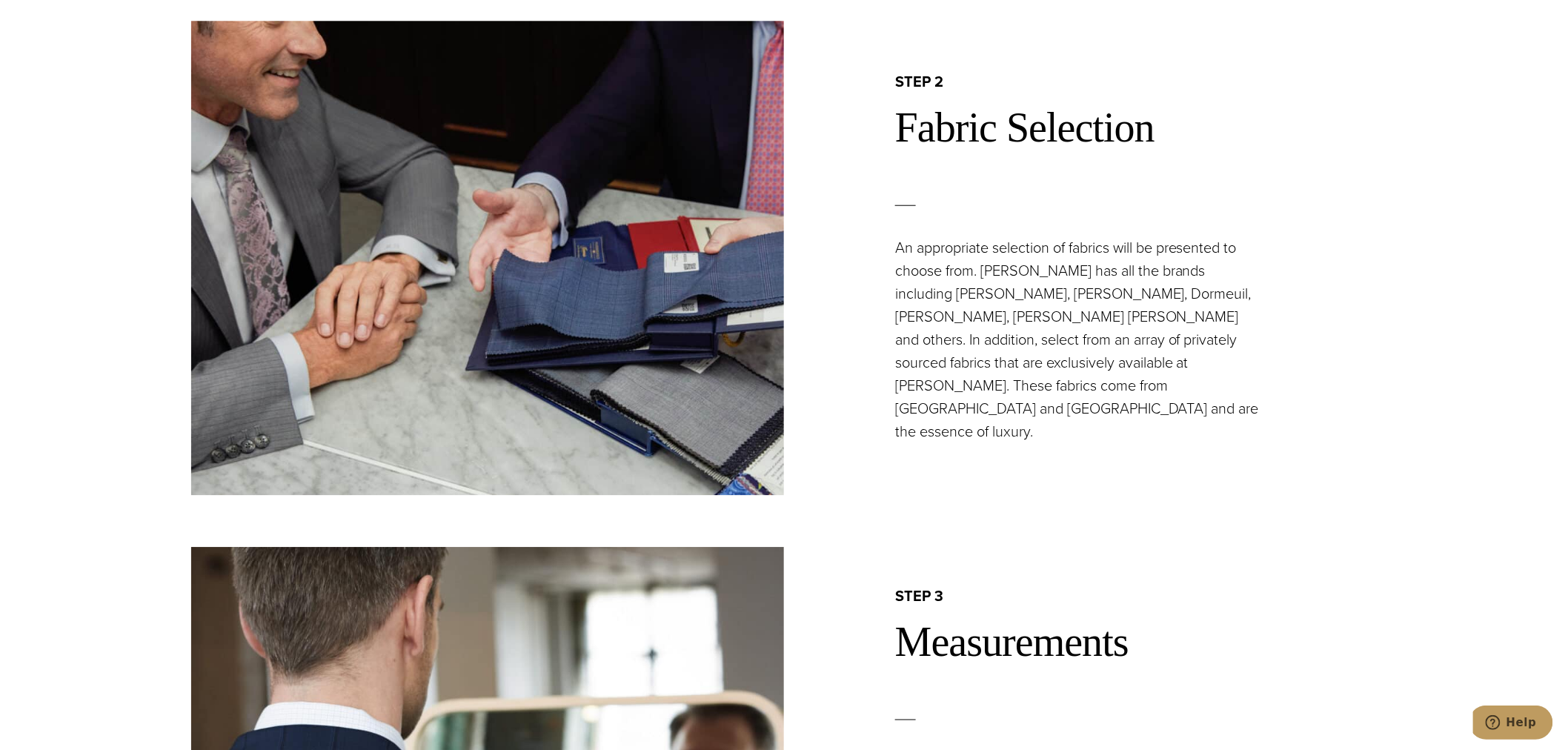
click at [1011, 307] on p "An appropriate selection of fabrics will be presented to choose from. Alan Davi…" at bounding box center [1078, 339] width 367 height 207
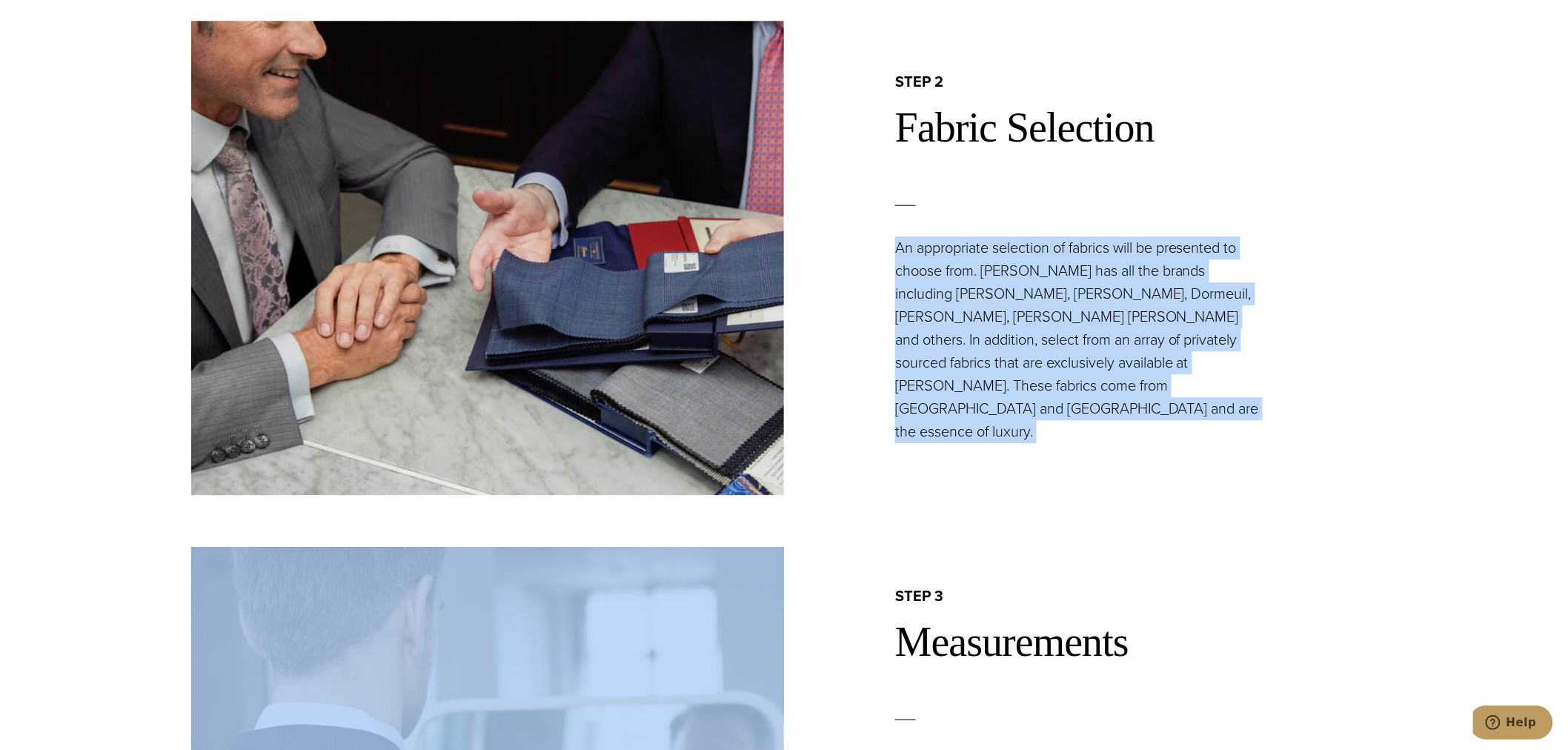
click at [1011, 307] on p "An appropriate selection of fabrics will be presented to choose from. Alan Davi…" at bounding box center [1078, 339] width 367 height 207
click at [948, 323] on p "An appropriate selection of fabrics will be presented to choose from. Alan Davi…" at bounding box center [1078, 339] width 367 height 207
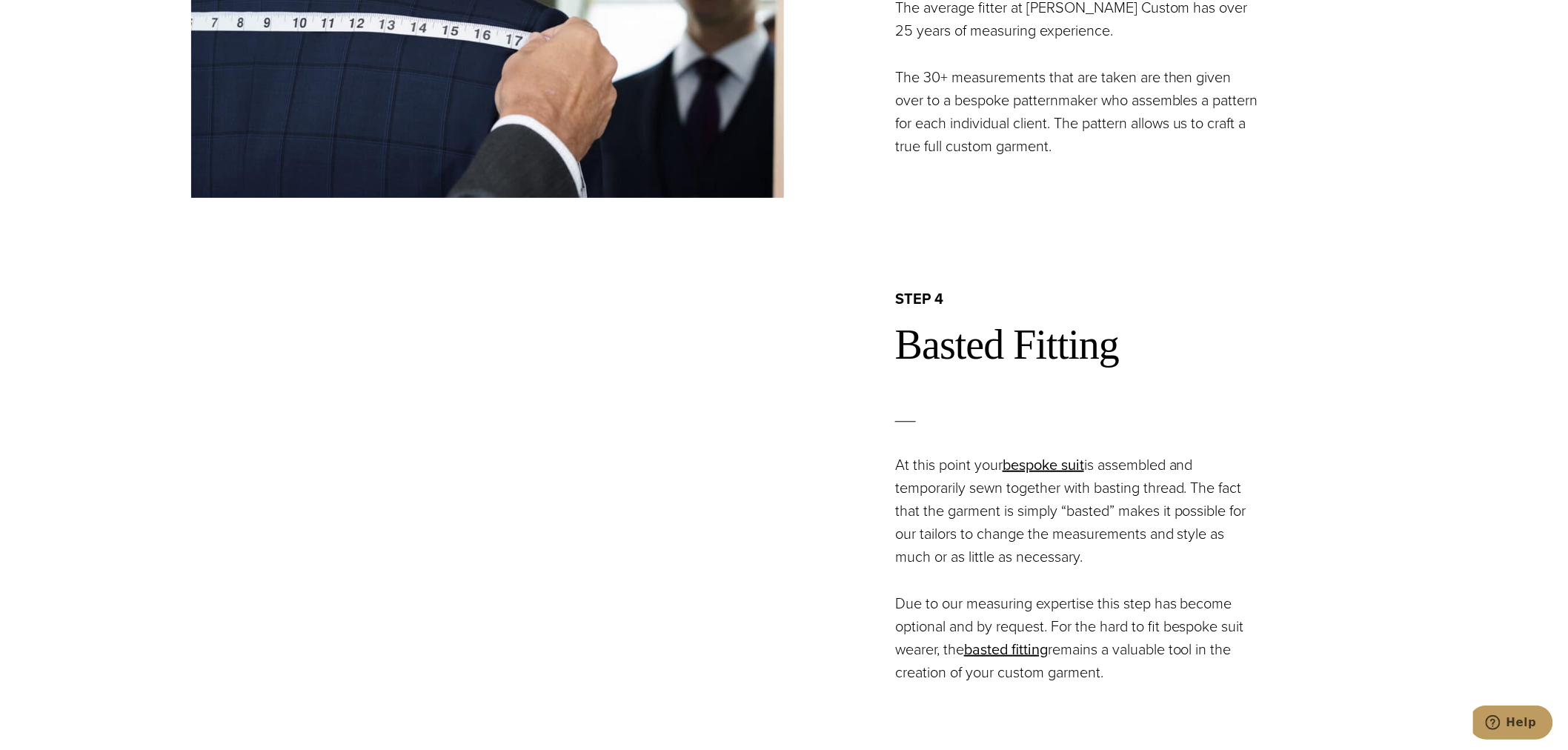
scroll to position [2744, 0]
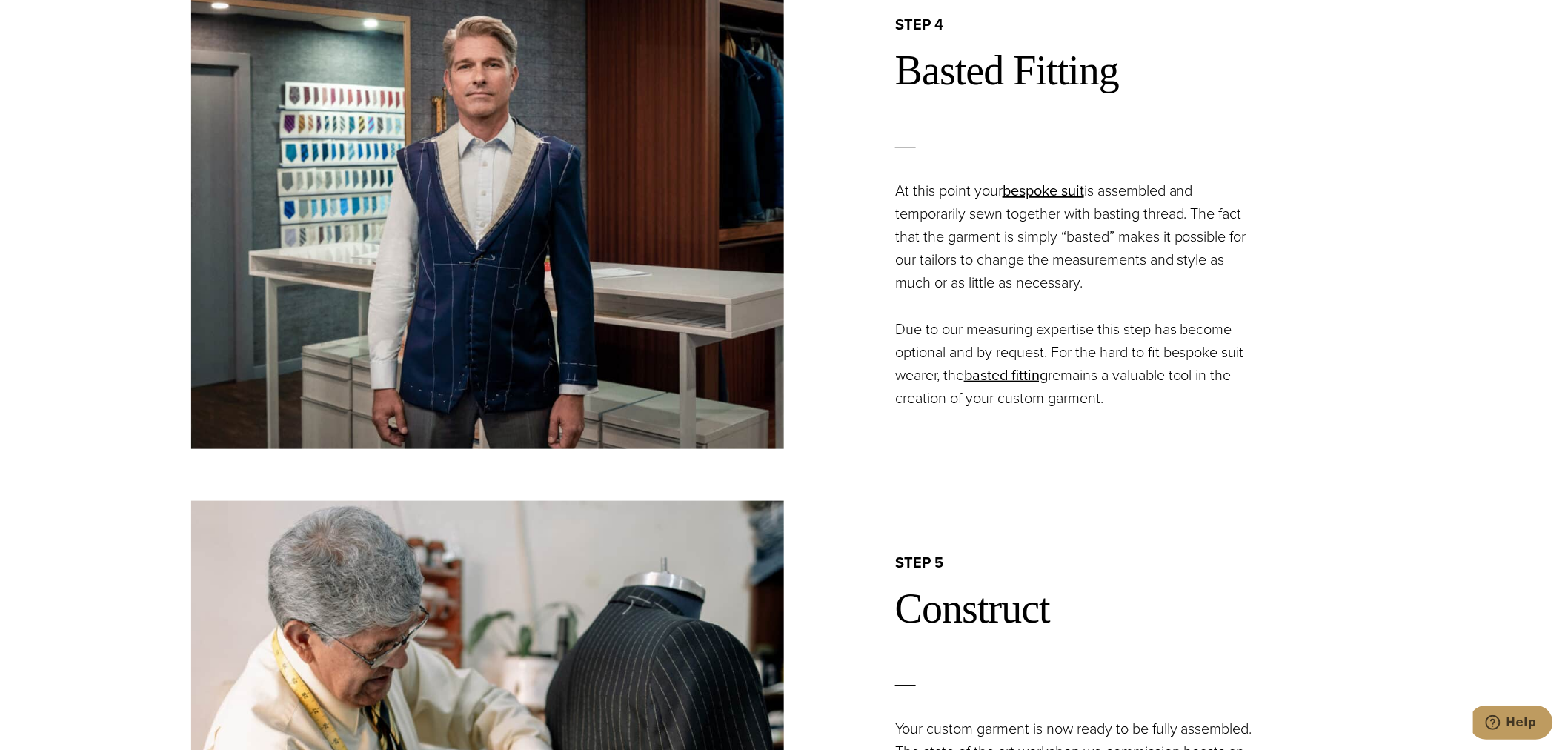
click at [989, 221] on p "At this point your bespoke suit is assembled and temporarily sewn together with…" at bounding box center [1078, 237] width 367 height 115
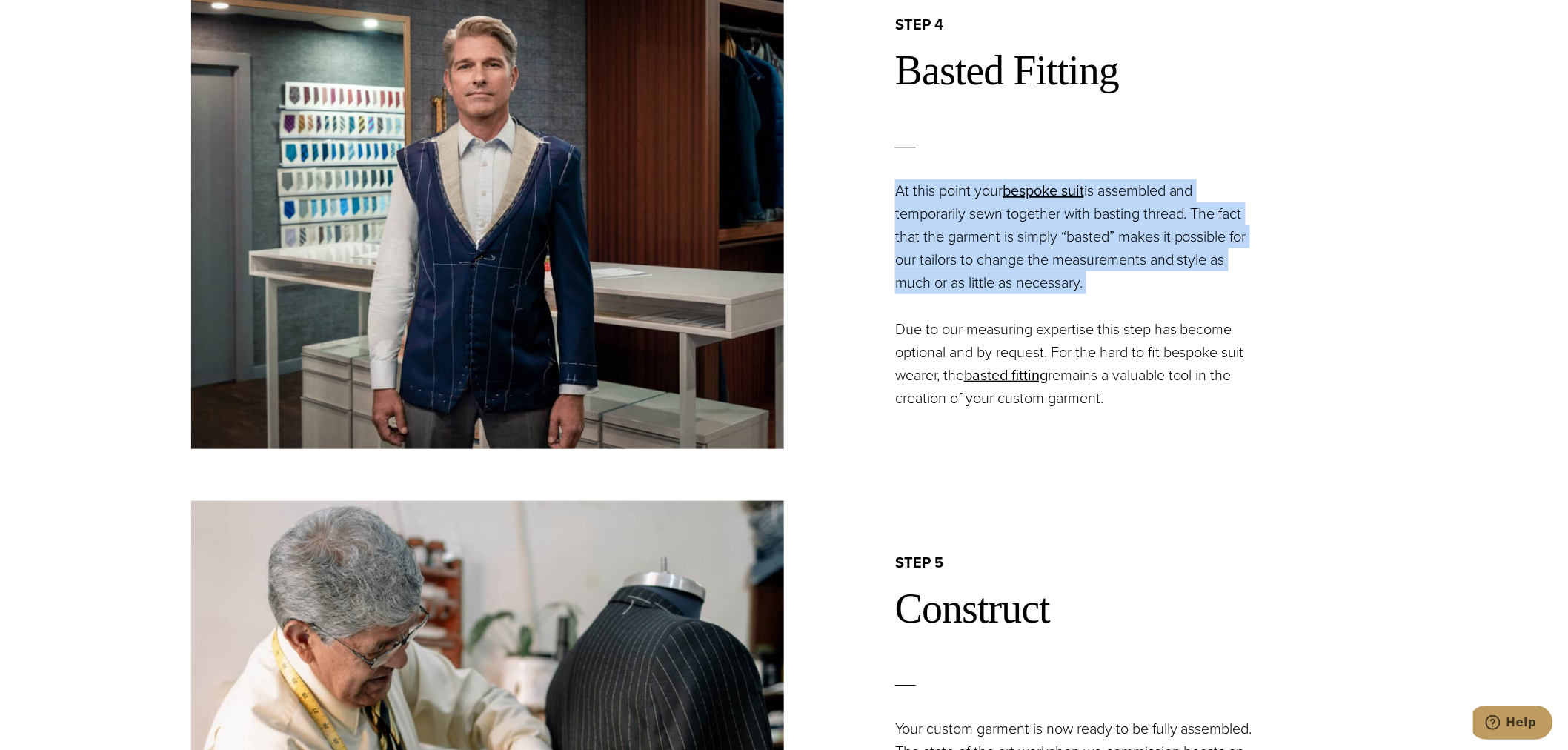
click at [989, 221] on p "At this point your bespoke suit is assembled and temporarily sewn together with…" at bounding box center [1078, 237] width 367 height 115
click at [945, 239] on p "At this point your bespoke suit is assembled and temporarily sewn together with…" at bounding box center [1078, 237] width 367 height 115
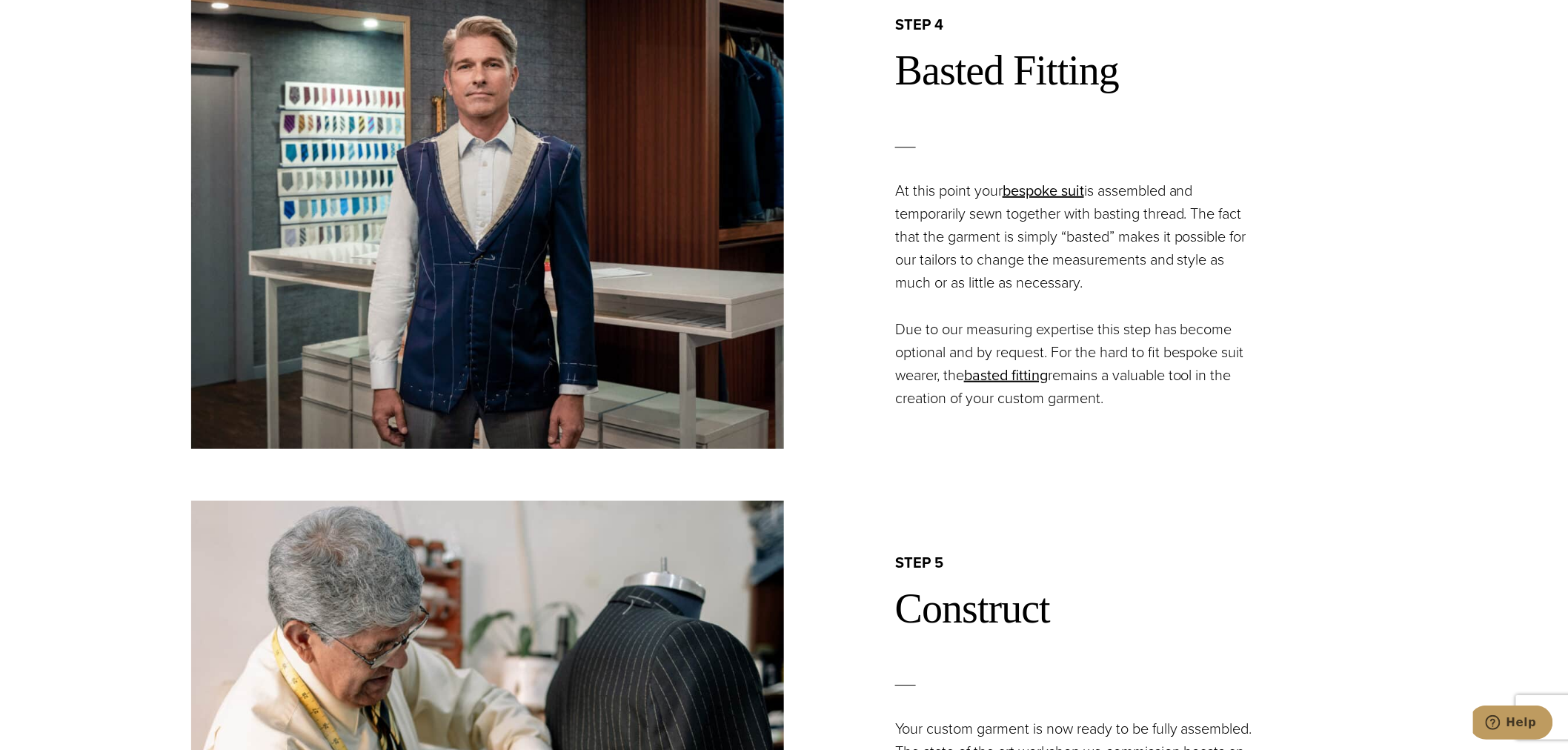
click at [1194, 371] on p "Due to our measuring expertise this step has become optional and by request. Fo…" at bounding box center [1078, 364] width 367 height 92
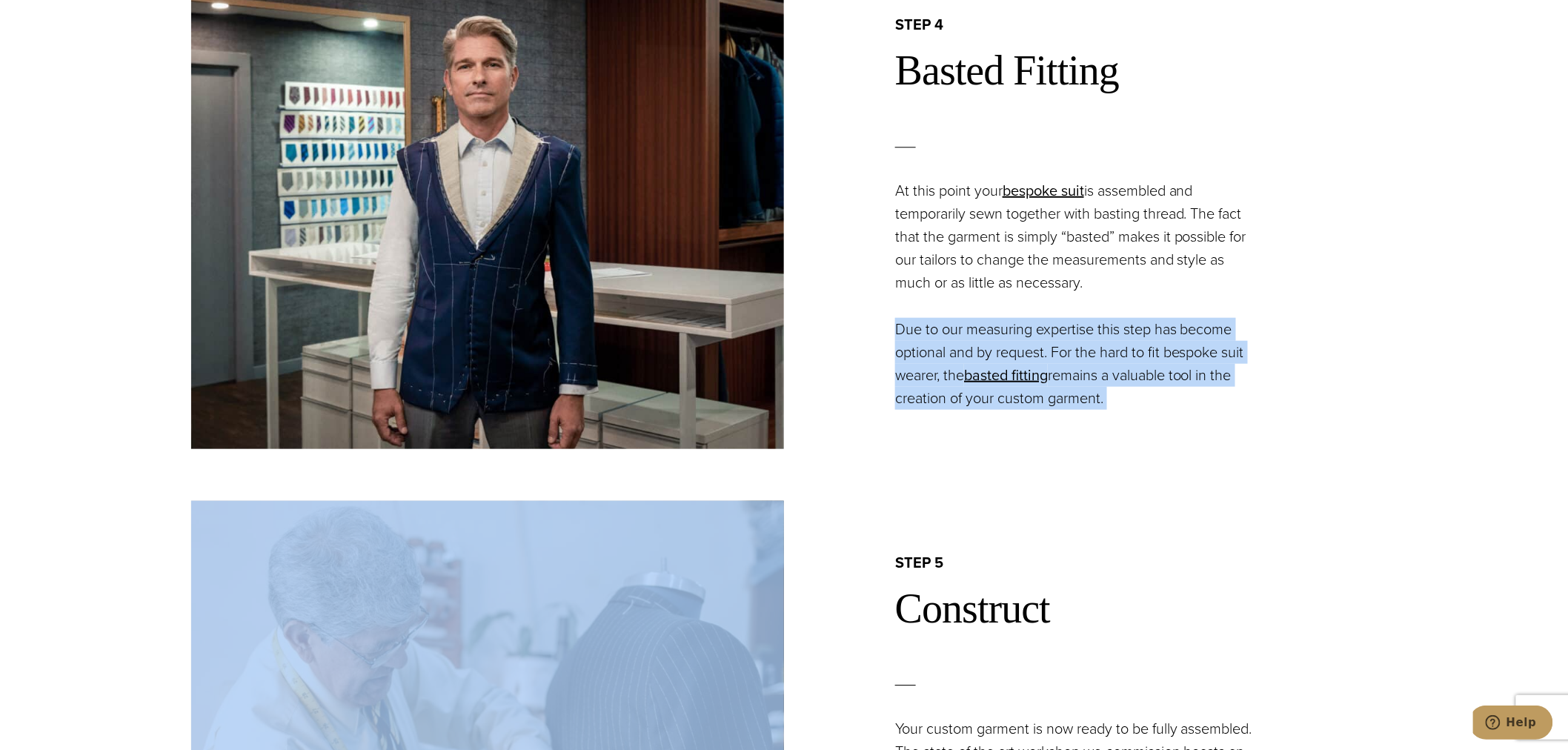
click at [1194, 371] on p "Due to our measuring expertise this step has become optional and by request. Fo…" at bounding box center [1078, 364] width 367 height 92
click at [1169, 327] on p "Due to our measuring expertise this step has become optional and by request. Fo…" at bounding box center [1078, 364] width 367 height 92
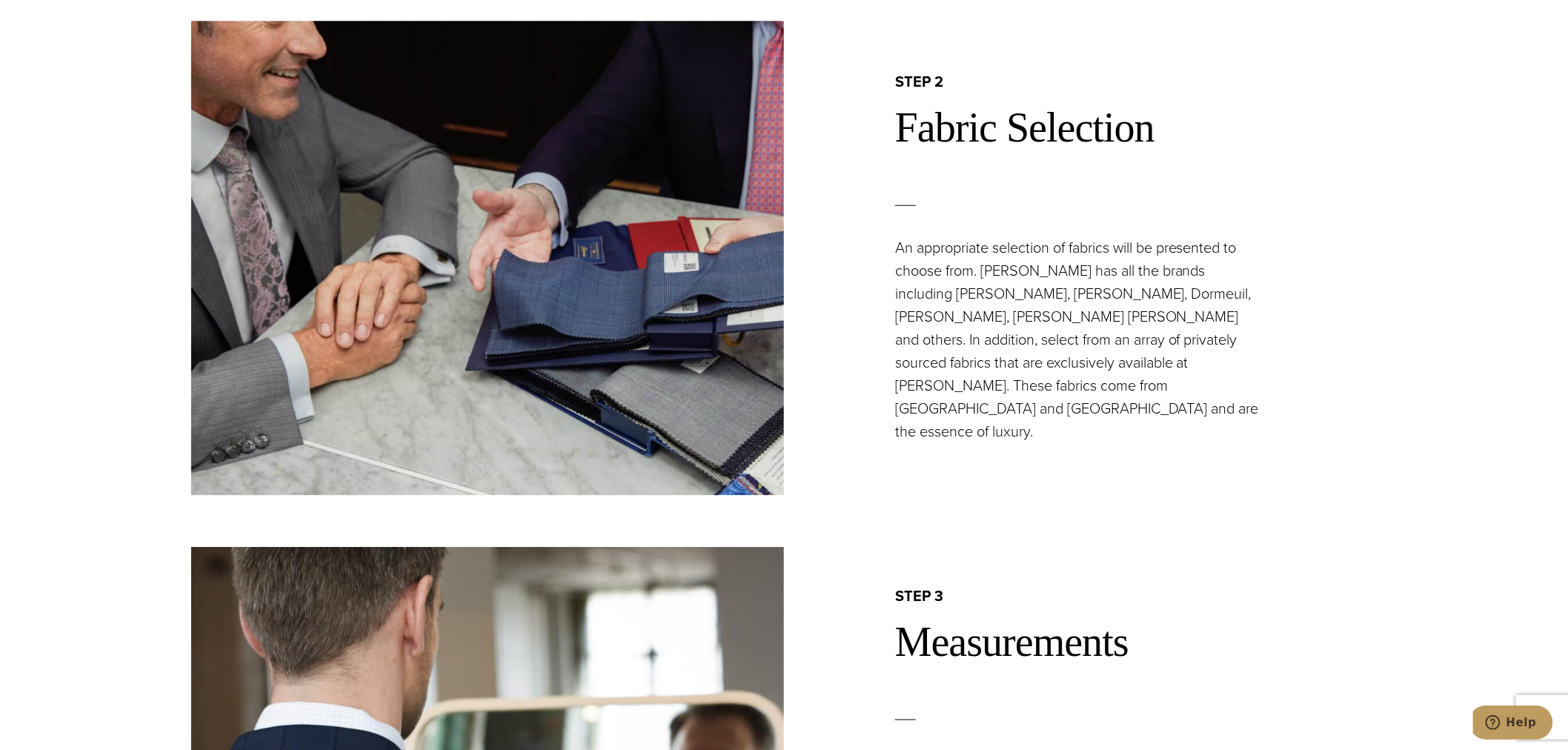
scroll to position [1097, 0]
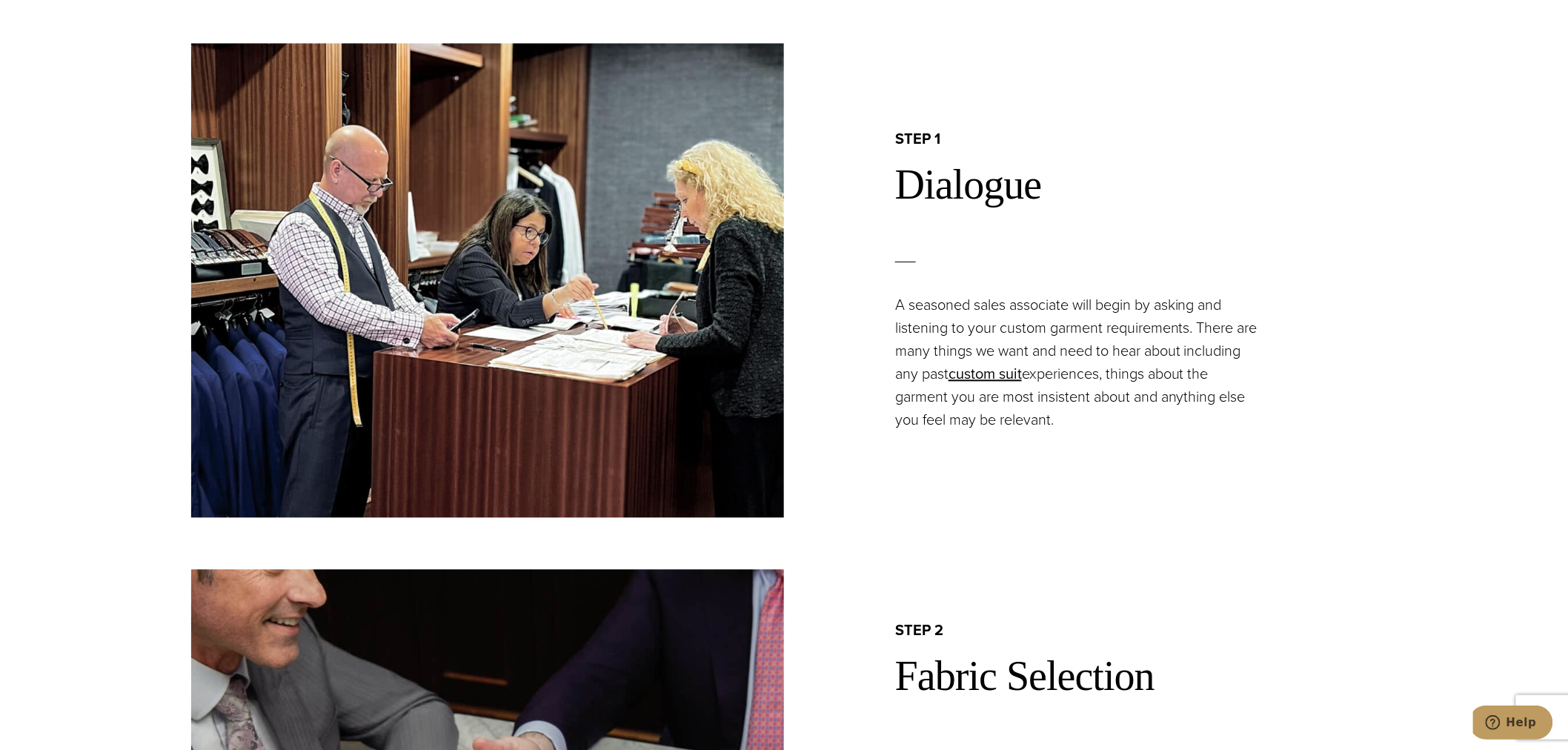
click at [1152, 331] on p "A seasoned sales associate will begin by asking and listening to your custom ga…" at bounding box center [1078, 363] width 367 height 138
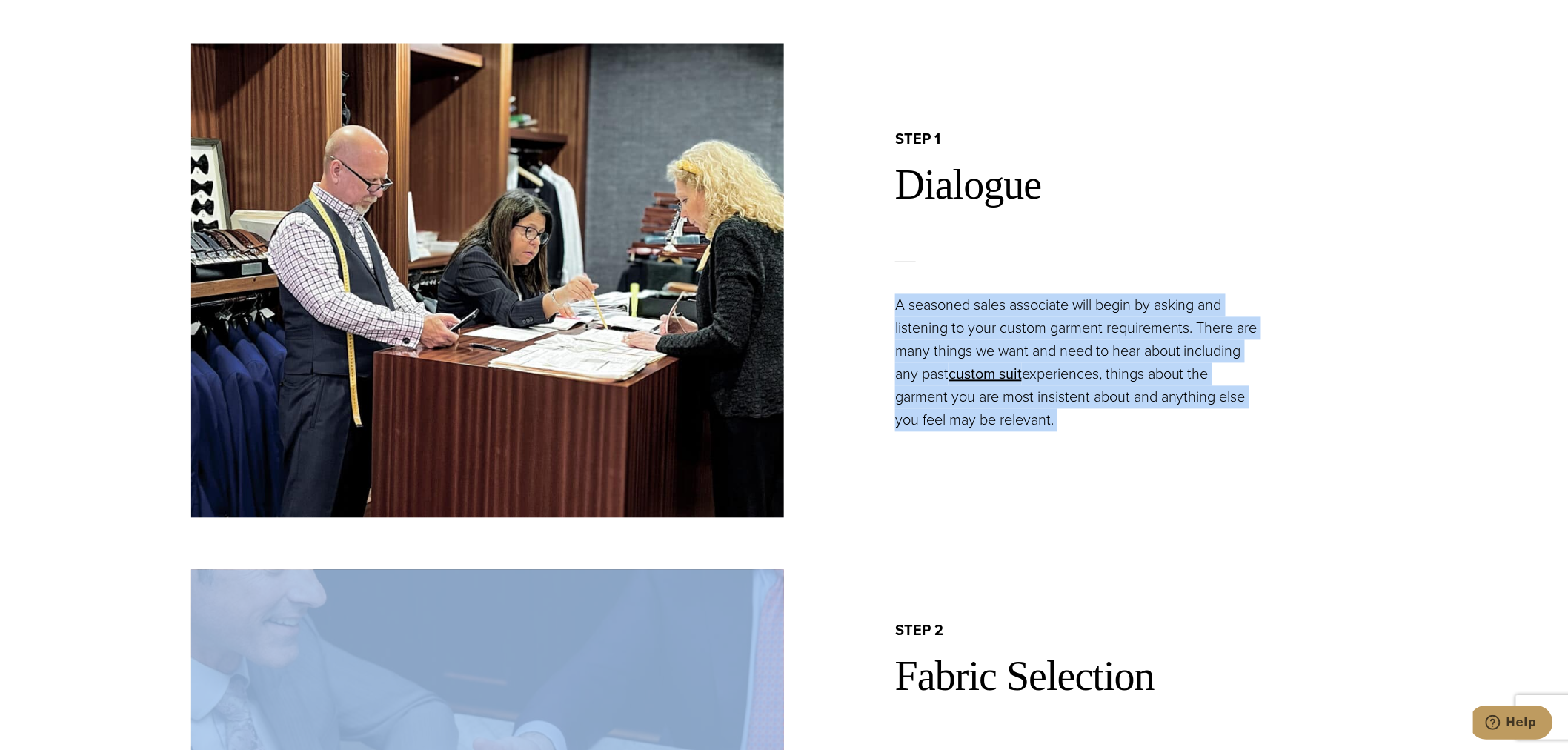
click at [1152, 331] on p "A seasoned sales associate will begin by asking and listening to your custom ga…" at bounding box center [1078, 363] width 367 height 138
click at [1131, 337] on p "A seasoned sales associate will begin by asking and listening to your custom ga…" at bounding box center [1078, 363] width 367 height 138
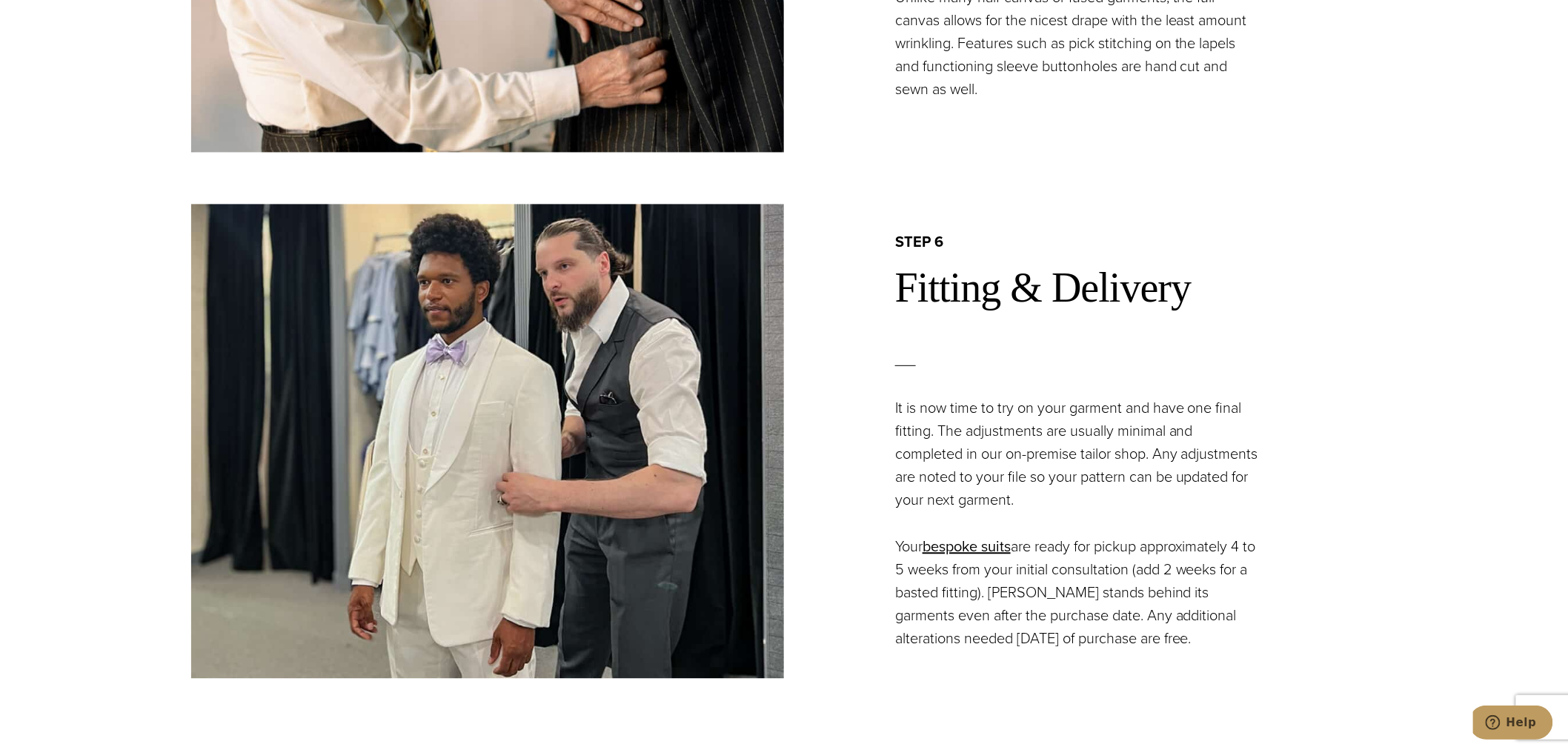
scroll to position [3293, 0]
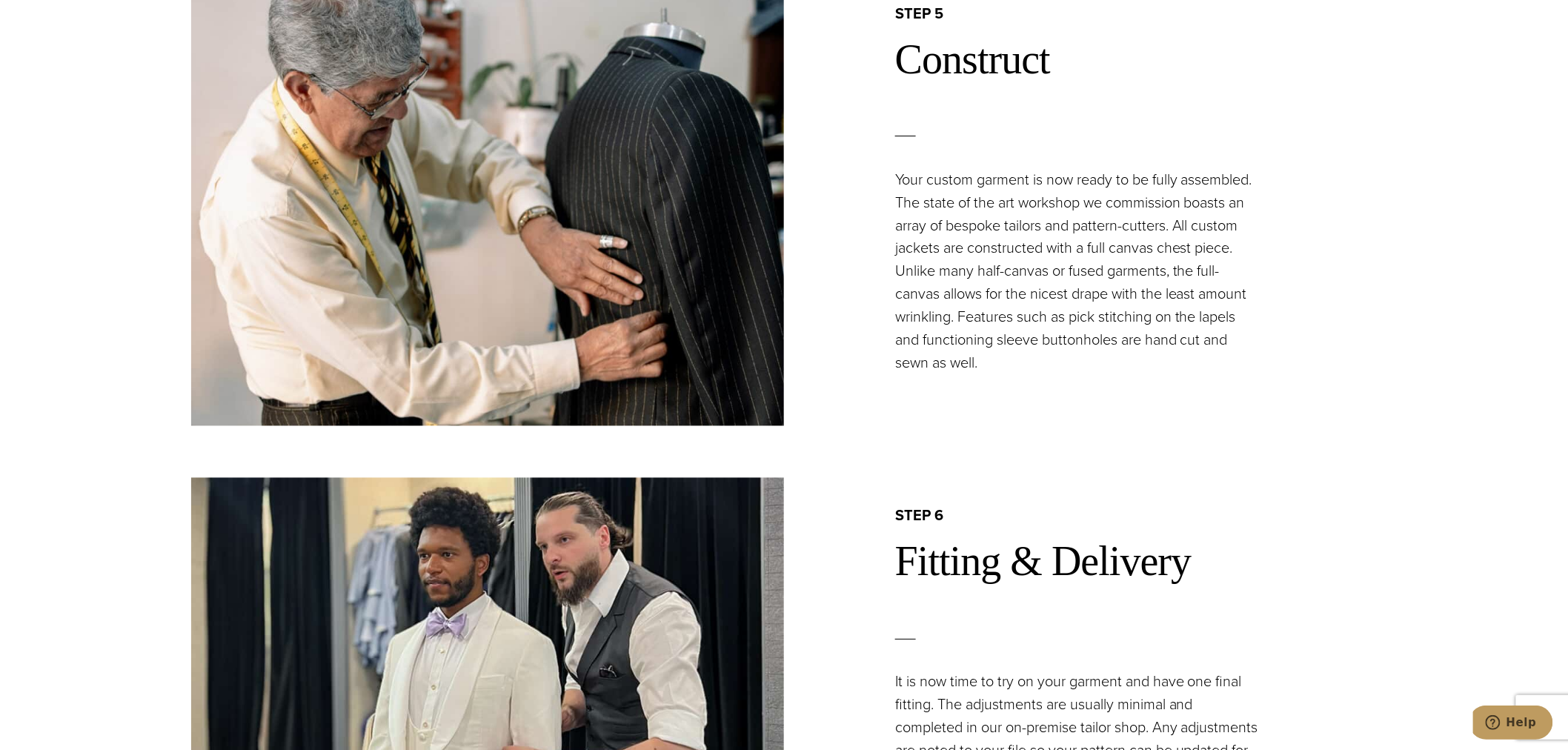
click at [1141, 188] on p "Your custom garment is now ready to be fully assembled. The state of the art wo…" at bounding box center [1078, 272] width 367 height 207
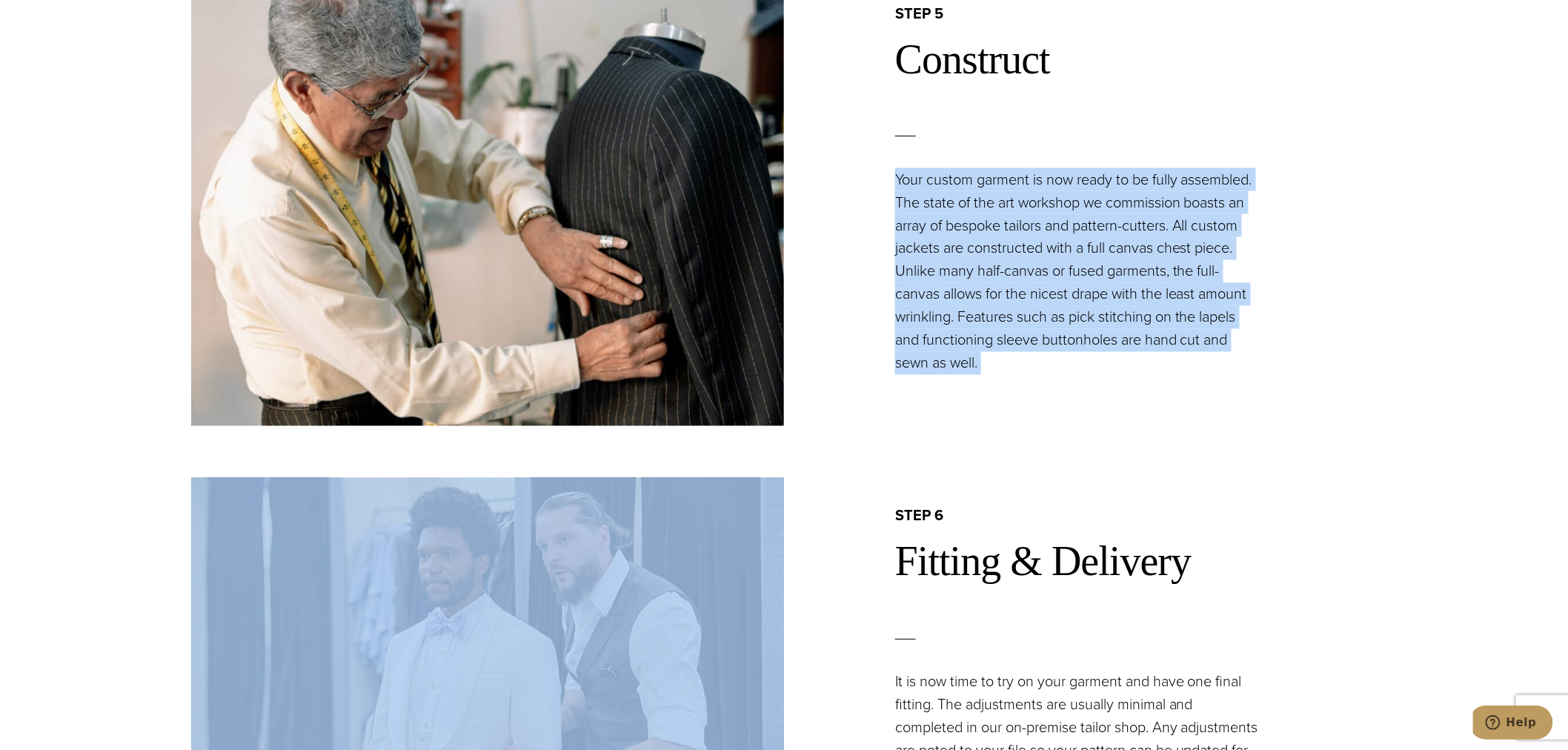
click at [1141, 188] on p "Your custom garment is now ready to be fully assembled. The state of the art wo…" at bounding box center [1078, 272] width 367 height 207
click at [1127, 196] on p "Your custom garment is now ready to be fully assembled. The state of the art wo…" at bounding box center [1078, 272] width 367 height 207
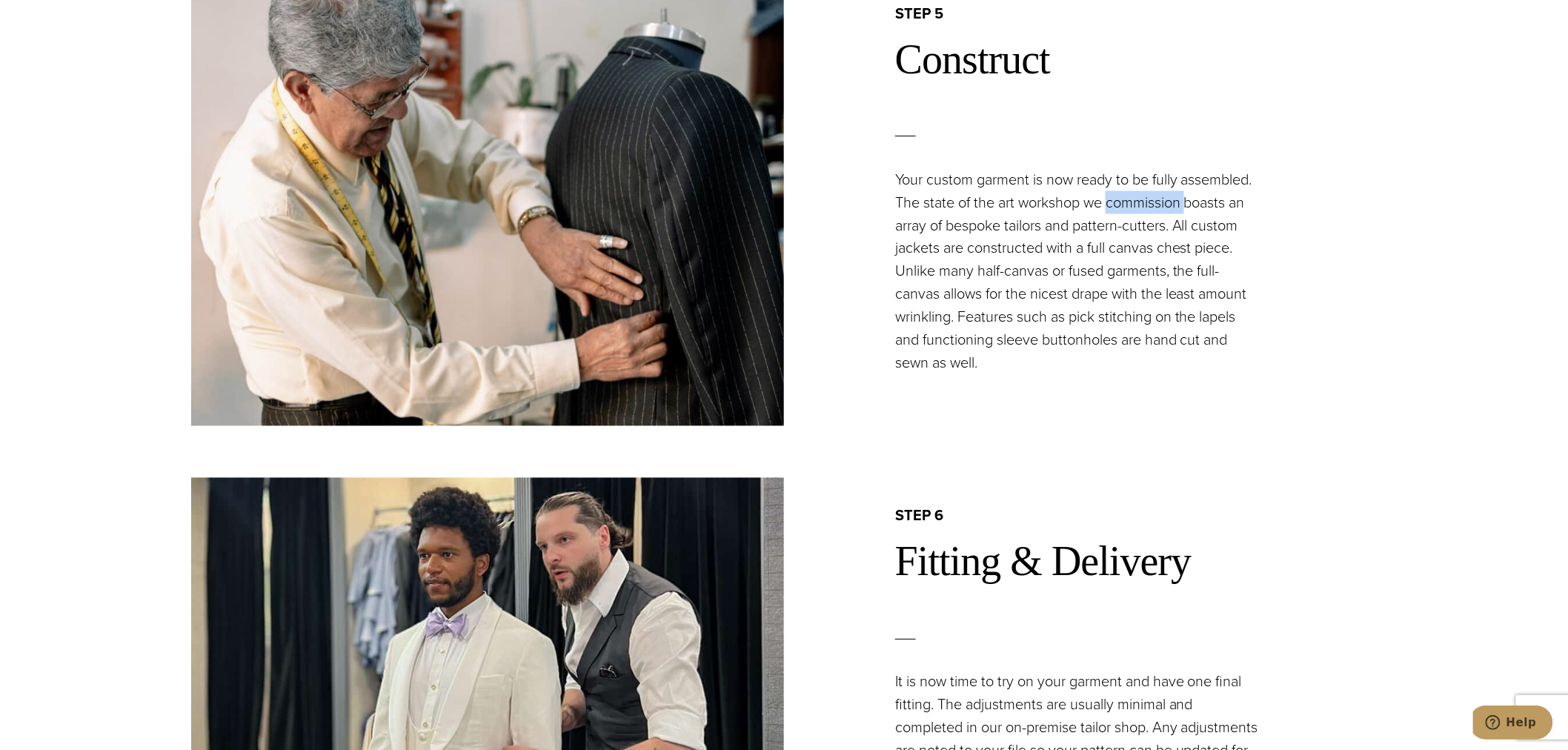
click at [1127, 196] on p "Your custom garment is now ready to be fully assembled. The state of the art wo…" at bounding box center [1078, 272] width 367 height 207
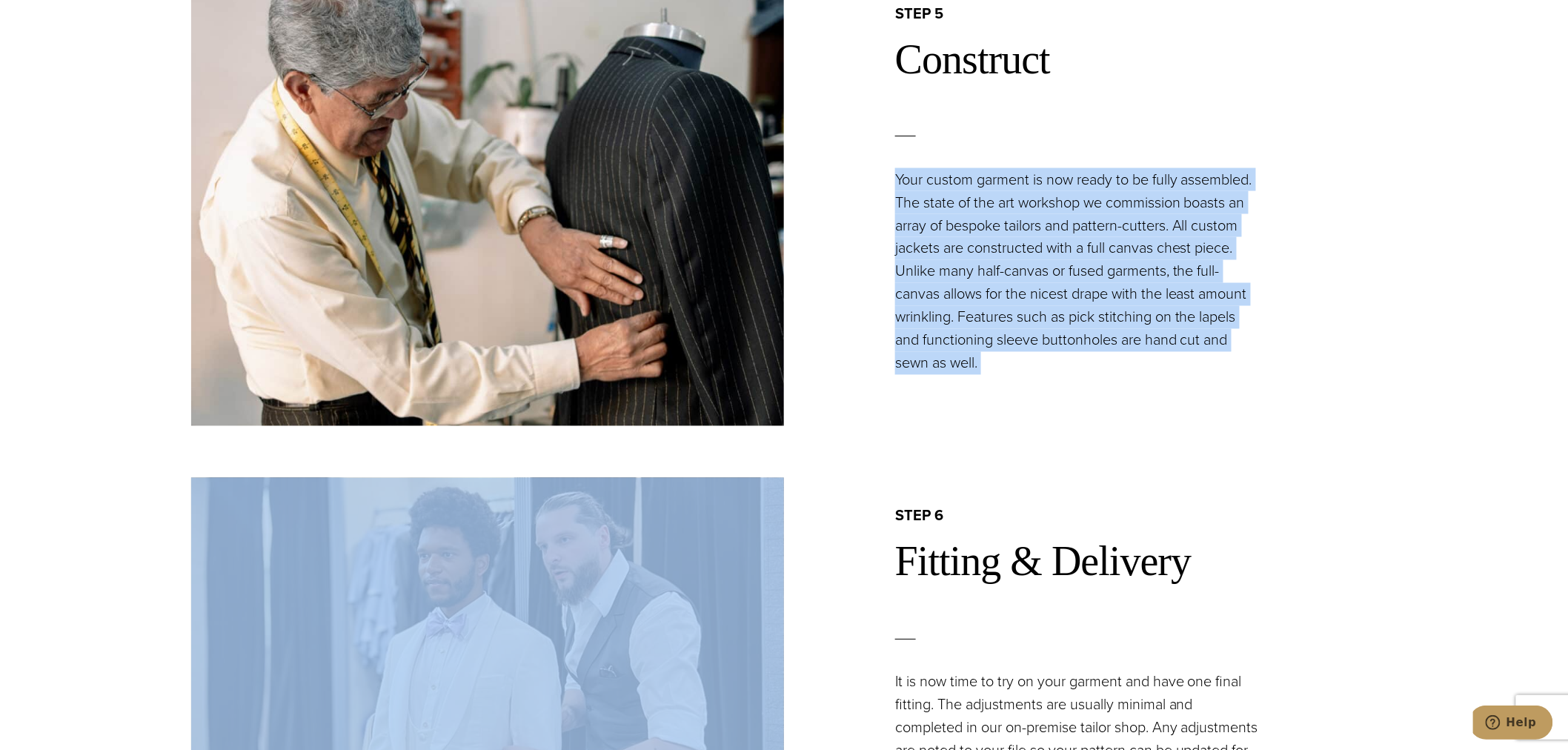
click at [1127, 196] on p "Your custom garment is now ready to be fully assembled. The state of the art wo…" at bounding box center [1078, 272] width 367 height 207
click at [1084, 216] on p "Your custom garment is now ready to be fully assembled. The state of the art wo…" at bounding box center [1078, 272] width 367 height 207
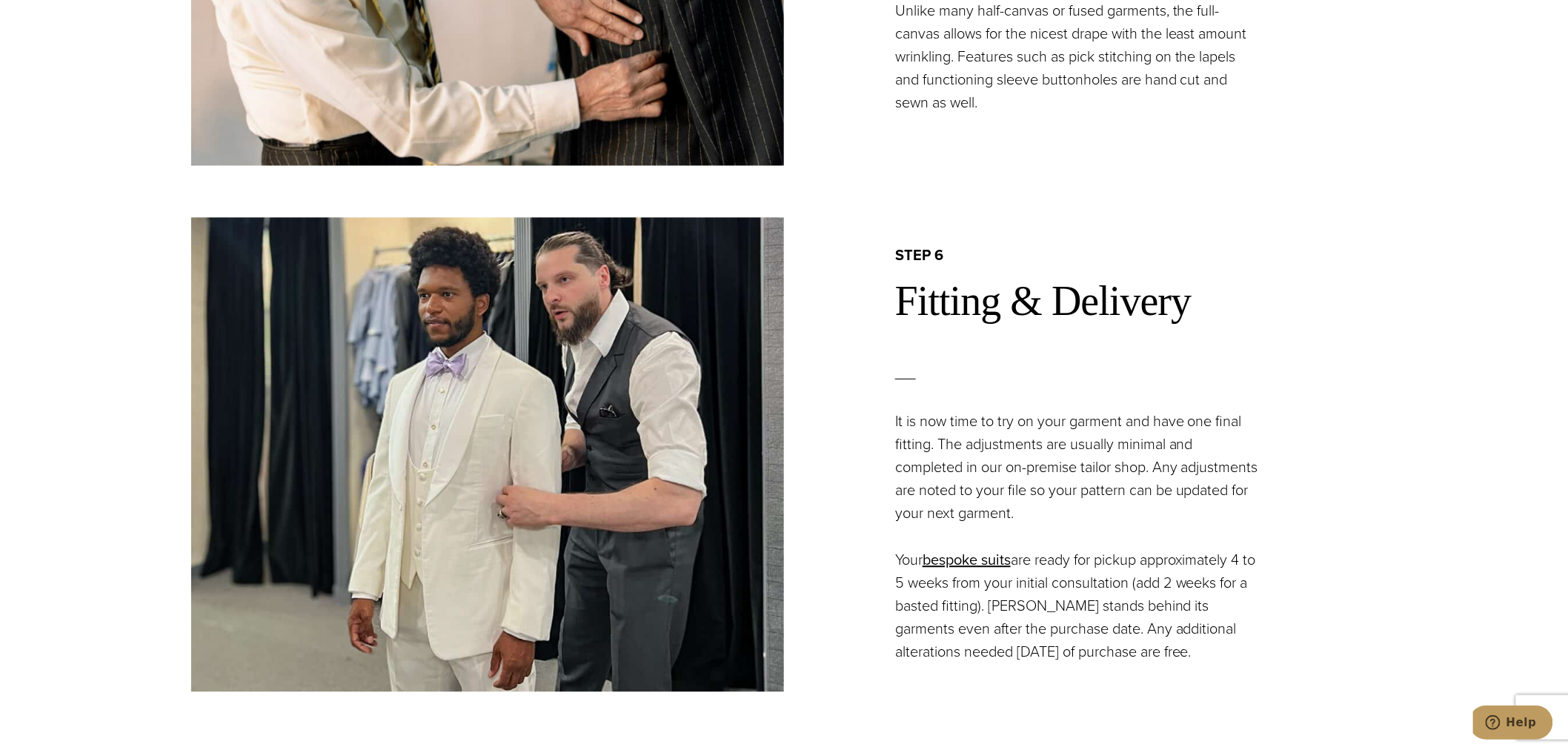
scroll to position [3568, 0]
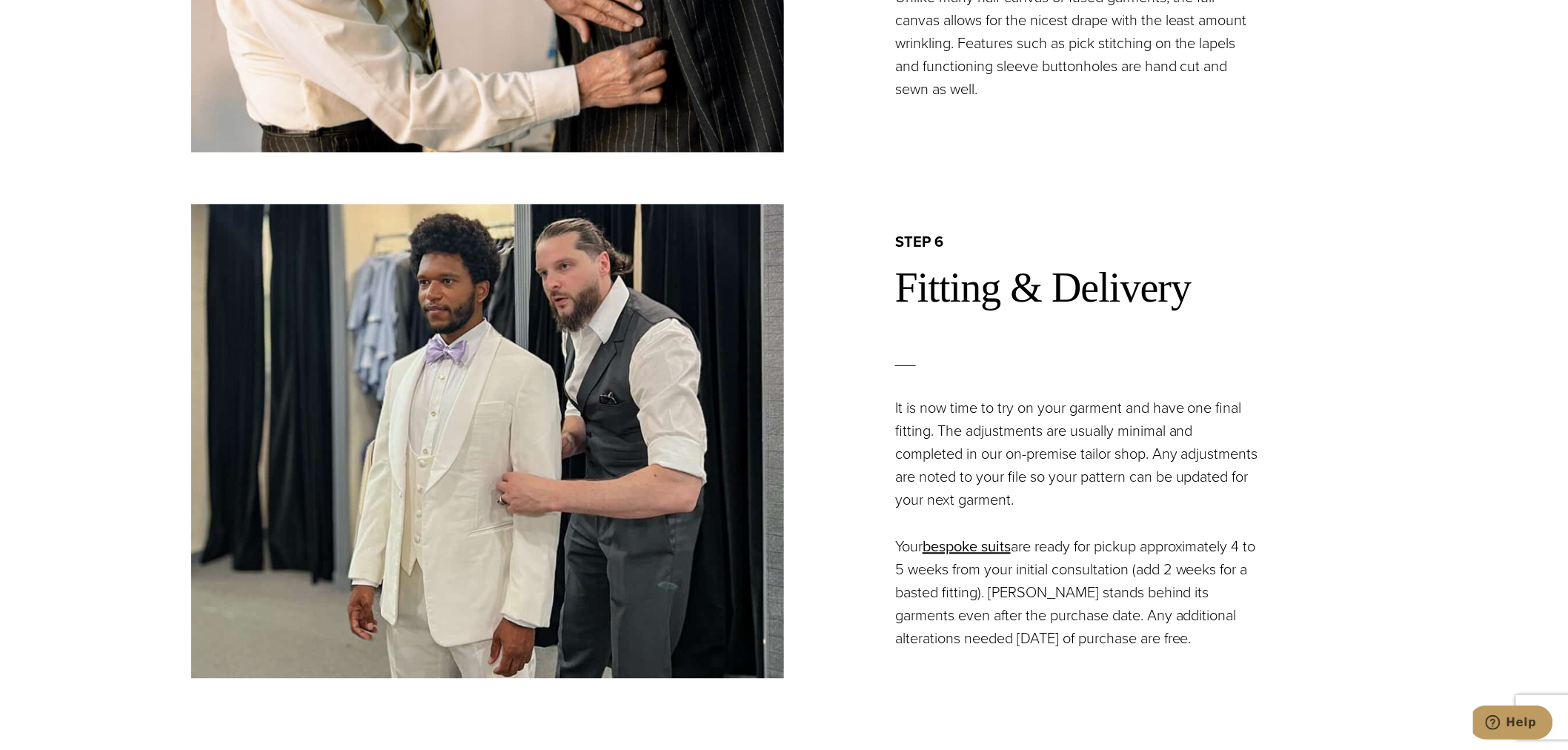
click at [1037, 416] on p "It is now time to try on your garment and have one final fitting. The adjustmen…" at bounding box center [1078, 454] width 367 height 115
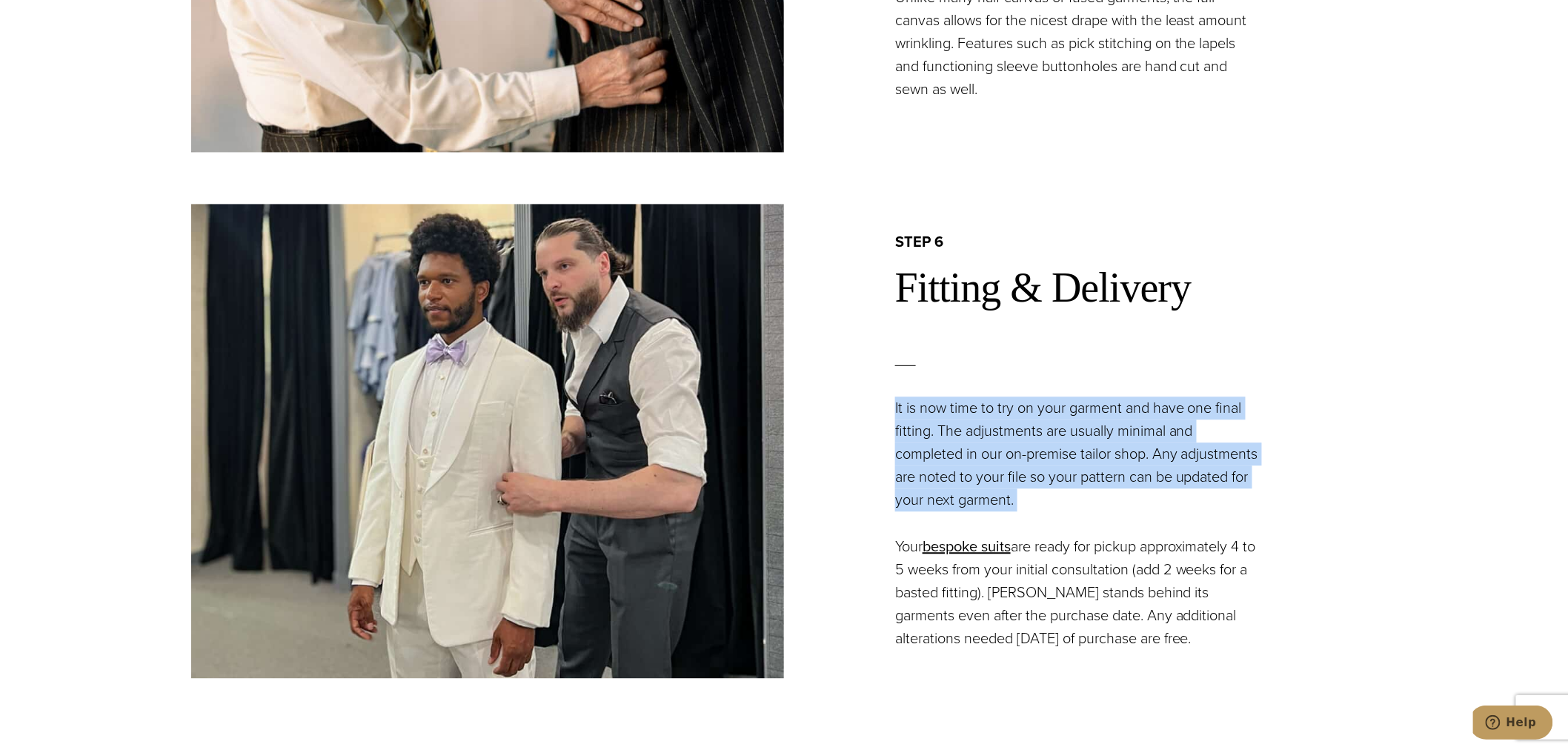
click at [1037, 416] on p "It is now time to try on your garment and have one final fitting. The adjustmen…" at bounding box center [1078, 454] width 367 height 115
click at [1013, 435] on p "It is now time to try on your garment and have one final fitting. The adjustmen…" at bounding box center [1078, 454] width 367 height 115
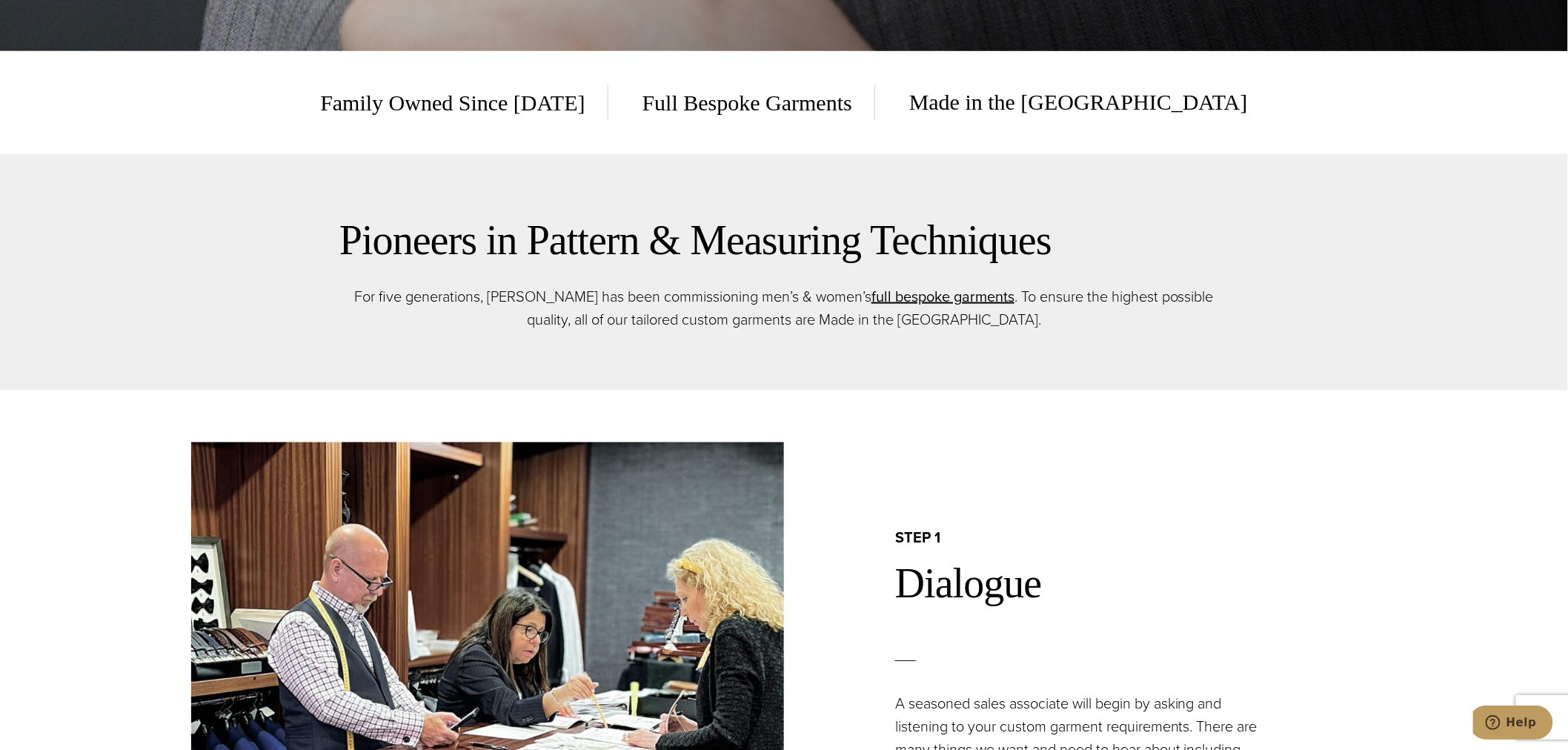
scroll to position [0, 0]
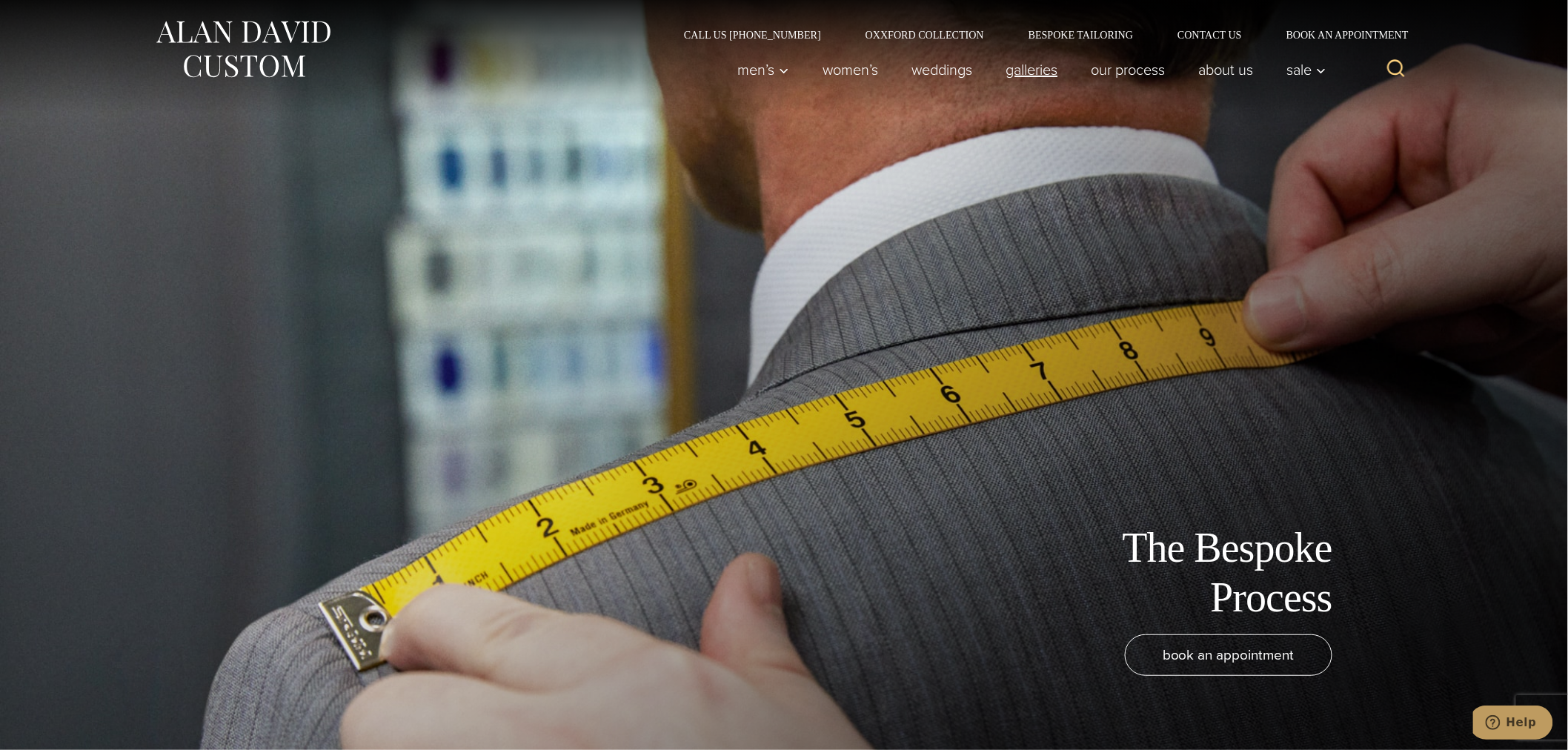
click at [1046, 68] on link "Galleries" at bounding box center [1032, 69] width 86 height 30
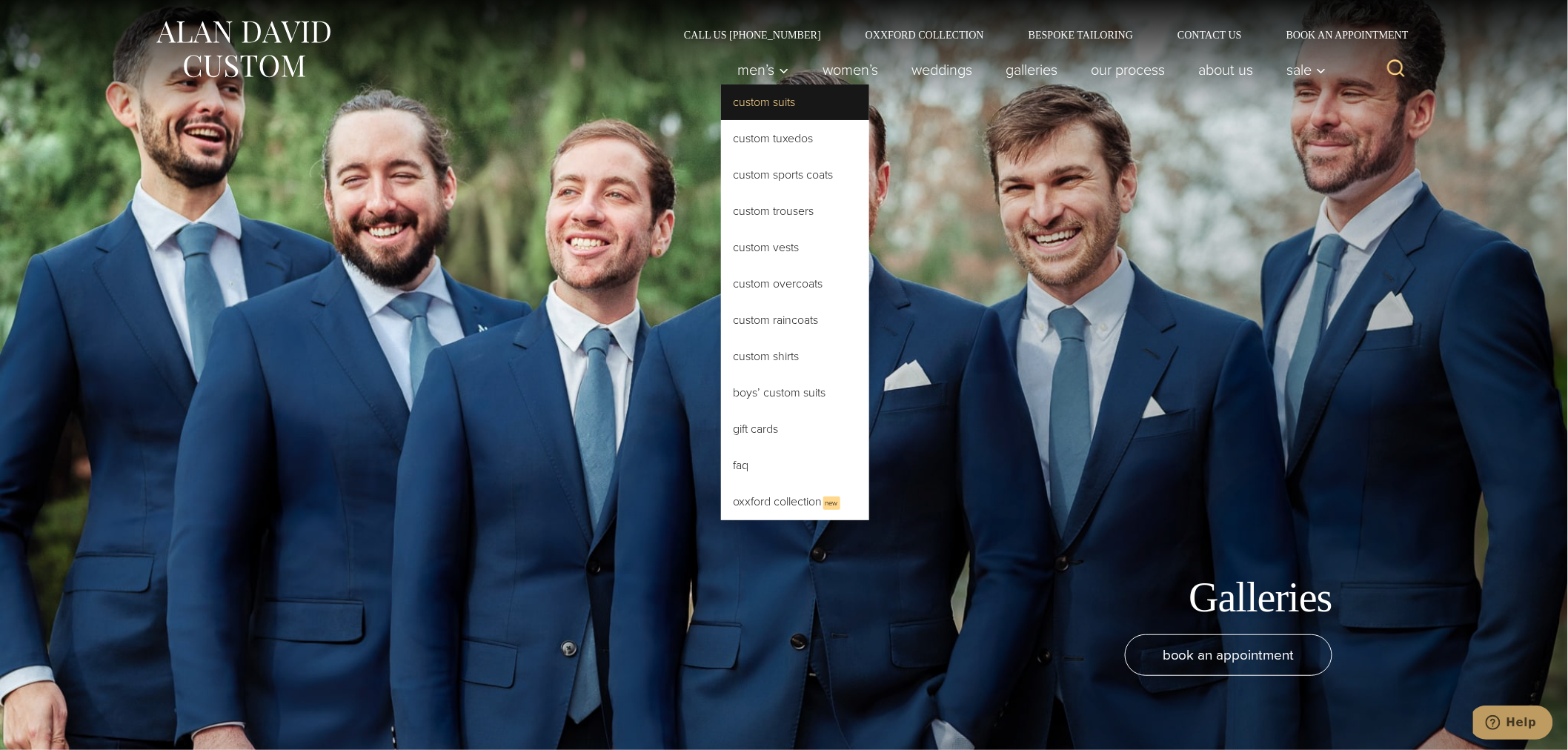
click at [762, 101] on link "Custom Suits" at bounding box center [794, 102] width 149 height 36
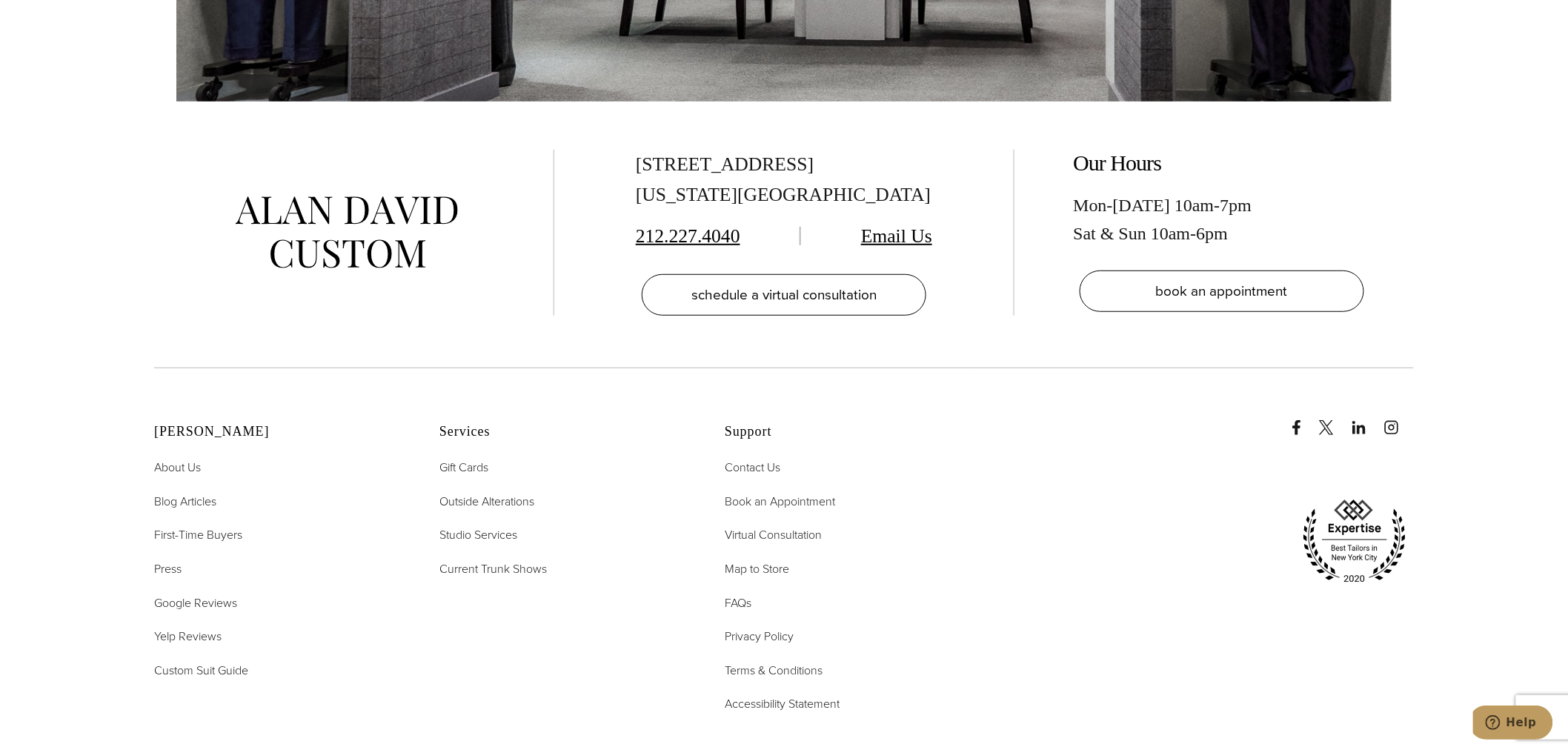
scroll to position [9731, 0]
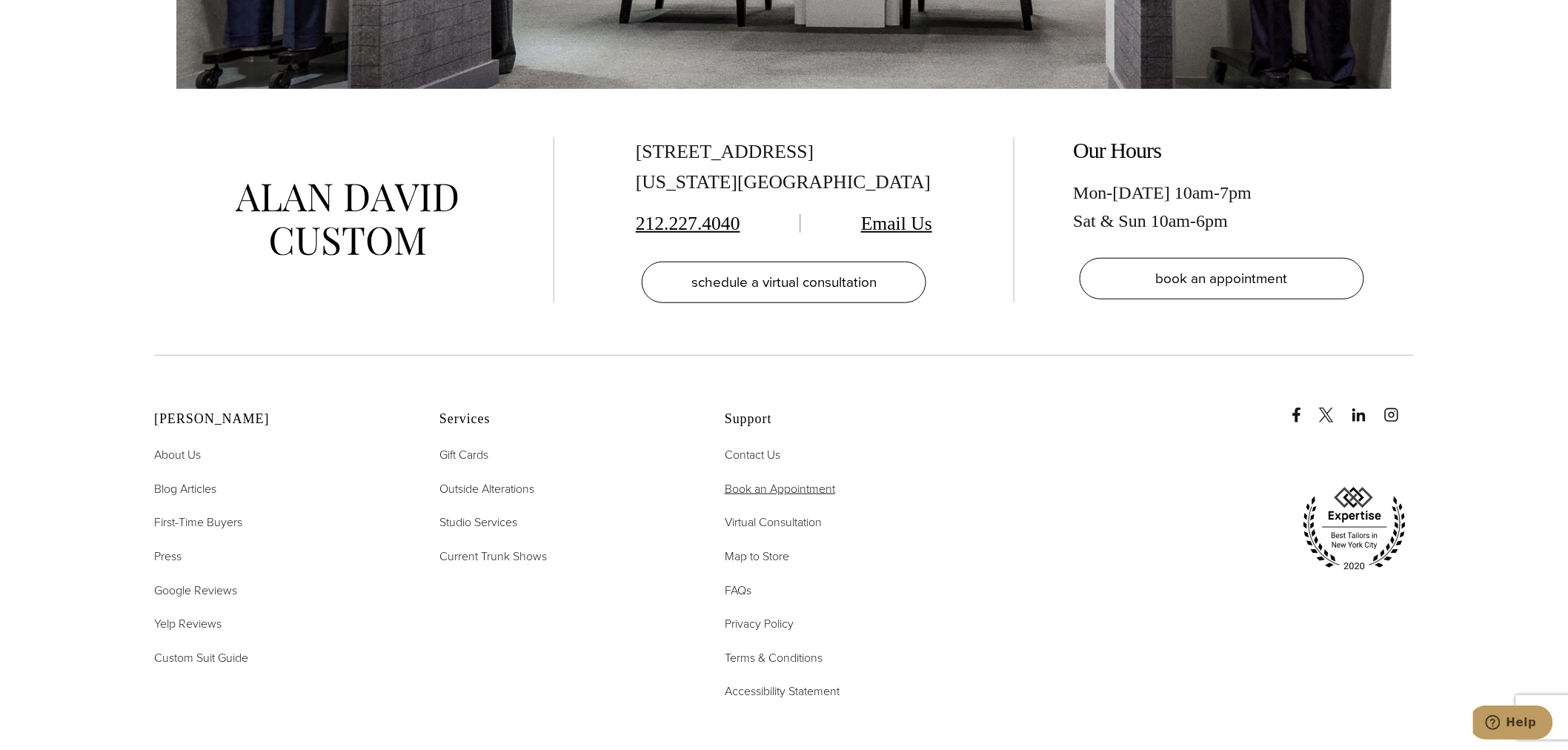
click at [807, 480] on span "Book an Appointment" at bounding box center [779, 488] width 110 height 17
